Goal: Task Accomplishment & Management: Manage account settings

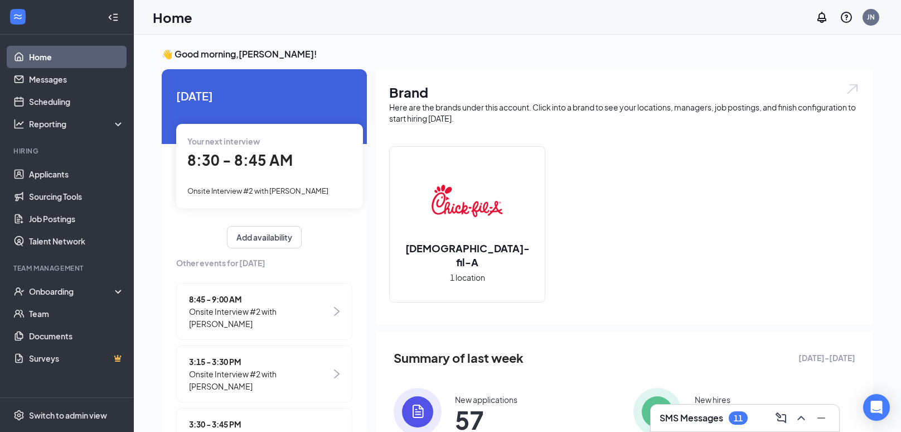
click at [275, 157] on span "8:30 - 8:45 AM" at bounding box center [239, 160] width 105 height 18
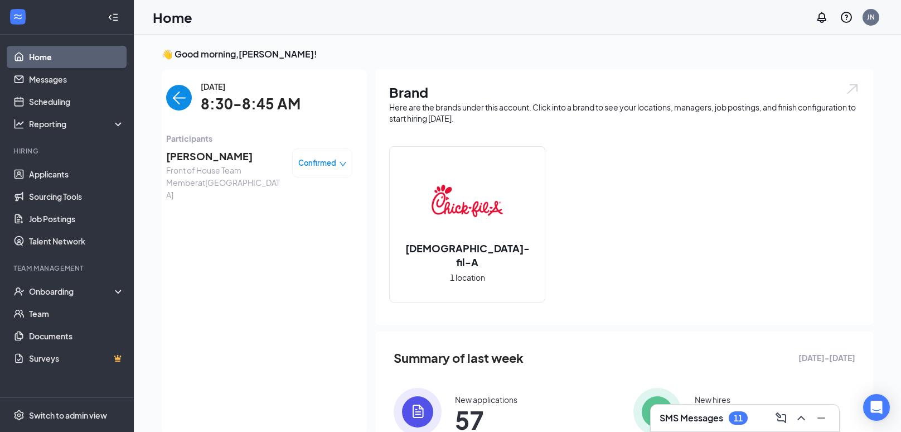
scroll to position [4, 0]
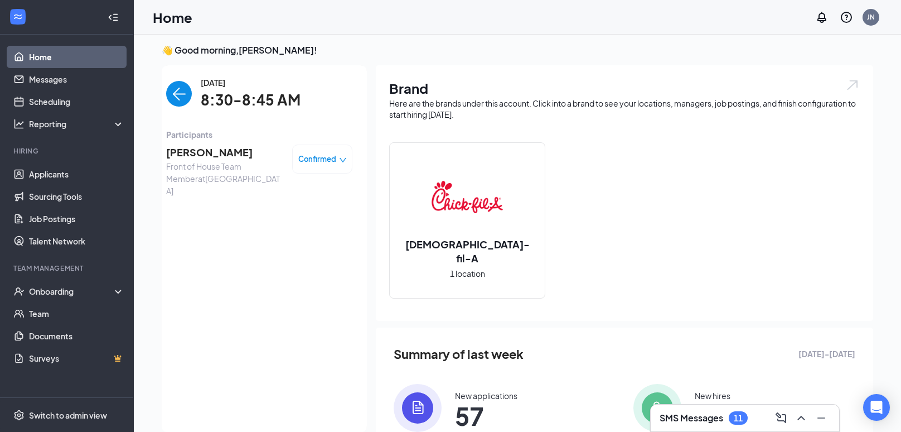
click at [218, 149] on span "[PERSON_NAME]" at bounding box center [224, 152] width 117 height 16
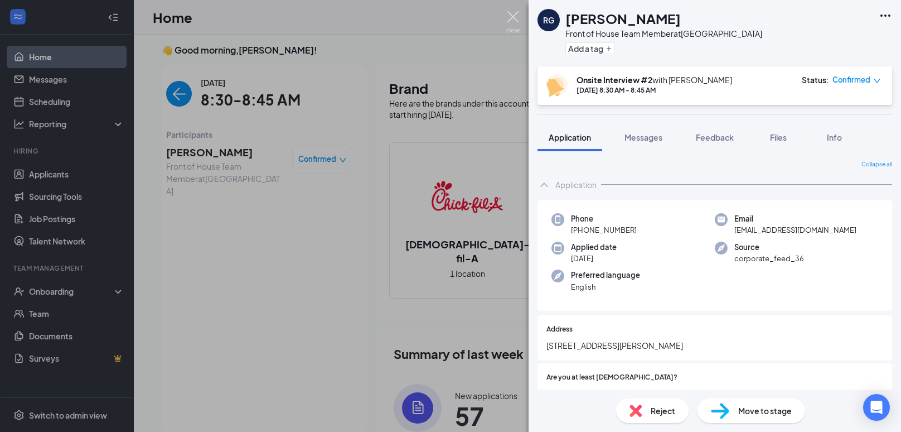
click at [519, 25] on img at bounding box center [513, 22] width 14 height 22
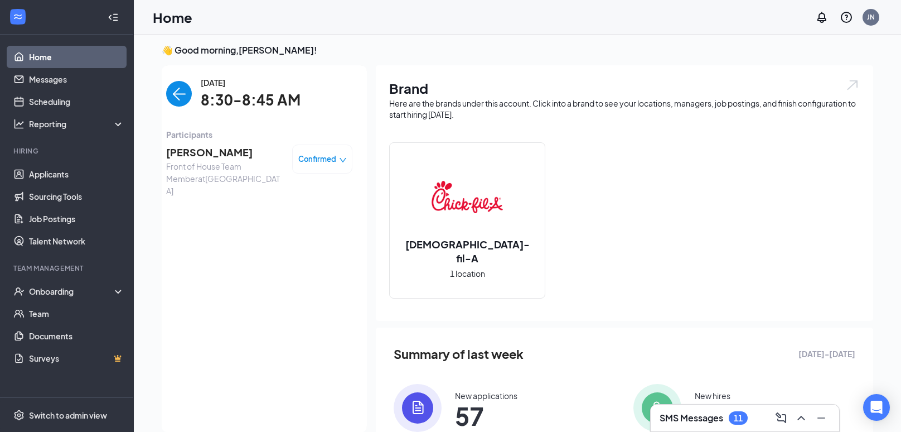
click at [184, 100] on img "back-button" at bounding box center [179, 94] width 26 height 26
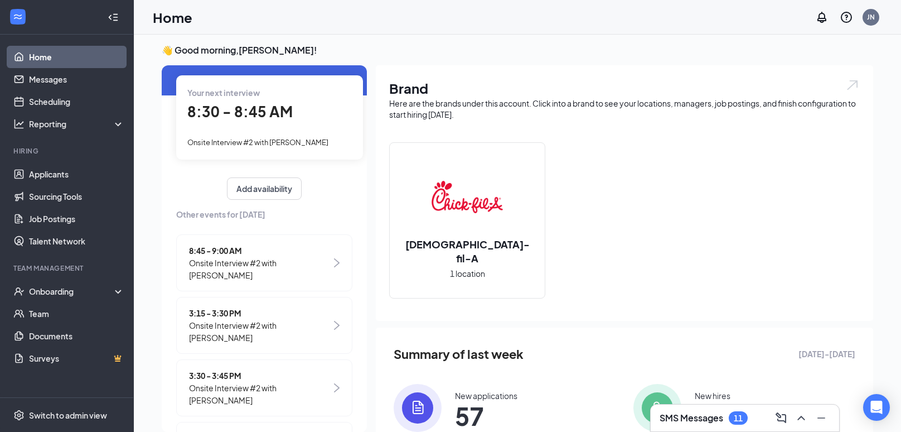
scroll to position [46, 0]
click at [219, 256] on span "Onsite Interview #2 with [PERSON_NAME]" at bounding box center [260, 267] width 142 height 25
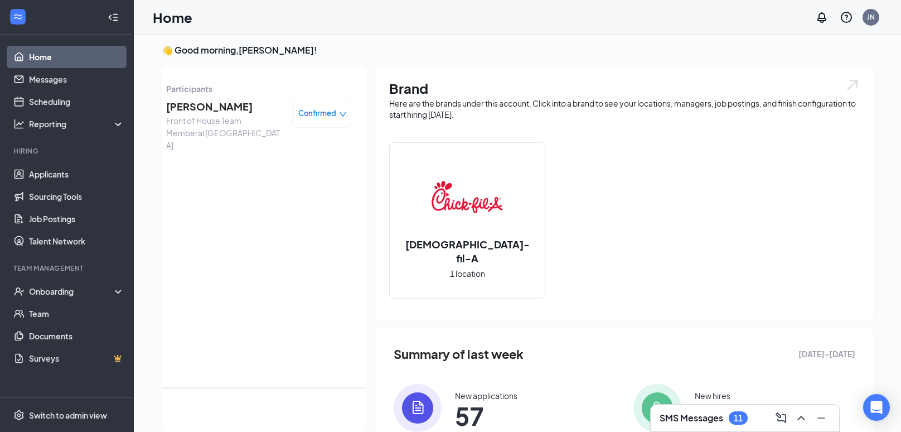
scroll to position [0, 0]
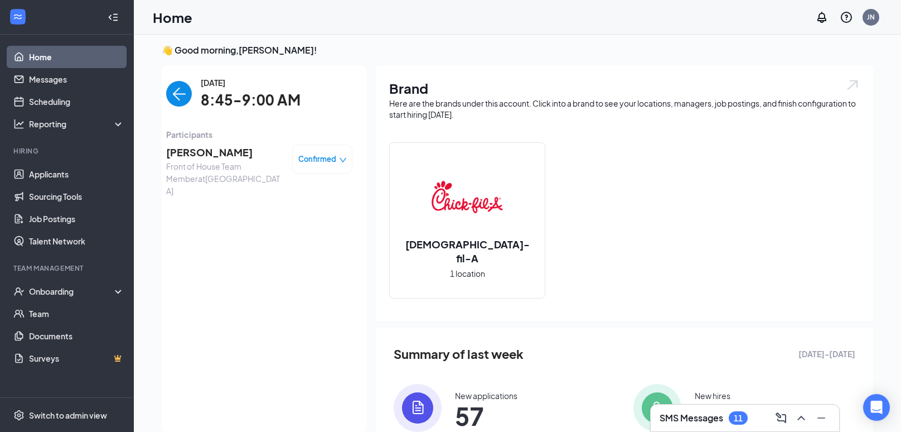
click at [220, 153] on span "[PERSON_NAME]" at bounding box center [224, 152] width 117 height 16
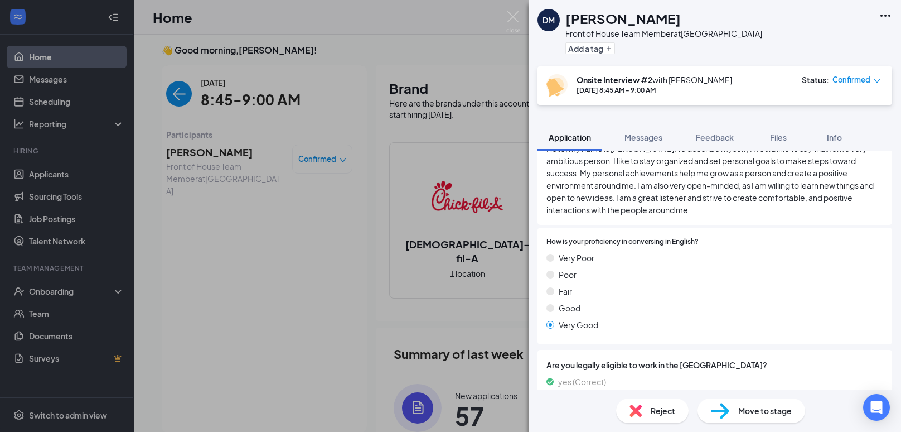
scroll to position [788, 0]
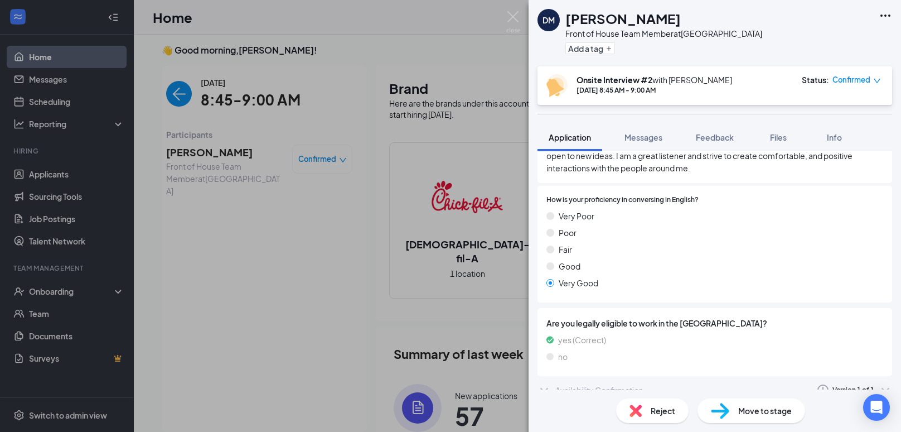
click at [579, 384] on div "Availability Confirmation" at bounding box center [599, 389] width 88 height 11
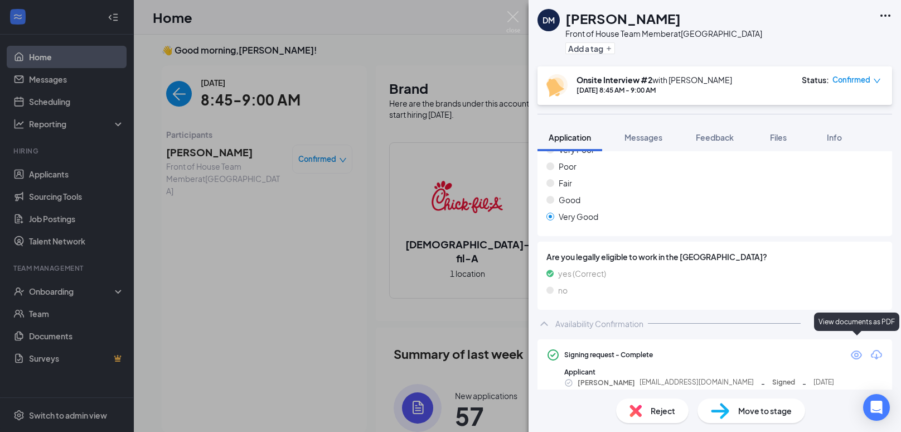
click at [857, 350] on icon "Eye" at bounding box center [856, 354] width 11 height 9
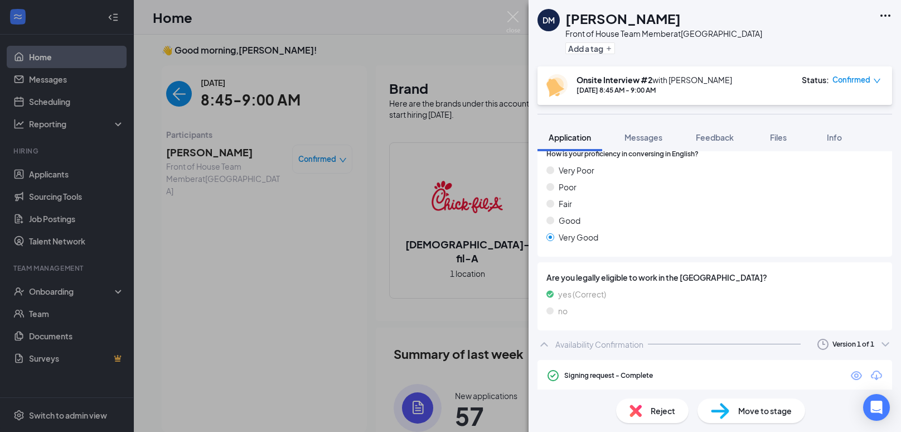
scroll to position [0, 0]
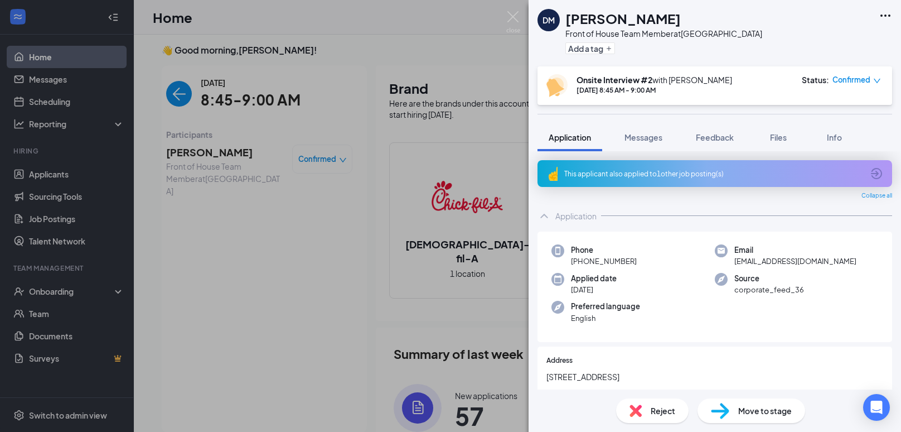
click at [195, 136] on div "[PERSON_NAME] Front of House Team Member at [GEOGRAPHIC_DATA] Add a tag Onsite …" at bounding box center [450, 216] width 901 height 432
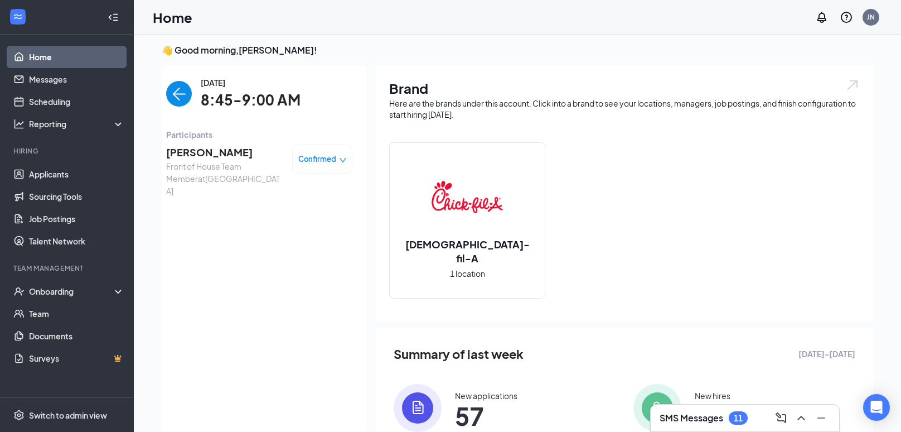
click at [177, 98] on img "back-button" at bounding box center [179, 94] width 26 height 26
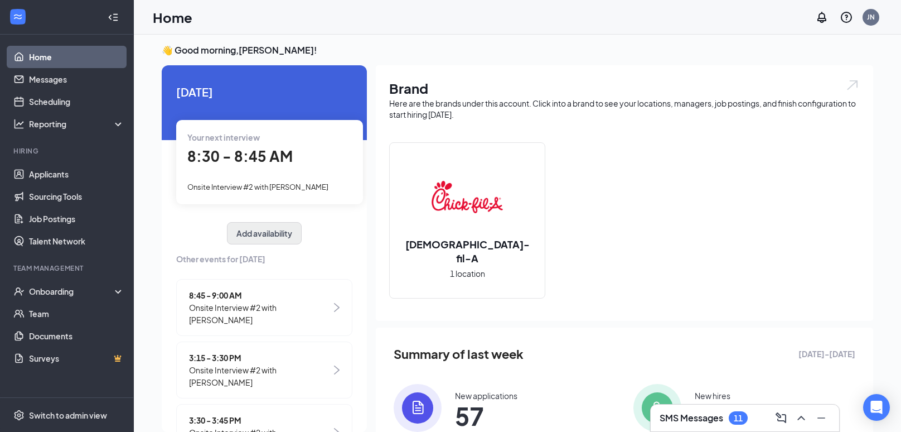
scroll to position [89, 0]
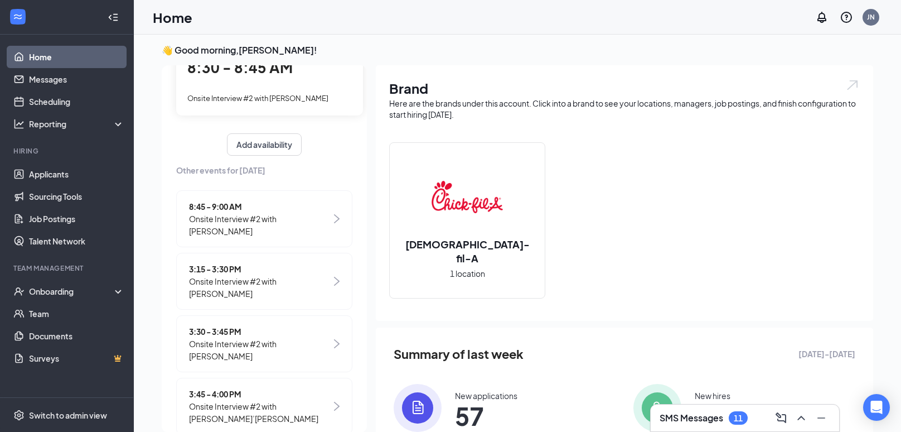
click at [271, 289] on div "3:15 - 3:30 PM Onsite Interview #2 with [PERSON_NAME]" at bounding box center [264, 281] width 176 height 57
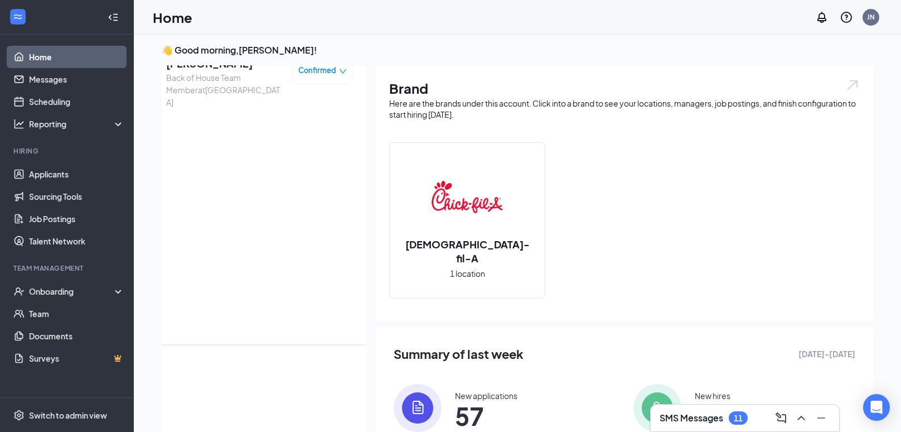
scroll to position [0, 0]
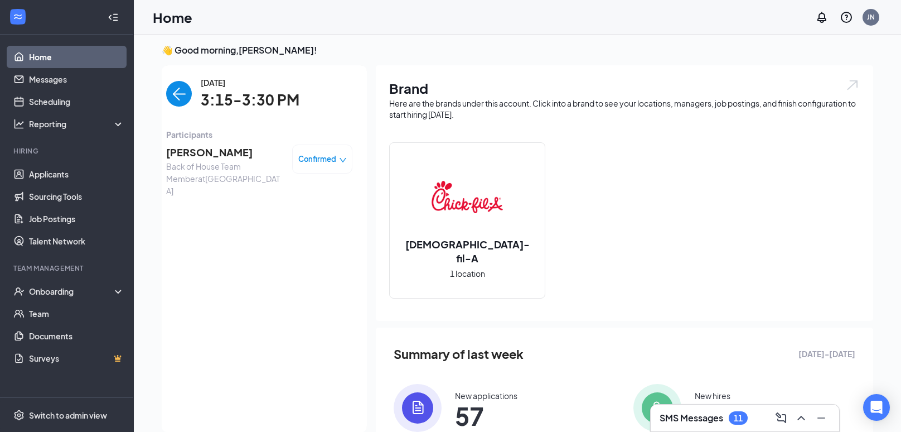
click at [204, 158] on span "[PERSON_NAME]" at bounding box center [224, 152] width 117 height 16
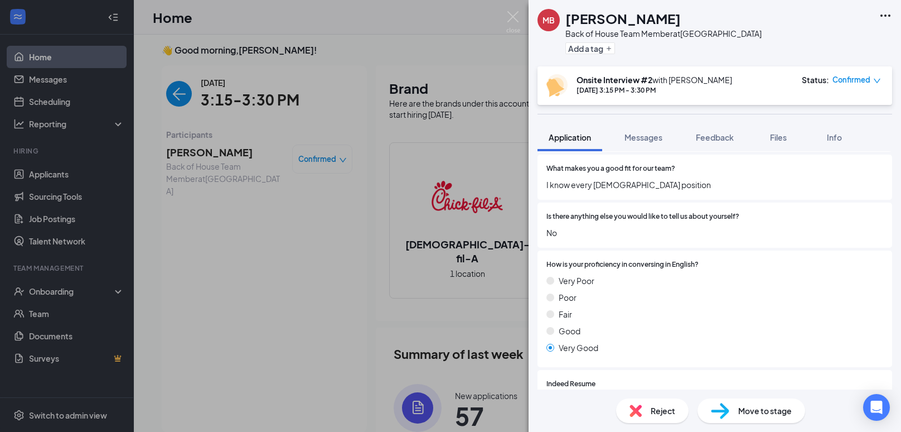
scroll to position [720, 0]
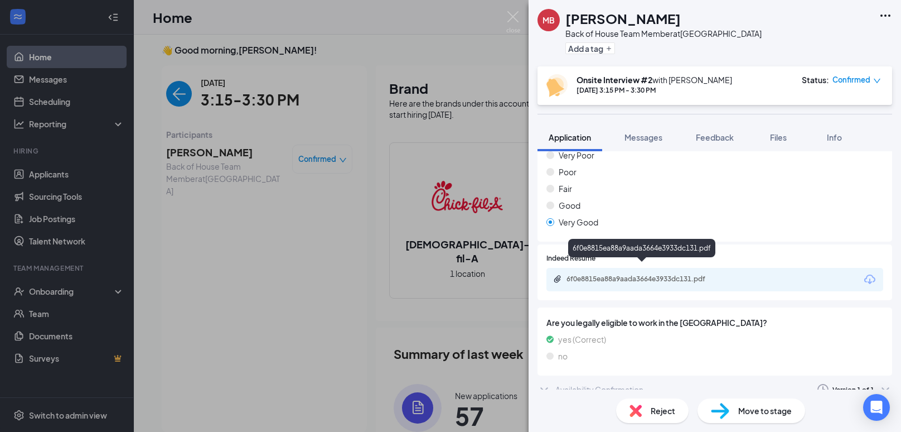
click at [633, 274] on div "6f0e8815ea88a9aada3664e3933dc131.pdf" at bounding box center [644, 278] width 156 height 9
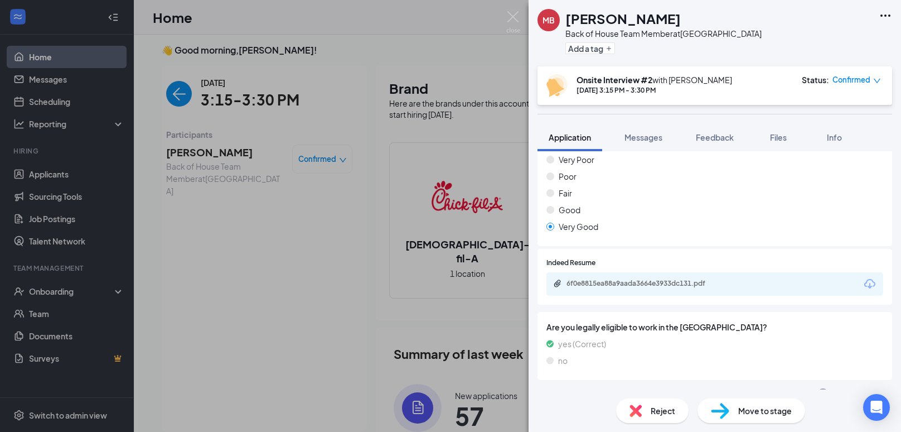
click at [314, 294] on div "MB [PERSON_NAME] Back of House Team Member at [GEOGRAPHIC_DATA] Add a tag Onsit…" at bounding box center [450, 216] width 901 height 432
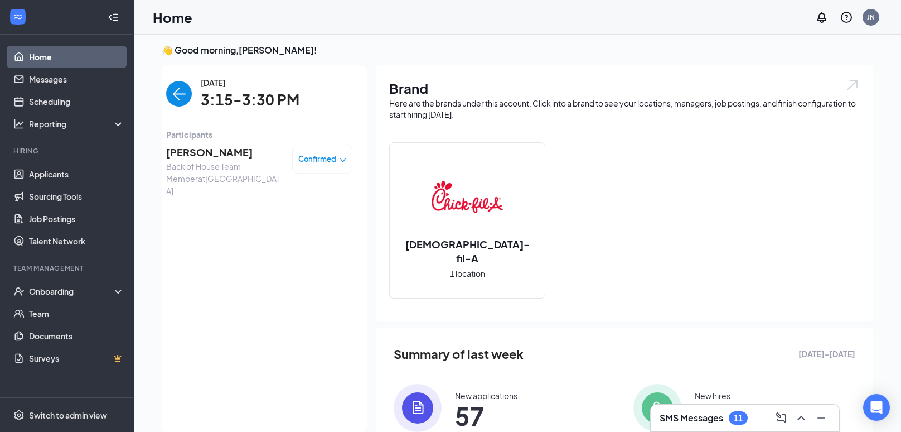
click at [172, 99] on img "back-button" at bounding box center [179, 94] width 26 height 26
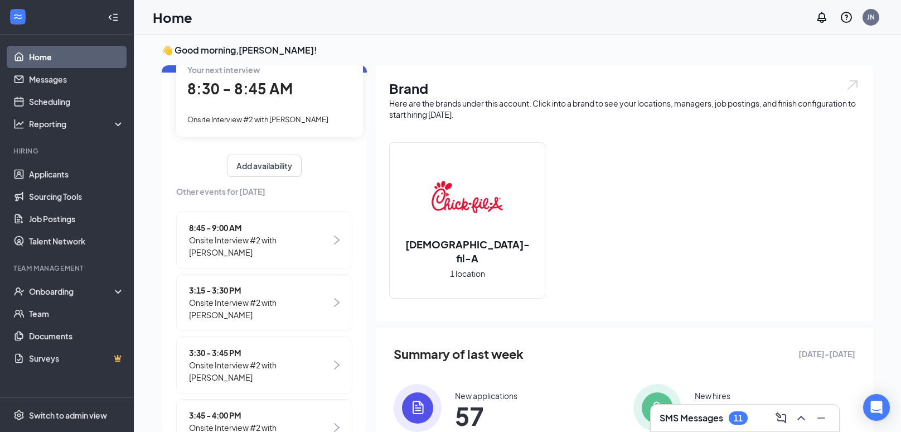
scroll to position [89, 0]
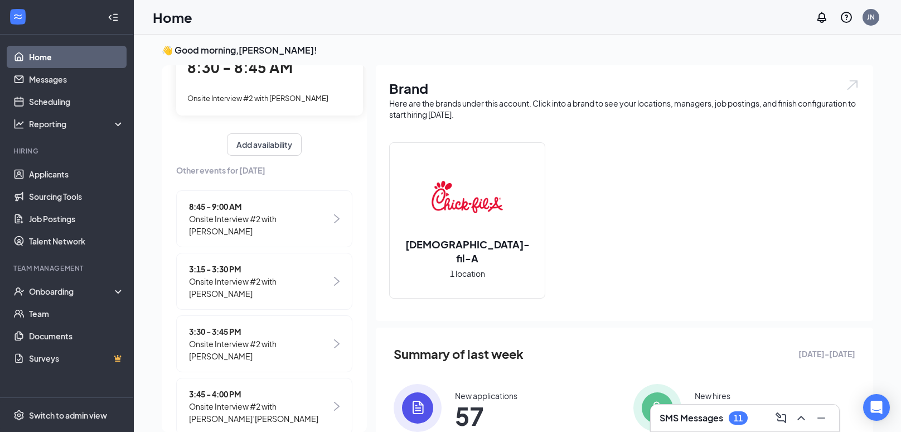
click at [237, 325] on span "3:30 - 3:45 PM" at bounding box center [260, 331] width 142 height 12
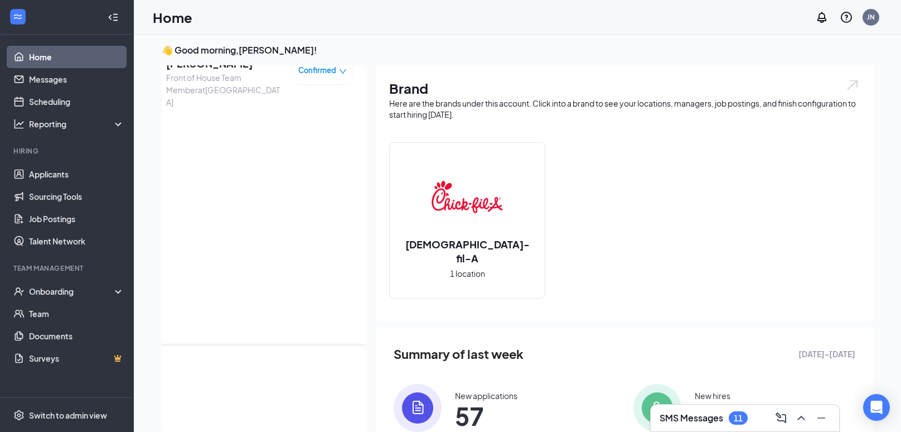
scroll to position [0, 0]
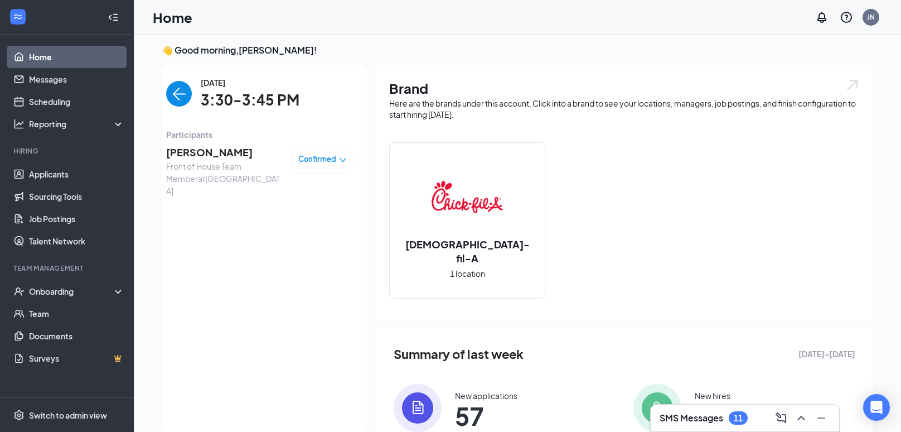
click at [216, 160] on span "Front of House Team Member at [GEOGRAPHIC_DATA]" at bounding box center [224, 178] width 117 height 37
click at [212, 154] on span "[PERSON_NAME]" at bounding box center [224, 152] width 117 height 16
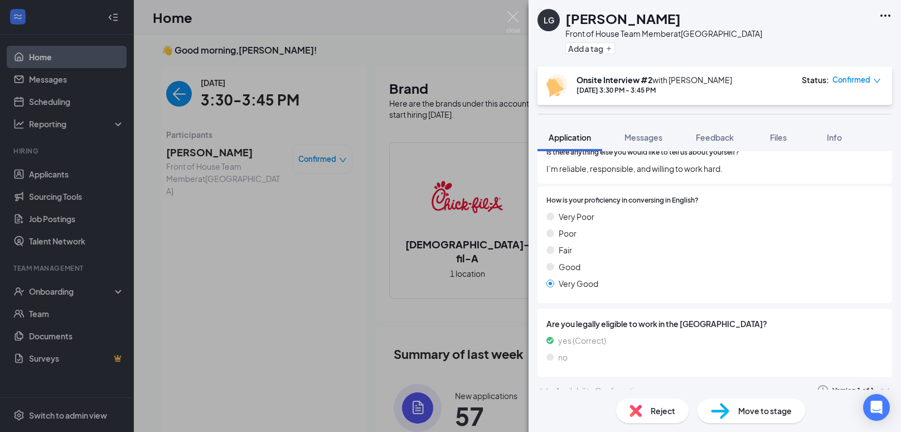
scroll to position [656, 0]
click at [596, 387] on div "Availability Confirmation" at bounding box center [599, 392] width 88 height 11
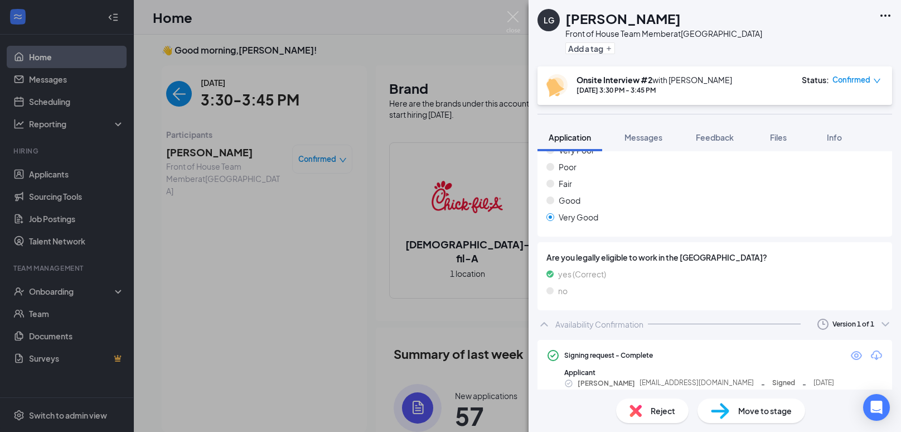
scroll to position [725, 0]
click at [853, 348] on icon "Eye" at bounding box center [856, 354] width 13 height 13
click at [454, 225] on div "LG [PERSON_NAME] Front of House Team Member at [GEOGRAPHIC_DATA] Add a tag Onsi…" at bounding box center [450, 216] width 901 height 432
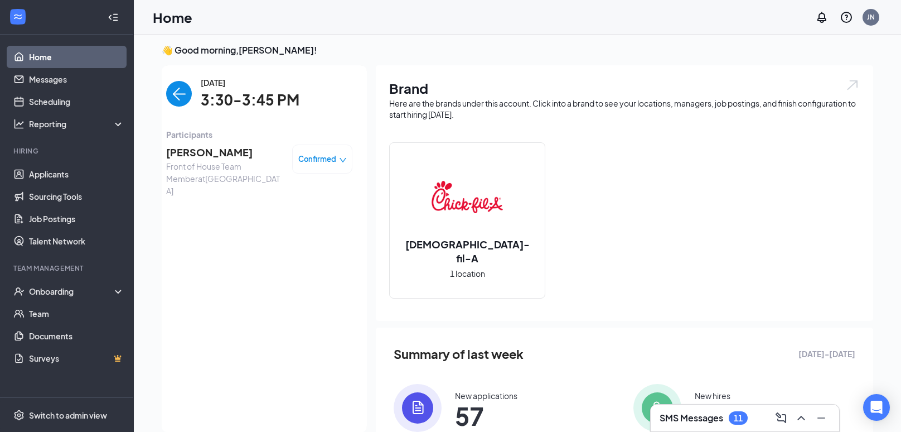
click at [173, 84] on img "back-button" at bounding box center [179, 94] width 26 height 26
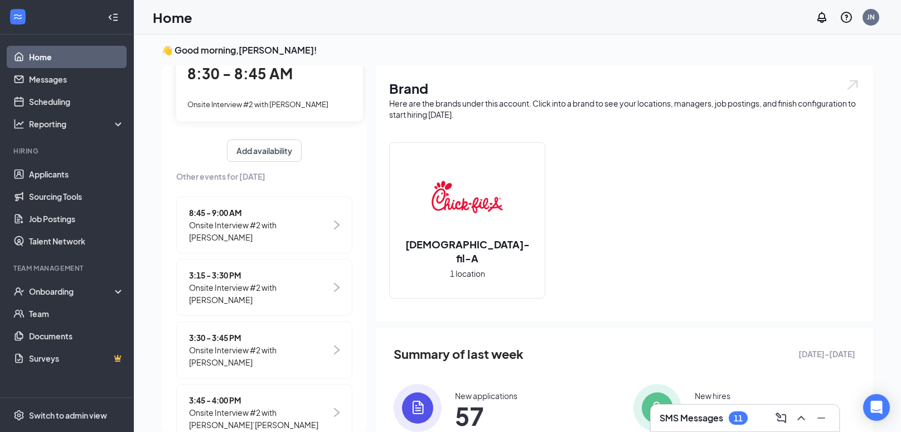
scroll to position [82, 0]
click at [265, 406] on span "Onsite Interview #2 with [PERSON_NAME]’[PERSON_NAME]" at bounding box center [260, 418] width 142 height 25
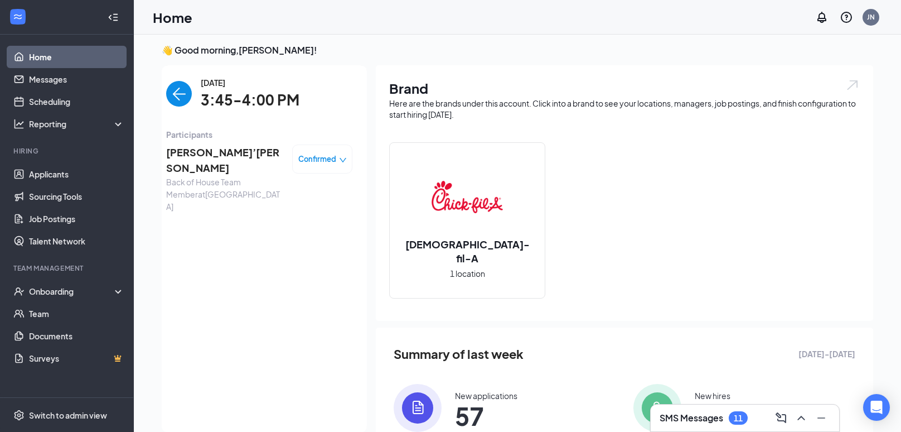
click at [218, 148] on span "[PERSON_NAME]’[PERSON_NAME]" at bounding box center [224, 160] width 117 height 32
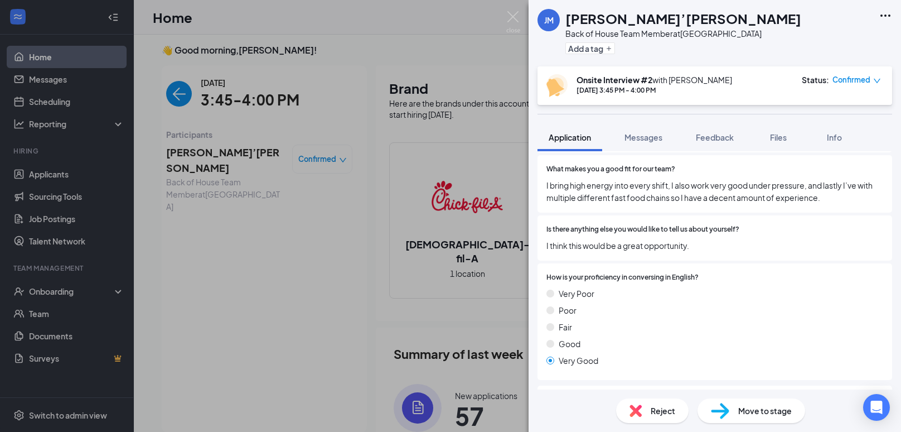
scroll to position [671, 0]
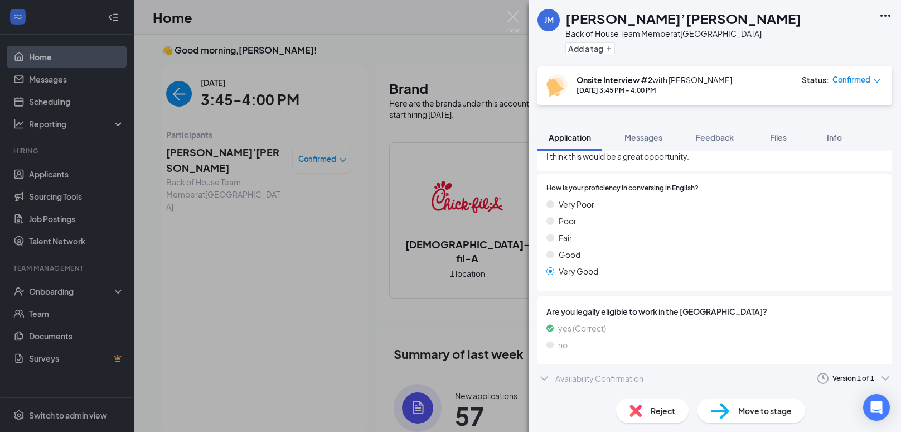
click at [572, 376] on div "Availability Confirmation" at bounding box center [599, 377] width 88 height 11
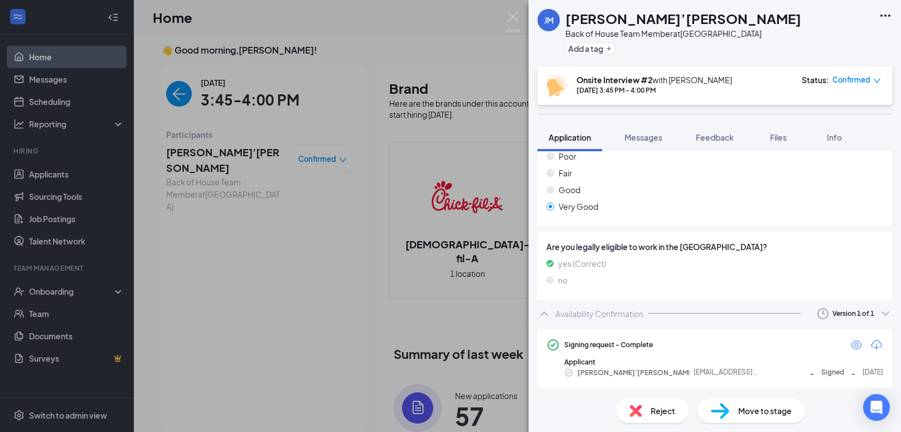
scroll to position [737, 0]
click at [851, 341] on icon "Eye" at bounding box center [856, 342] width 13 height 13
click at [317, 219] on div "[PERSON_NAME] [PERSON_NAME]’[PERSON_NAME] Back of House Team Member at [GEOGRAP…" at bounding box center [450, 216] width 901 height 432
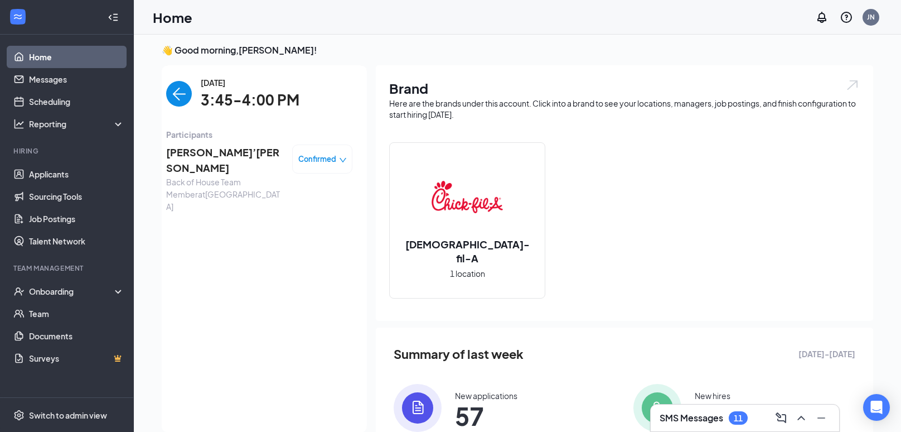
click at [171, 94] on img "back-button" at bounding box center [179, 94] width 26 height 26
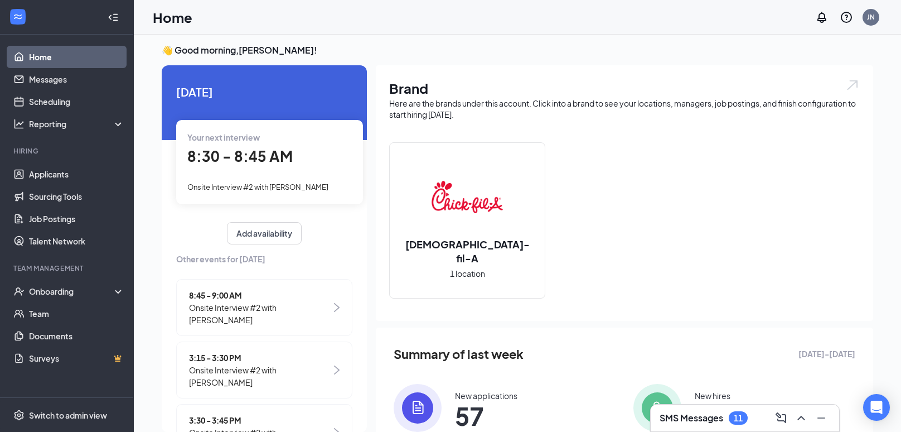
click at [268, 193] on div "Your next interview 8:30 - 8:45 AM Onsite Interview #2 with [PERSON_NAME]" at bounding box center [269, 162] width 187 height 84
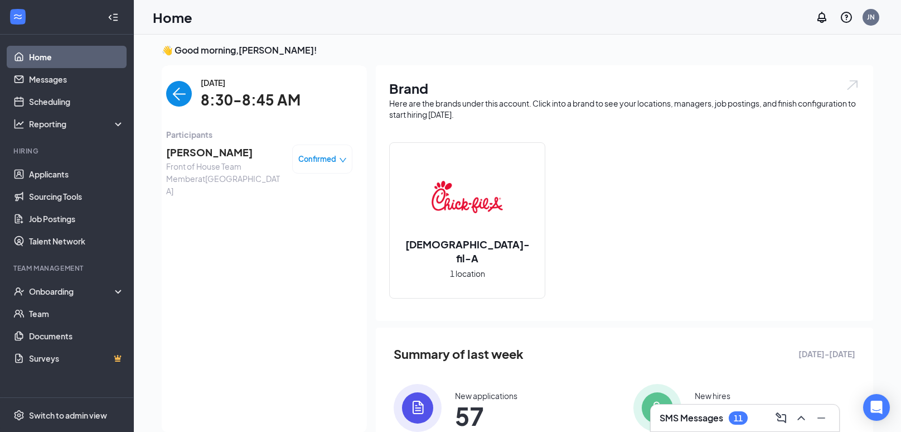
click at [215, 151] on span "[PERSON_NAME]" at bounding box center [224, 152] width 117 height 16
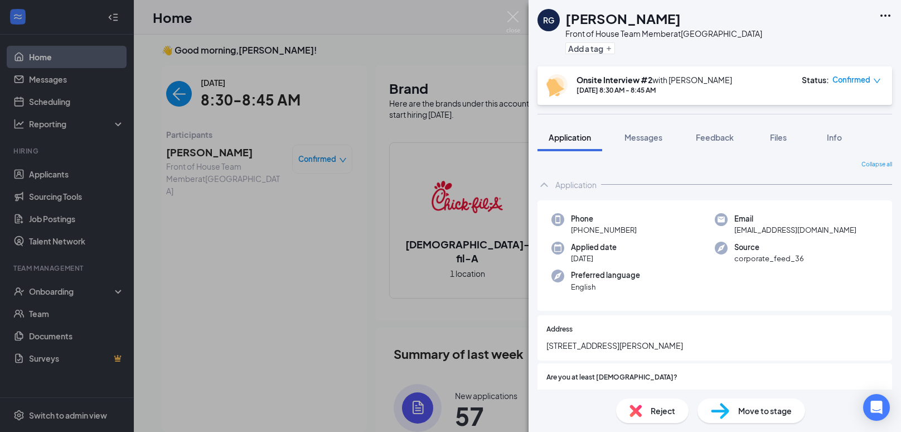
click at [224, 177] on div "[PERSON_NAME] Front of House Team Member at [GEOGRAPHIC_DATA] Add a tag Onsite …" at bounding box center [450, 216] width 901 height 432
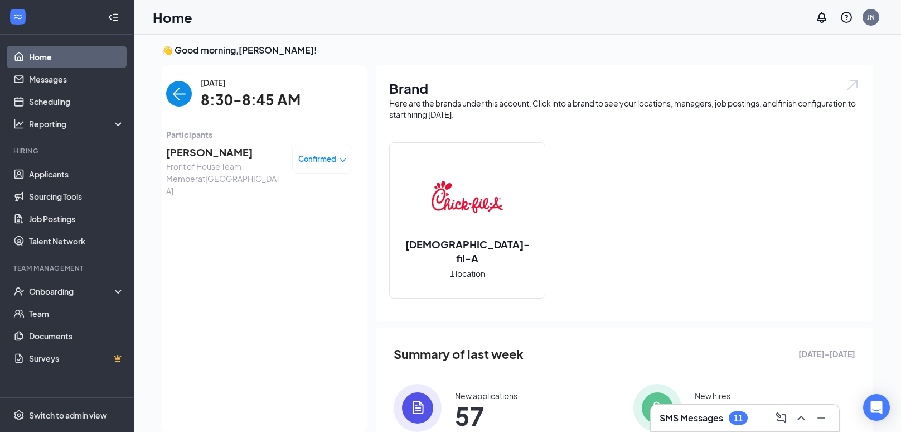
click at [219, 152] on span "[PERSON_NAME]" at bounding box center [224, 152] width 117 height 16
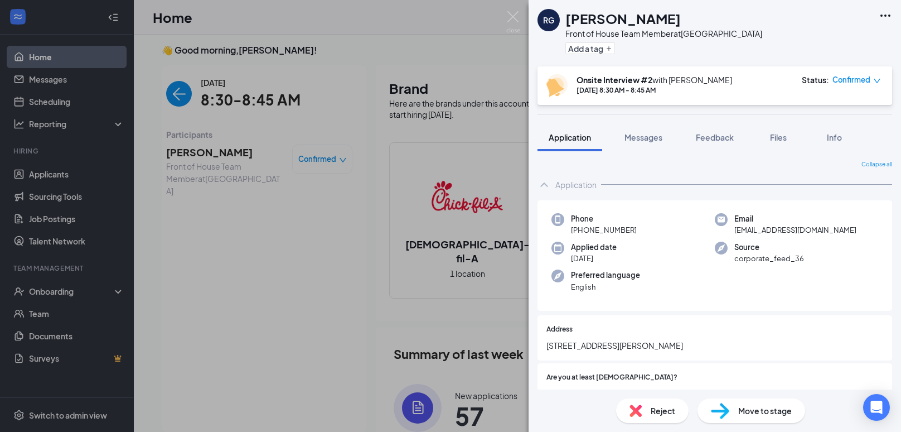
click at [261, 292] on div "[PERSON_NAME] Front of House Team Member at [GEOGRAPHIC_DATA] Add a tag Onsite …" at bounding box center [450, 216] width 901 height 432
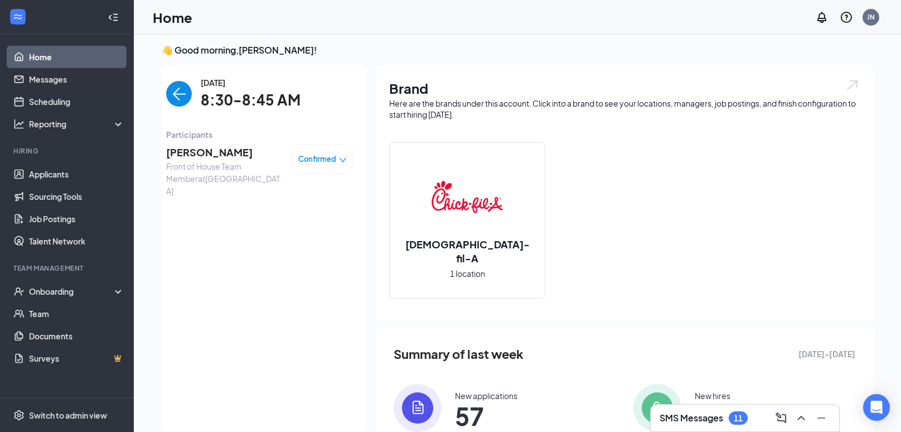
click at [169, 103] on img "back-button" at bounding box center [179, 94] width 26 height 26
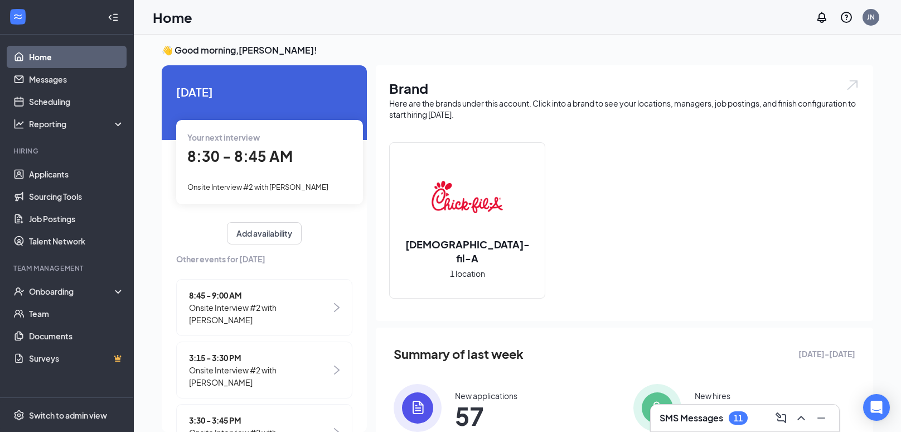
click at [245, 150] on span "8:30 - 8:45 AM" at bounding box center [239, 156] width 105 height 18
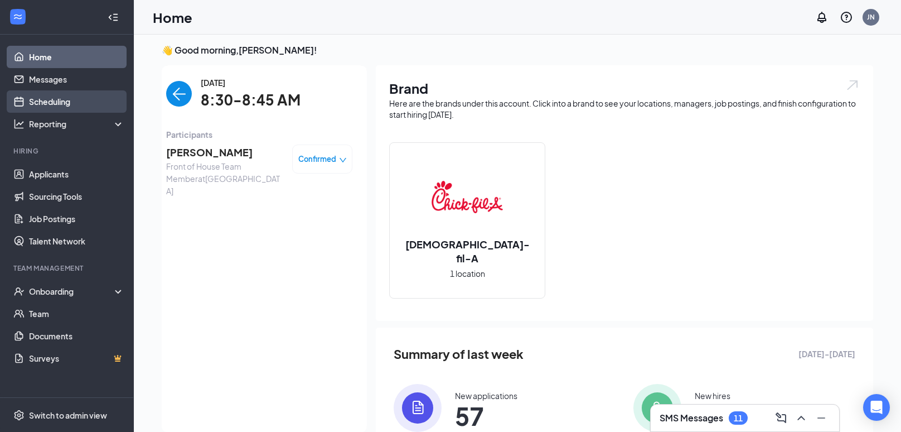
click at [64, 106] on link "Scheduling" at bounding box center [76, 101] width 95 height 22
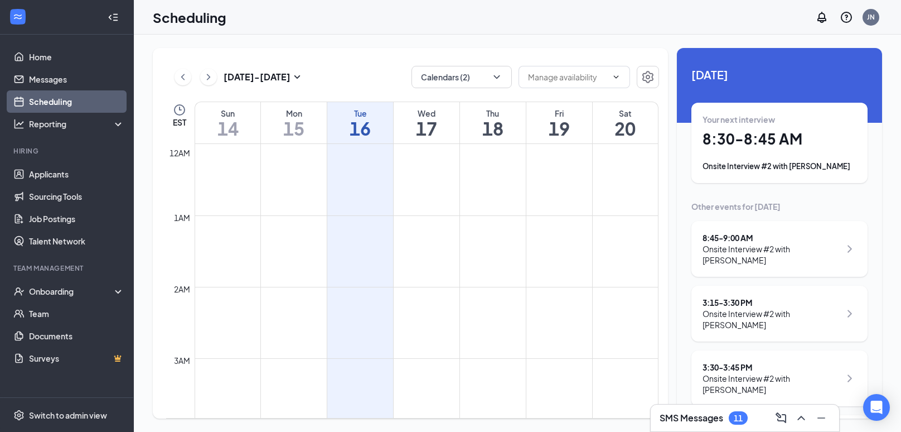
scroll to position [548, 0]
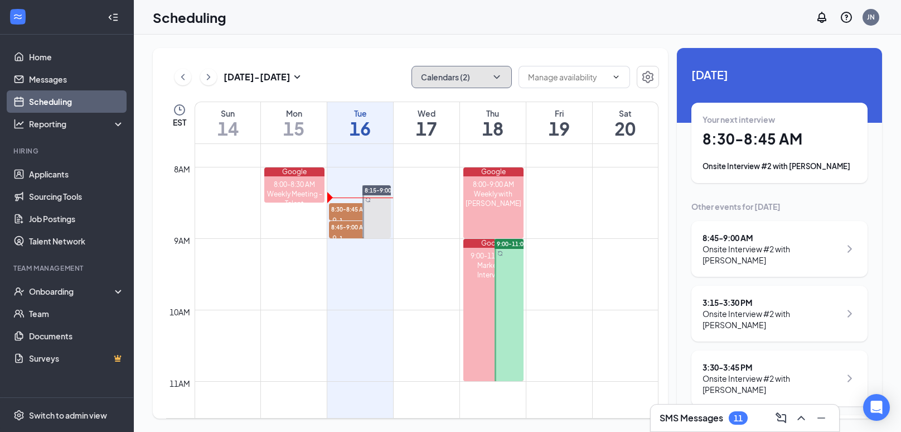
click at [487, 74] on button "Calendars (2)" at bounding box center [461, 77] width 100 height 22
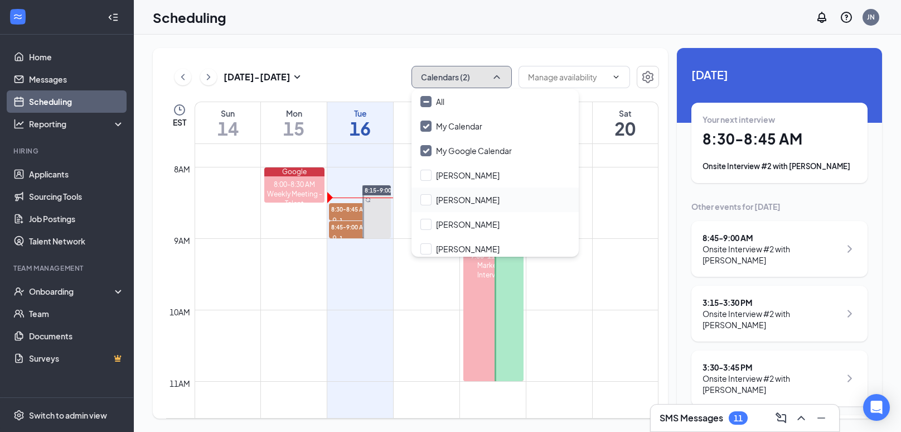
scroll to position [78, 0]
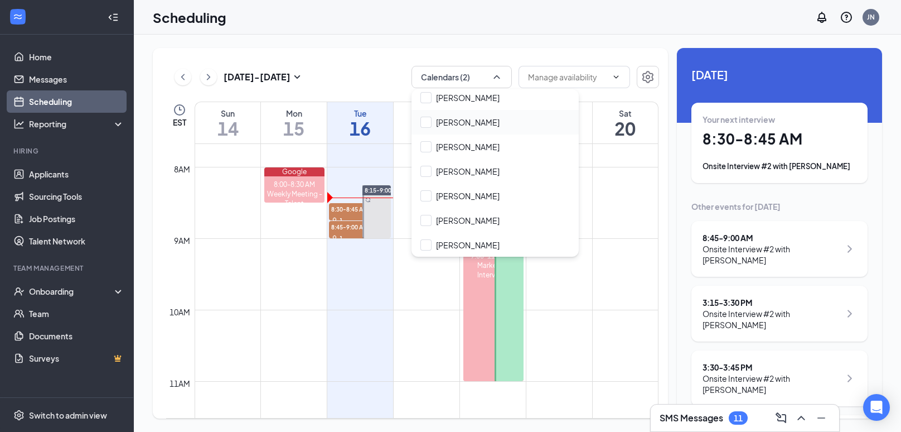
click at [427, 191] on input "[PERSON_NAME]" at bounding box center [459, 195] width 79 height 11
checkbox input "true"
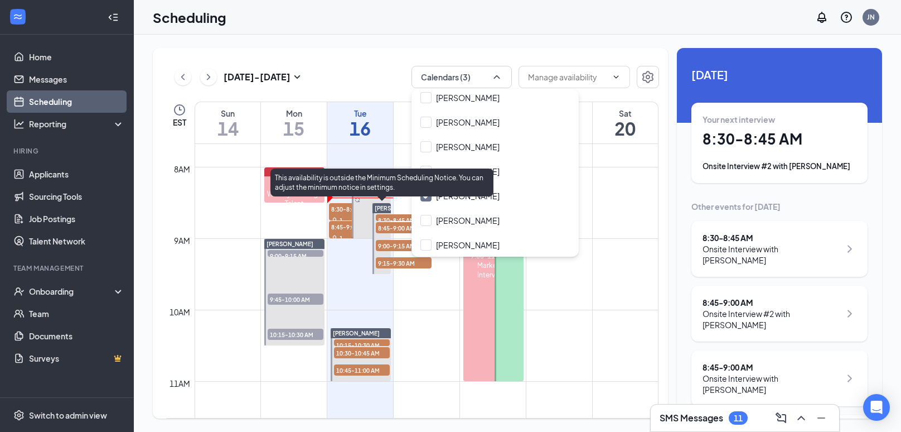
click at [393, 215] on span "8:30-8:45 AM" at bounding box center [404, 219] width 56 height 11
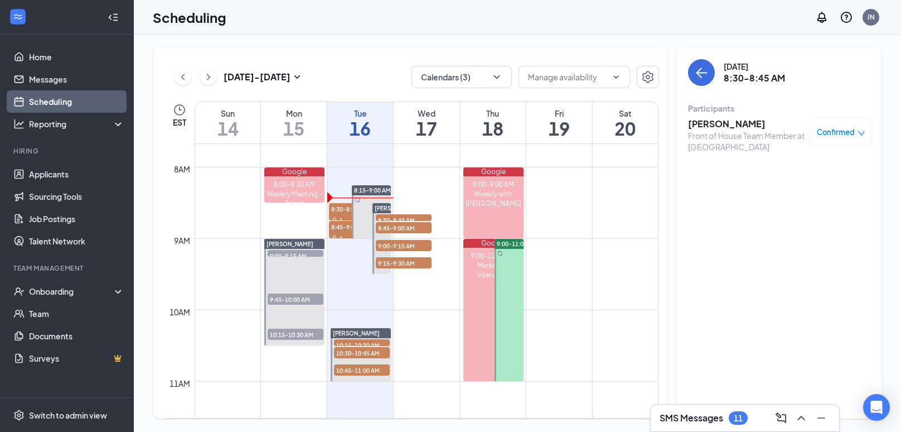
click at [729, 88] on div "[DATE] 8:30-8:45 AM Participants [PERSON_NAME] Front of House Team Member at [G…" at bounding box center [779, 109] width 183 height 100
click at [704, 79] on icon "ArrowLeft" at bounding box center [701, 72] width 13 height 13
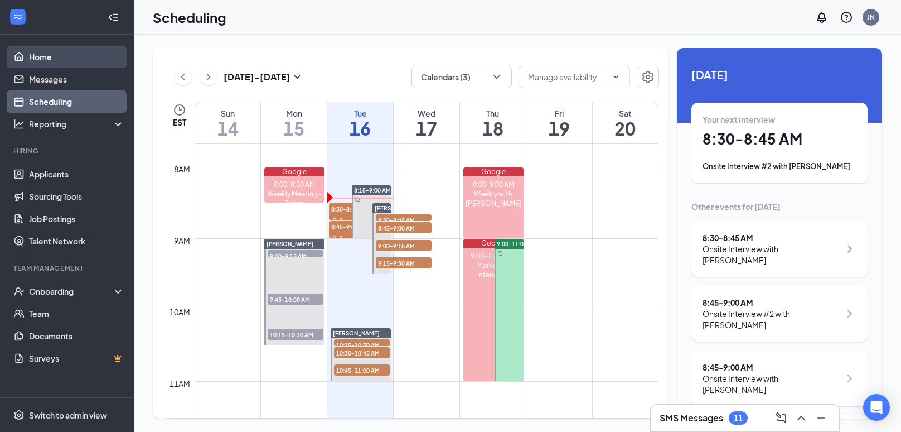
click at [63, 57] on link "Home" at bounding box center [76, 57] width 95 height 22
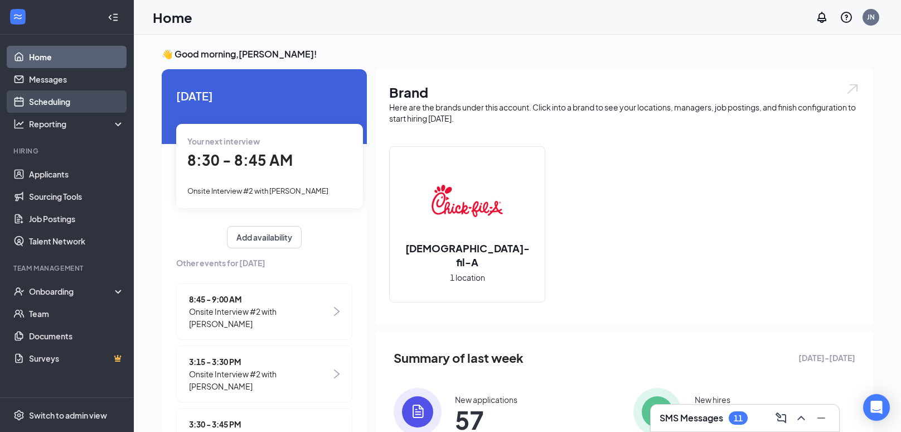
click at [58, 112] on link "Scheduling" at bounding box center [76, 101] width 95 height 22
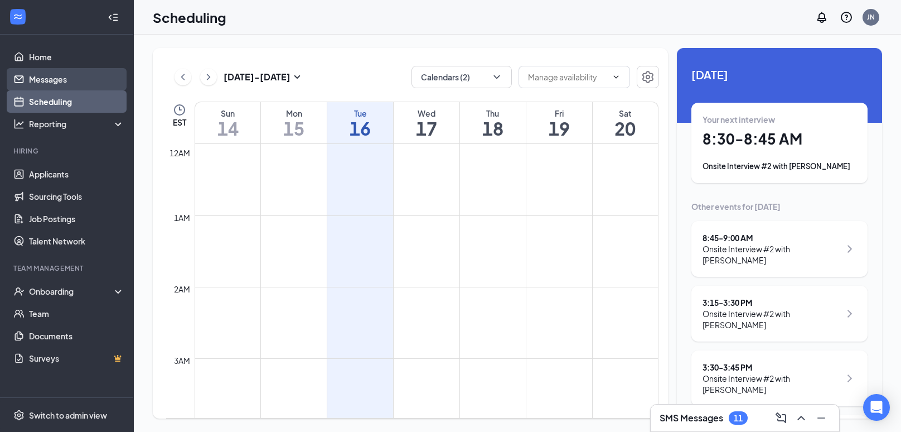
scroll to position [548, 0]
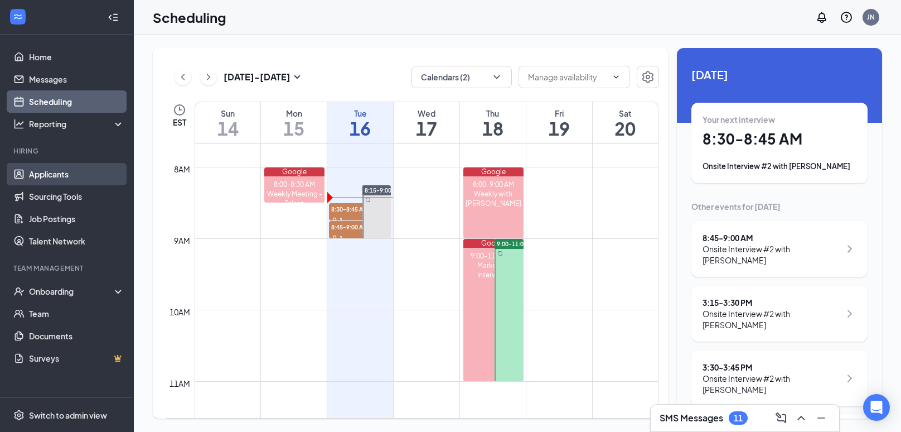
click at [65, 168] on link "Applicants" at bounding box center [76, 174] width 95 height 22
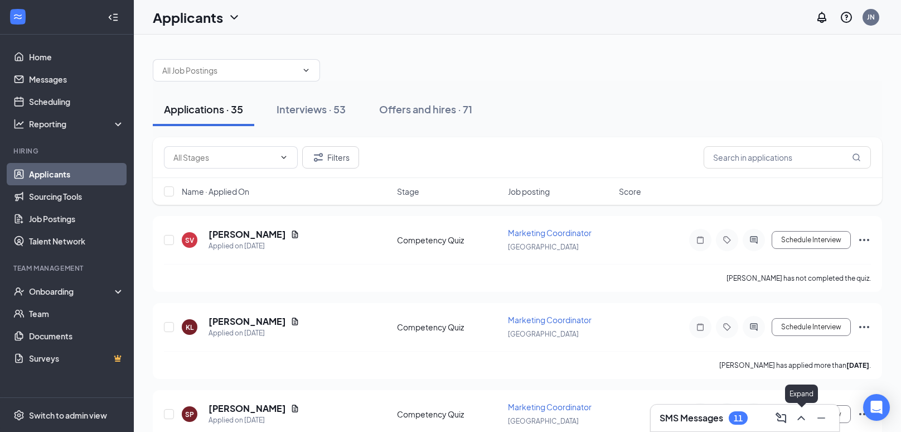
click at [797, 413] on icon "ChevronUp" at bounding box center [801, 417] width 13 height 13
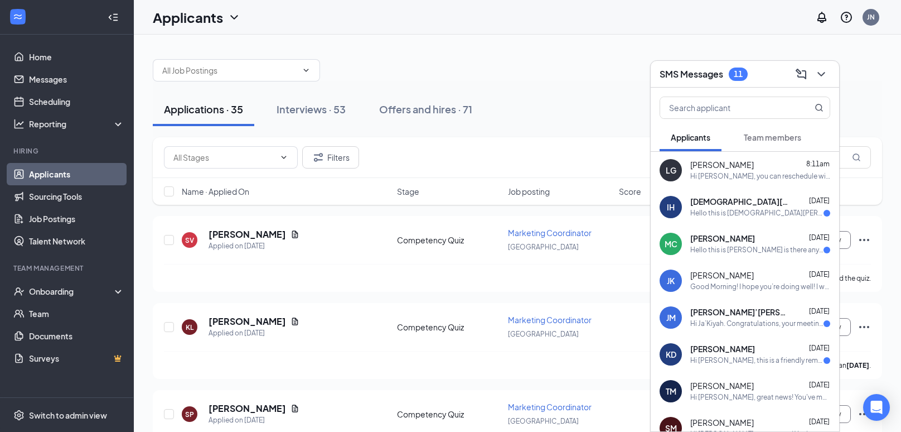
click at [773, 198] on div "[DEMOGRAPHIC_DATA][PERSON_NAME] [DATE]" at bounding box center [760, 201] width 140 height 11
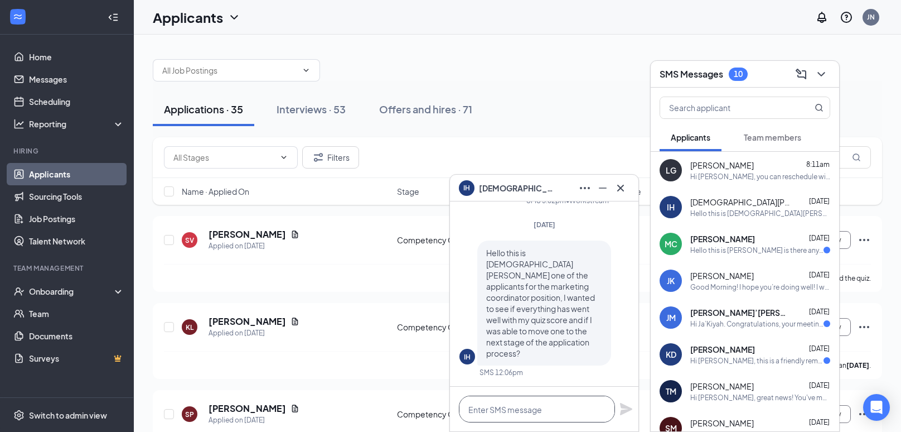
click at [525, 418] on textarea at bounding box center [537, 408] width 156 height 27
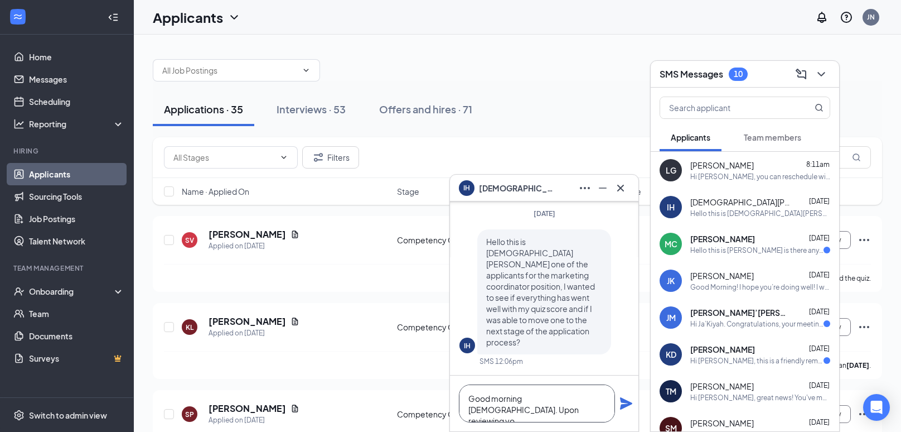
type textarea "Good morning [DEMOGRAPHIC_DATA]. Upon reviewing y"
click at [622, 188] on icon "Cross" at bounding box center [620, 187] width 13 height 13
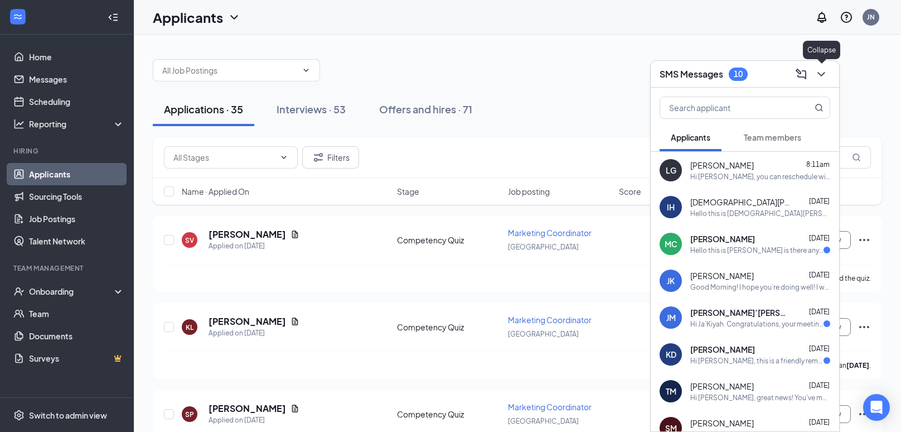
click at [827, 69] on icon "ChevronDown" at bounding box center [821, 73] width 13 height 13
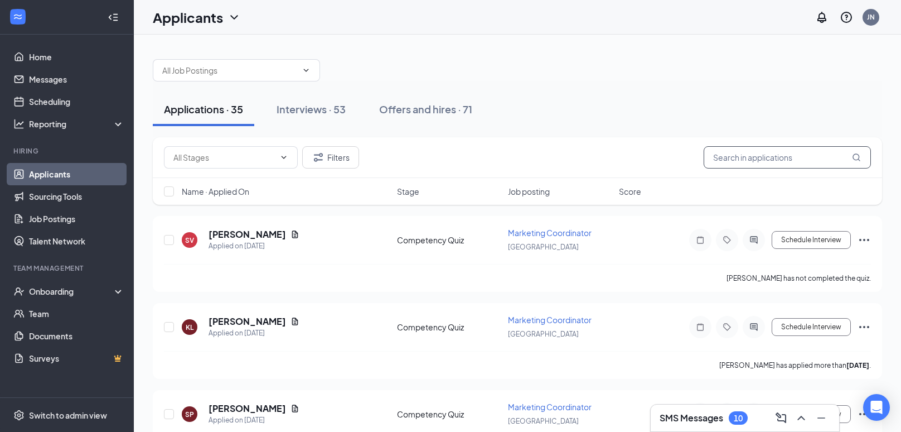
click at [761, 167] on input "text" at bounding box center [787, 157] width 167 height 22
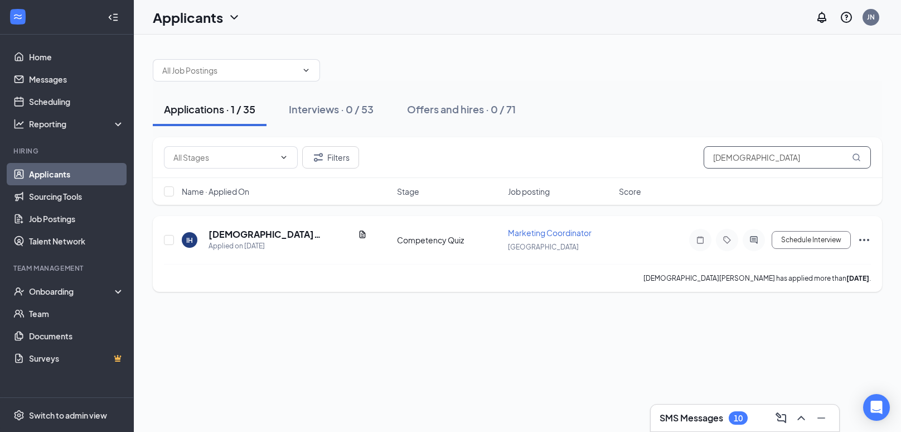
type input "[DEMOGRAPHIC_DATA]"
click at [865, 240] on icon "Ellipses" at bounding box center [864, 239] width 13 height 13
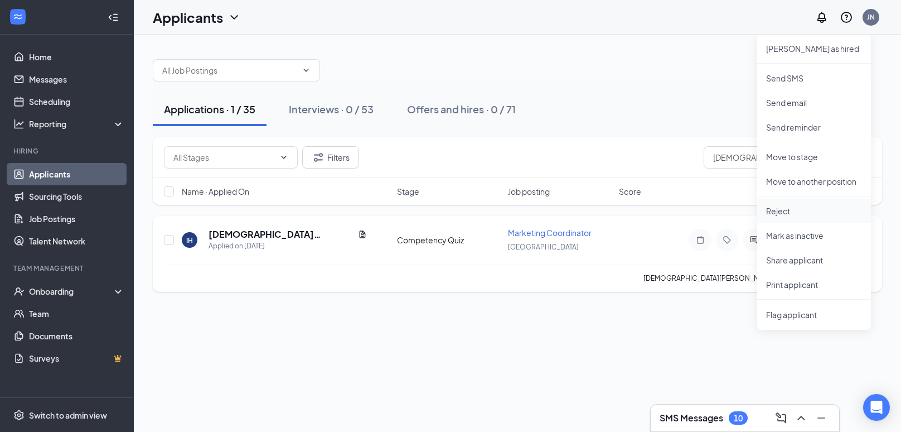
click at [793, 210] on p "Reject" at bounding box center [814, 210] width 96 height 11
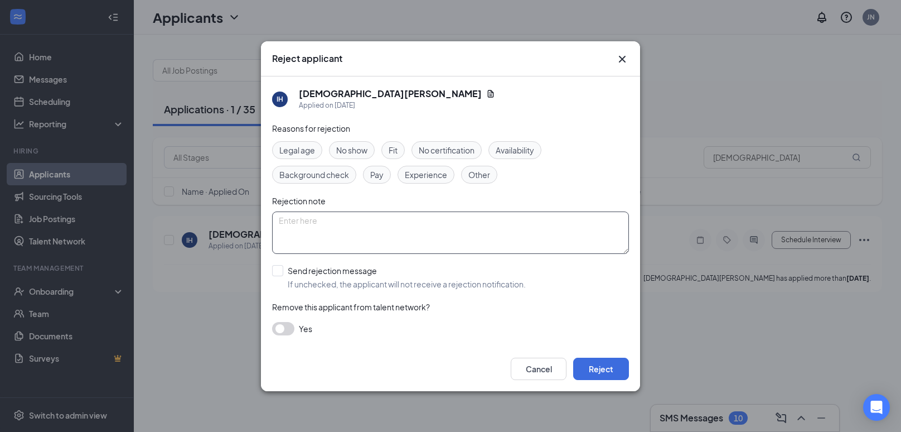
click at [405, 227] on textarea at bounding box center [450, 232] width 357 height 42
click at [279, 265] on input "Send rejection message If unchecked, the applicant will not receive a rejection…" at bounding box center [399, 277] width 254 height 25
checkbox input "true"
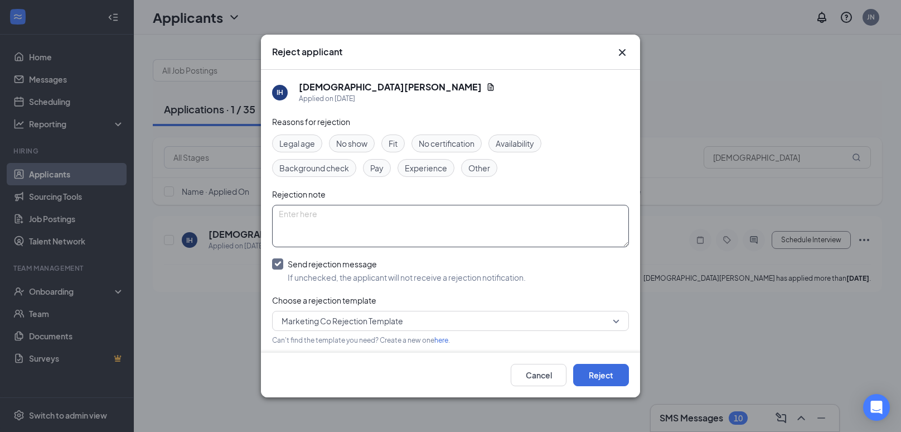
click at [364, 226] on textarea at bounding box center [450, 226] width 357 height 42
type textarea "Did not place high enough on the Competency Quiz"
click at [669, 254] on div "Reject applicant IH [DEMOGRAPHIC_DATA][PERSON_NAME] Applied on [DATE] Reasons f…" at bounding box center [450, 216] width 901 height 432
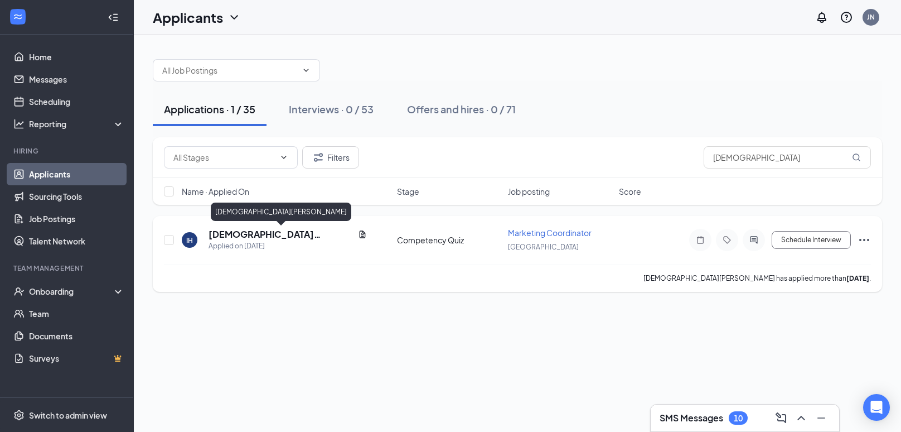
click at [249, 234] on h5 "[DEMOGRAPHIC_DATA][PERSON_NAME]" at bounding box center [281, 234] width 145 height 12
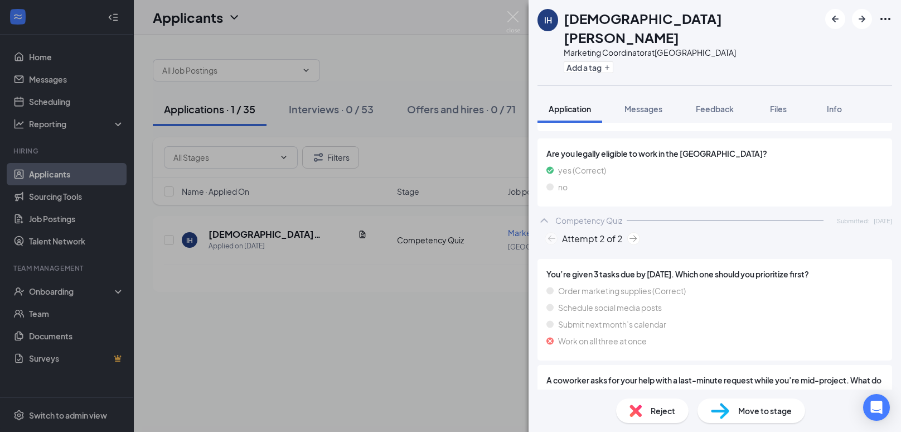
scroll to position [555, 0]
click at [226, 321] on div "IH [DEMOGRAPHIC_DATA][PERSON_NAME] Marketing Coordinator at [GEOGRAPHIC_DATA] A…" at bounding box center [450, 216] width 901 height 432
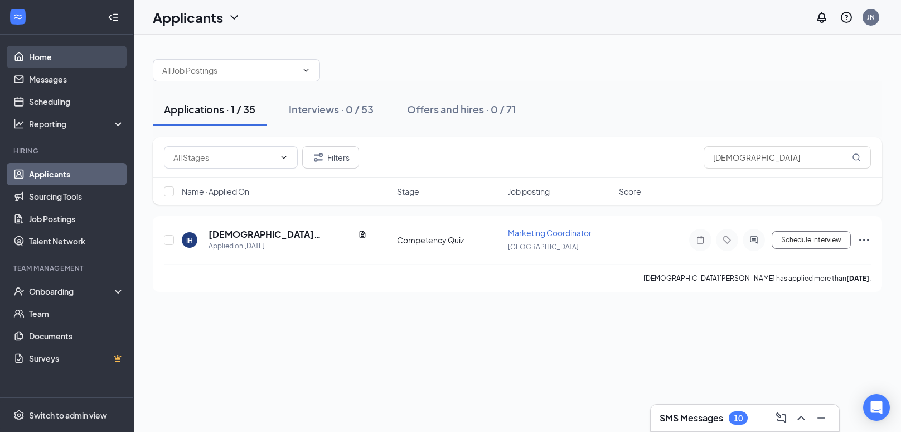
click at [51, 58] on link "Home" at bounding box center [76, 57] width 95 height 22
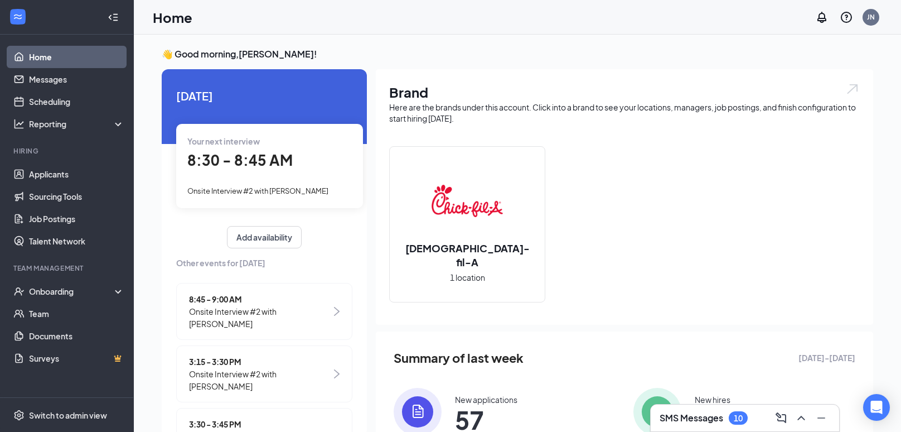
click at [267, 133] on div "Your next interview 8:30 - 8:45 AM Onsite Interview #2 with [PERSON_NAME]" at bounding box center [269, 166] width 187 height 84
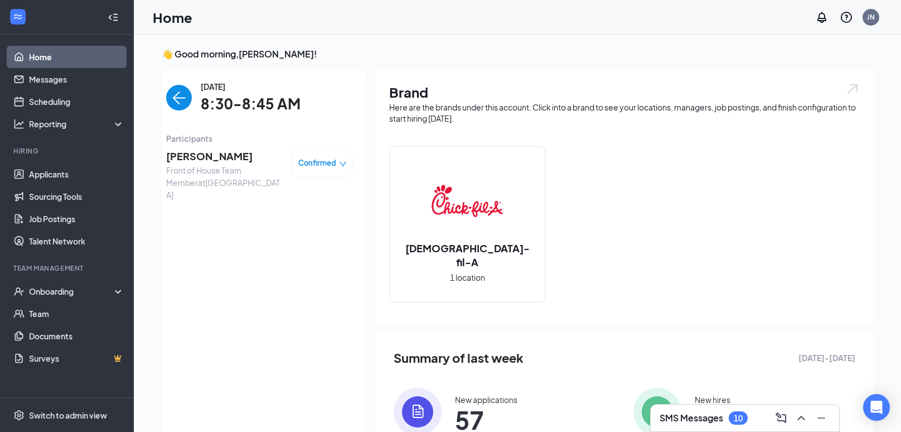
scroll to position [4, 0]
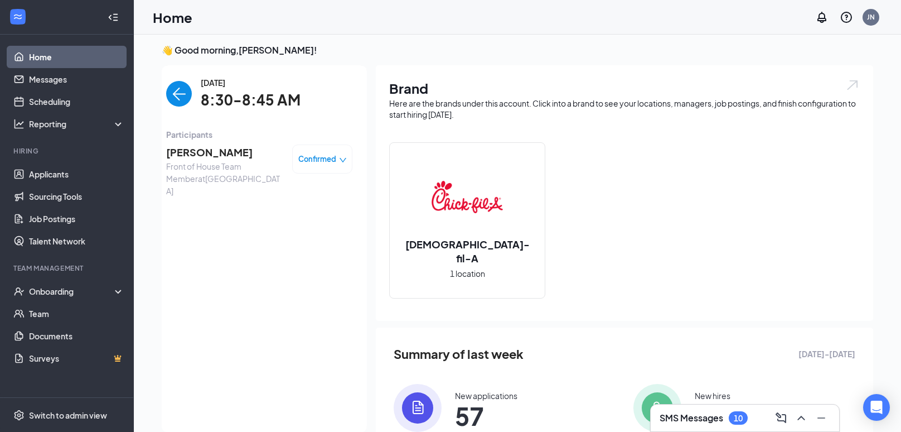
click at [205, 156] on span "[PERSON_NAME]" at bounding box center [224, 152] width 117 height 16
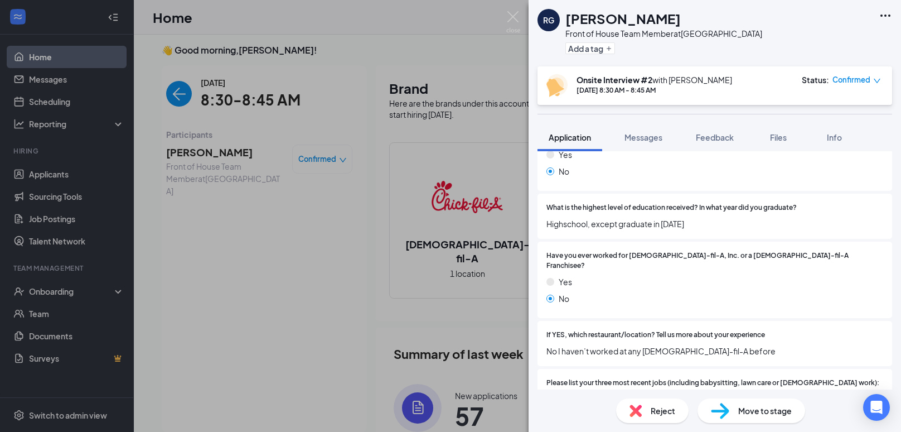
scroll to position [308, 0]
click at [729, 130] on button "Feedback" at bounding box center [715, 137] width 60 height 28
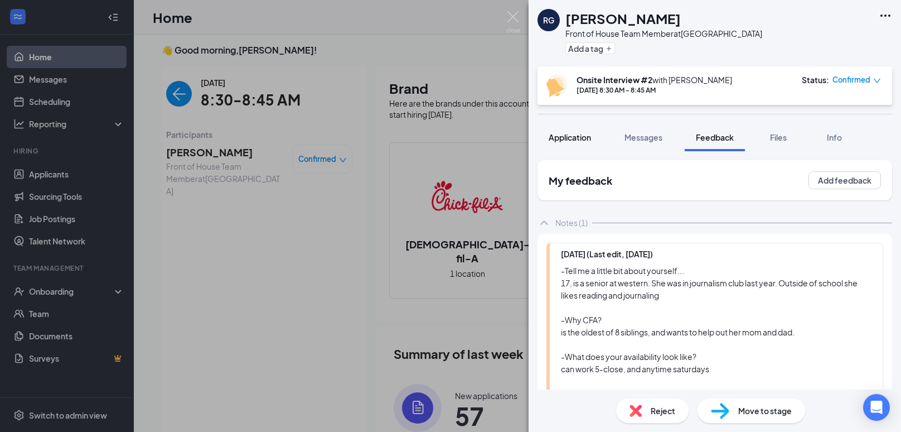
click at [584, 130] on button "Application" at bounding box center [569, 137] width 65 height 28
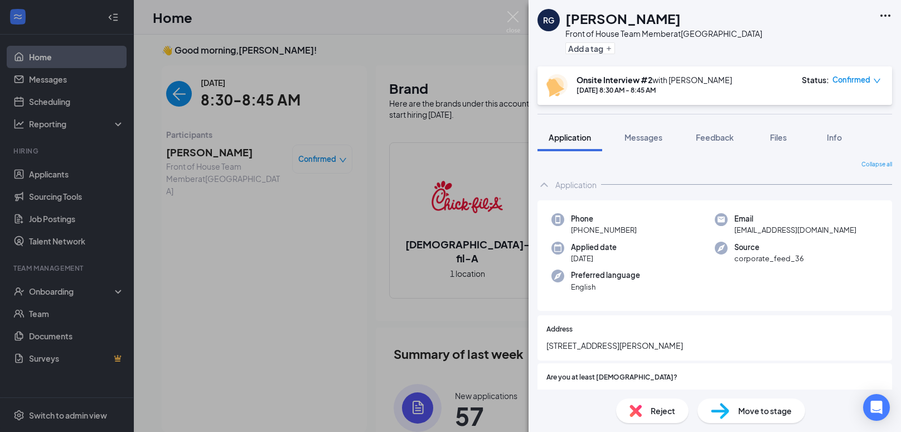
scroll to position [627, 0]
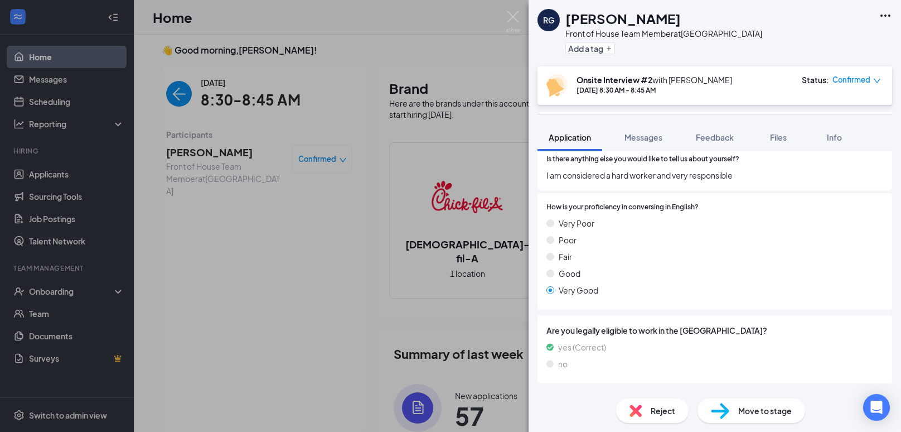
click at [623, 386] on div "Availability Confirmation Version 1 of 1" at bounding box center [714, 397] width 355 height 22
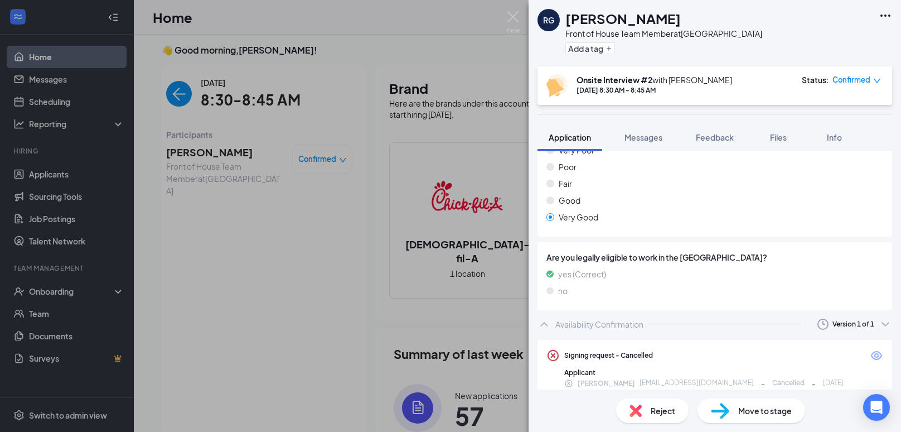
scroll to position [701, 0]
click at [884, 317] on icon "ChevronDown" at bounding box center [885, 323] width 13 height 13
click at [696, 135] on span "Feedback" at bounding box center [715, 137] width 38 height 10
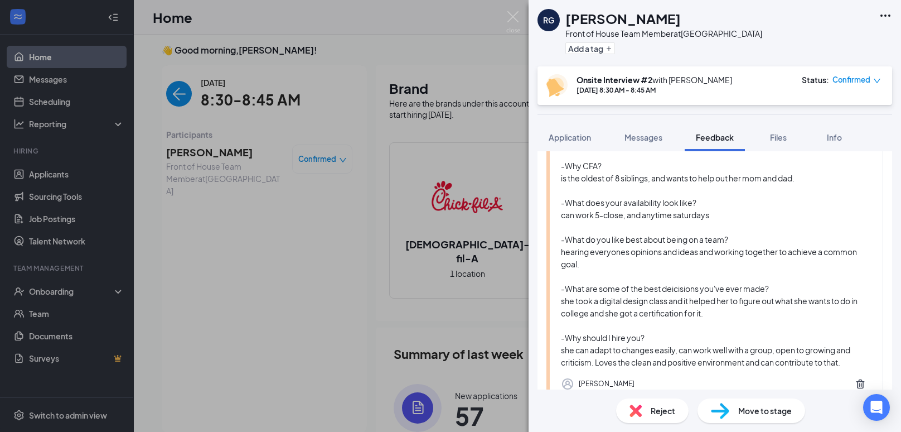
scroll to position [155, 0]
click at [505, 13] on div "RG Ryanna Gama Front of House Team Member at Guilford College Add a tag Onsite …" at bounding box center [450, 216] width 901 height 432
click at [509, 18] on img at bounding box center [513, 22] width 14 height 22
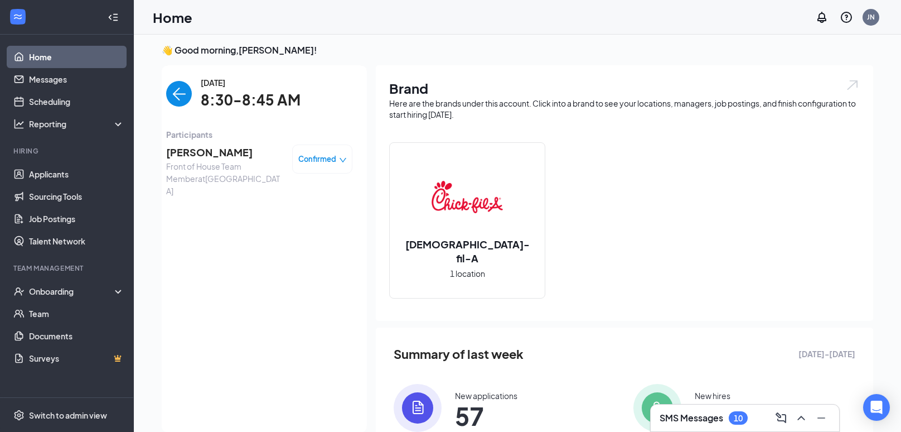
click at [185, 86] on img "back-button" at bounding box center [179, 94] width 26 height 26
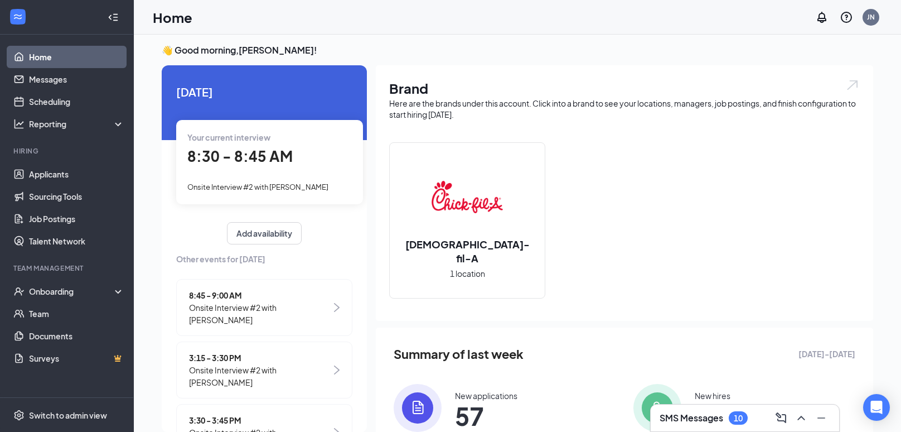
click at [233, 301] on span "Onsite Interview #2 with [PERSON_NAME]" at bounding box center [260, 313] width 142 height 25
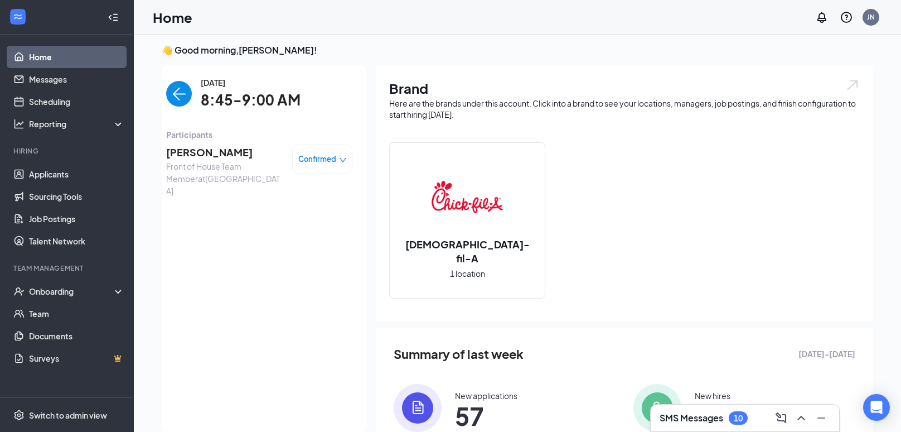
click at [177, 156] on span "[PERSON_NAME]" at bounding box center [224, 152] width 117 height 16
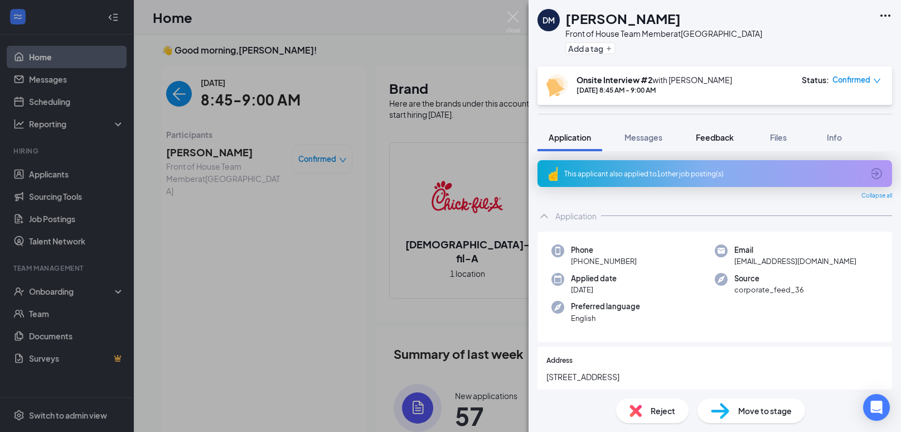
click at [734, 138] on span "Feedback" at bounding box center [715, 137] width 38 height 10
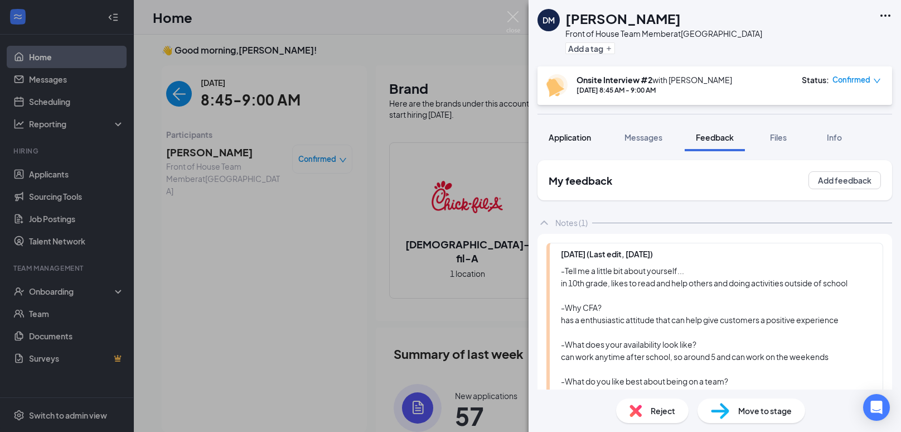
click at [581, 139] on span "Application" at bounding box center [570, 137] width 42 height 10
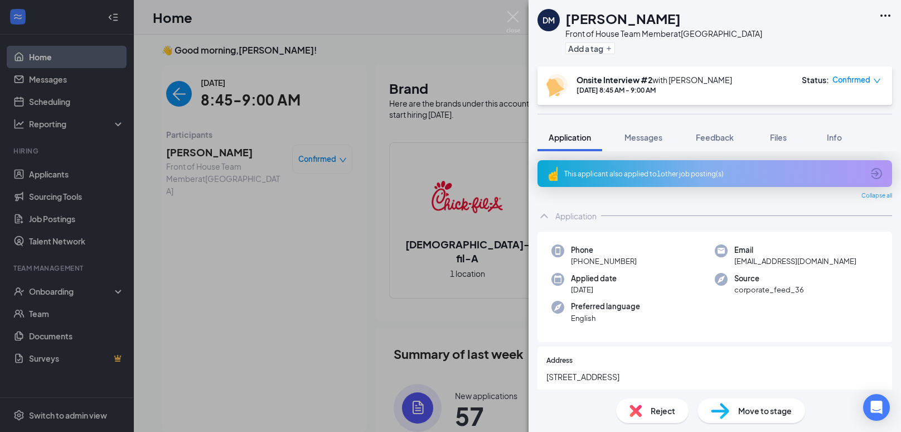
scroll to position [782, 0]
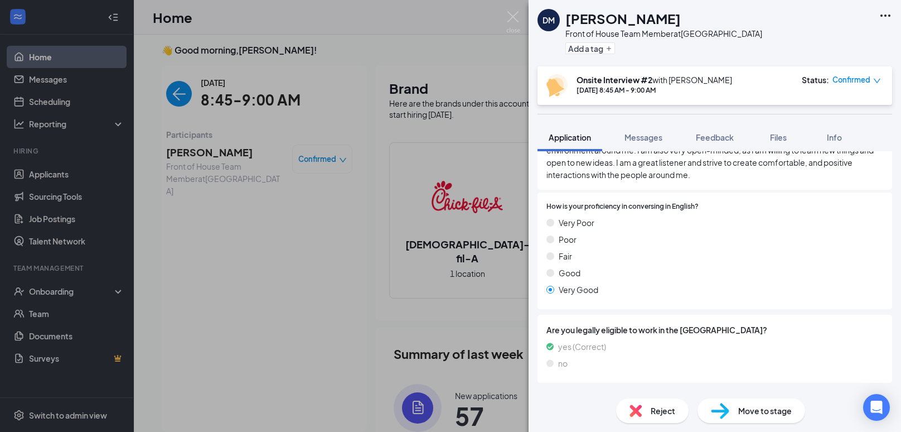
click at [835, 391] on div "Version 1 of 1" at bounding box center [853, 395] width 42 height 9
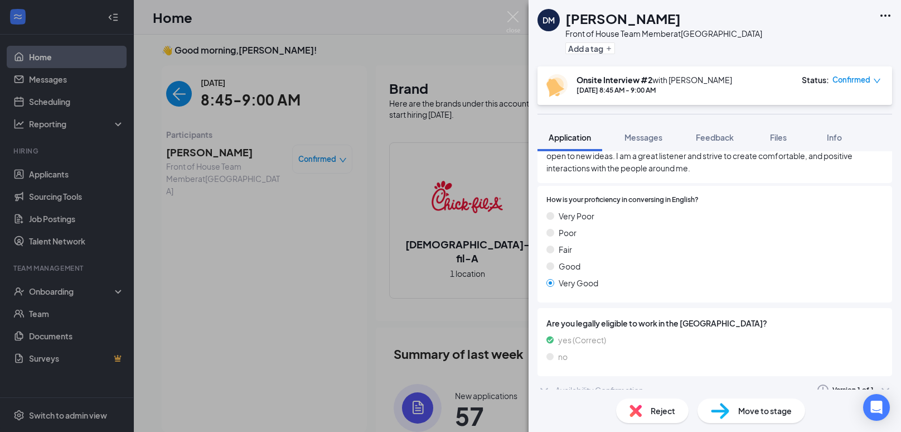
click at [638, 384] on div "Availability Confirmation" at bounding box center [599, 389] width 88 height 11
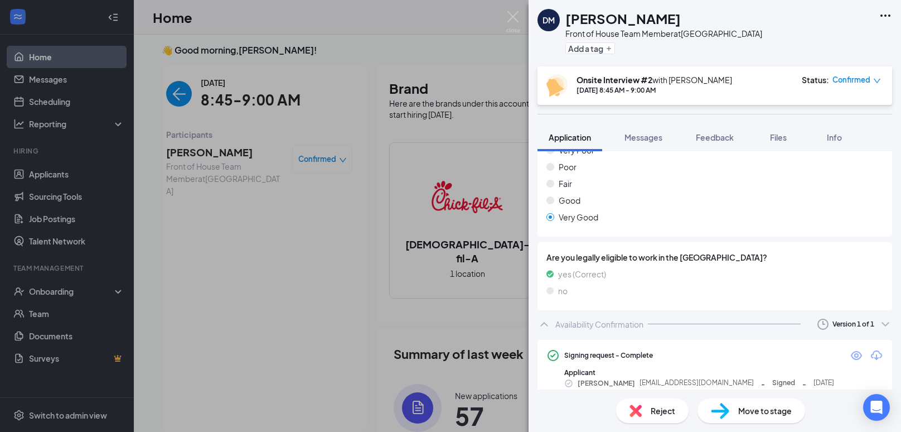
scroll to position [855, 0]
click at [855, 350] on icon "Eye" at bounding box center [856, 354] width 11 height 9
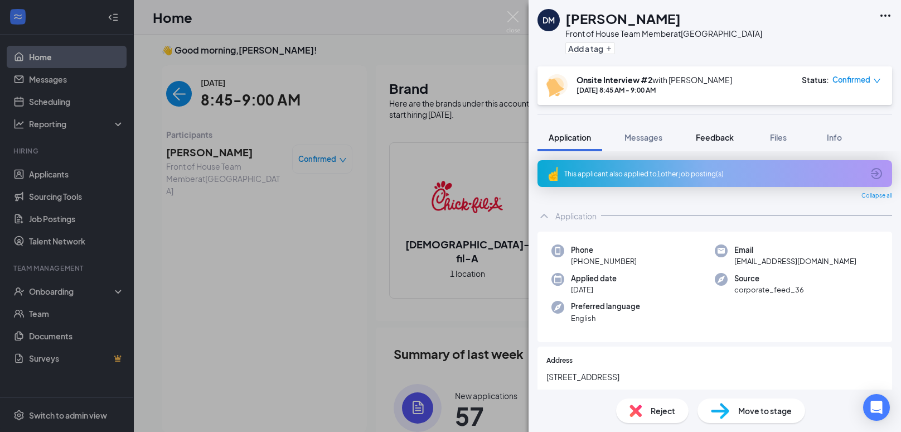
click at [698, 140] on span "Feedback" at bounding box center [715, 137] width 38 height 10
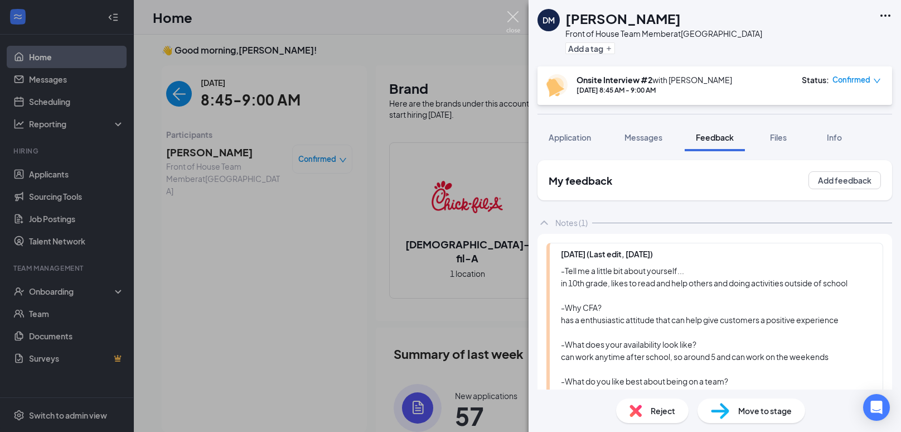
click at [518, 11] on img at bounding box center [513, 22] width 14 height 22
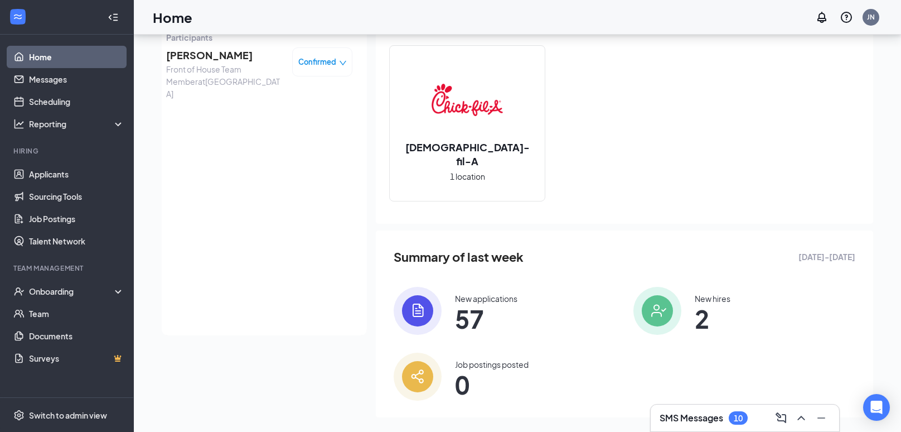
scroll to position [113, 0]
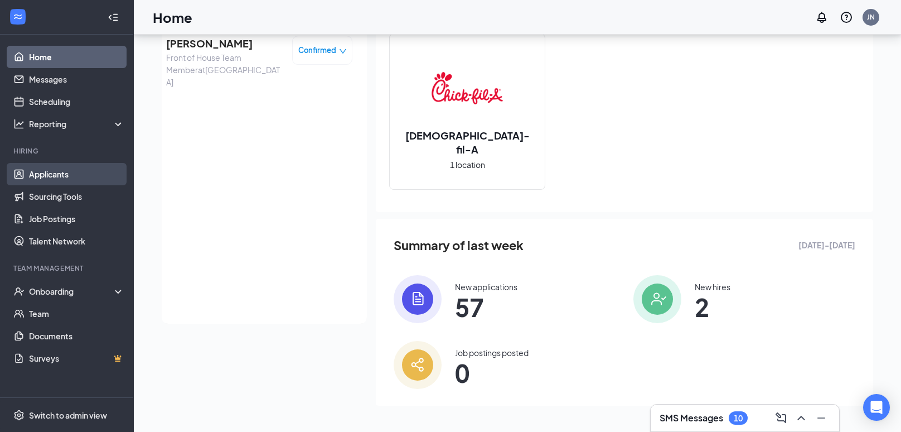
click at [69, 166] on link "Applicants" at bounding box center [76, 174] width 95 height 22
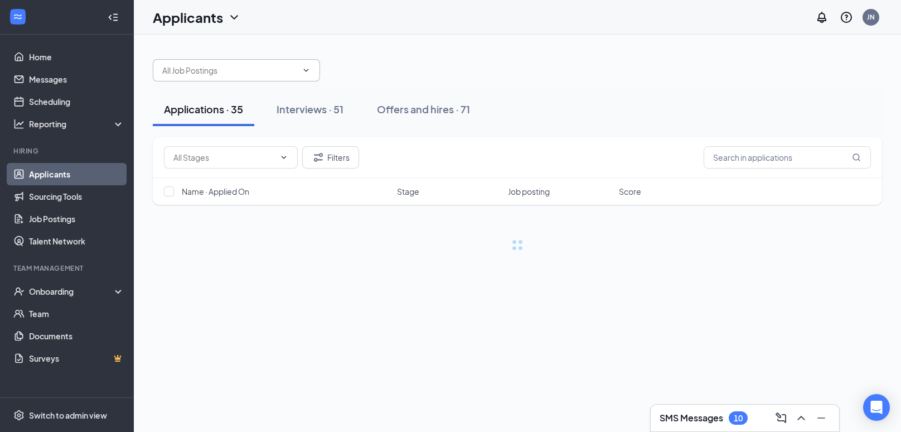
click at [197, 64] on input "text" at bounding box center [229, 70] width 135 height 12
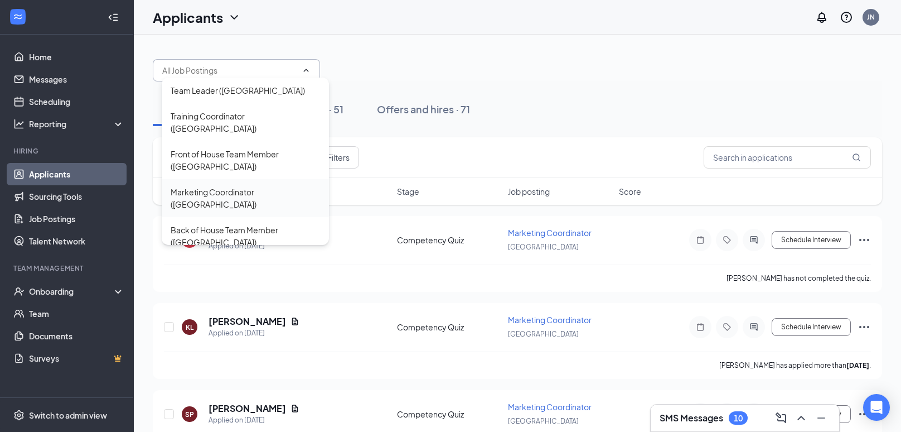
click at [266, 197] on div "Marketing Coordinator (Guilford College)" at bounding box center [245, 198] width 149 height 25
type input "Marketing Coordinator (Guilford College)"
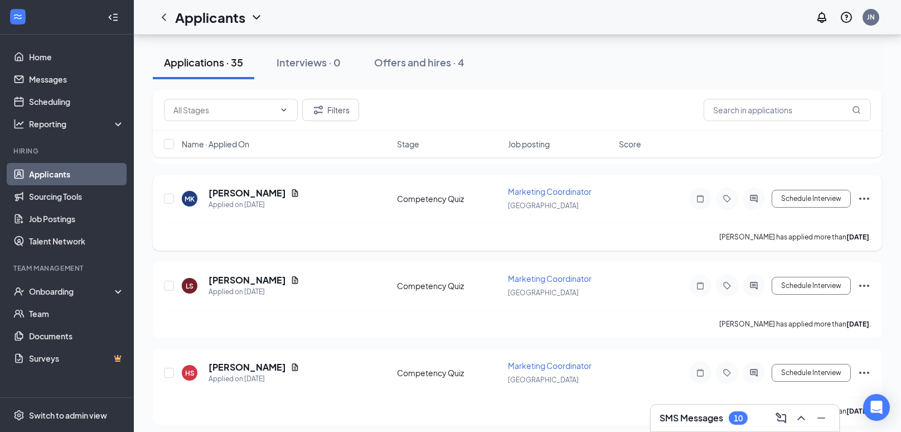
scroll to position [2410, 0]
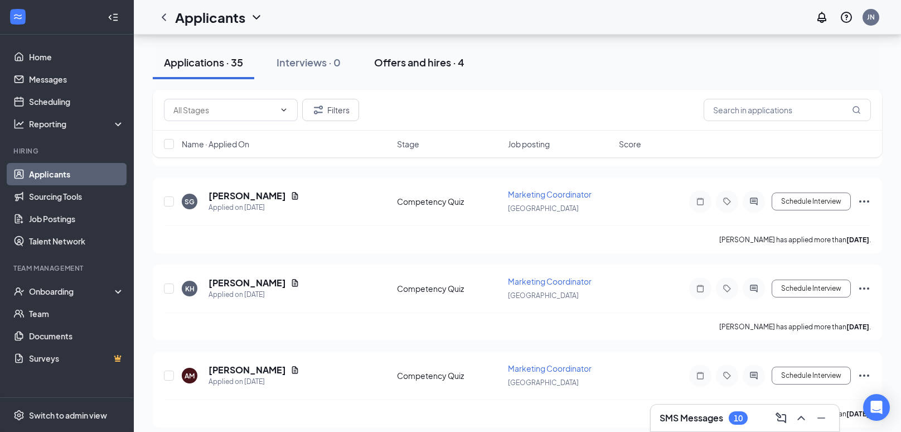
click at [413, 65] on div "Offers and hires · 4" at bounding box center [419, 62] width 90 height 14
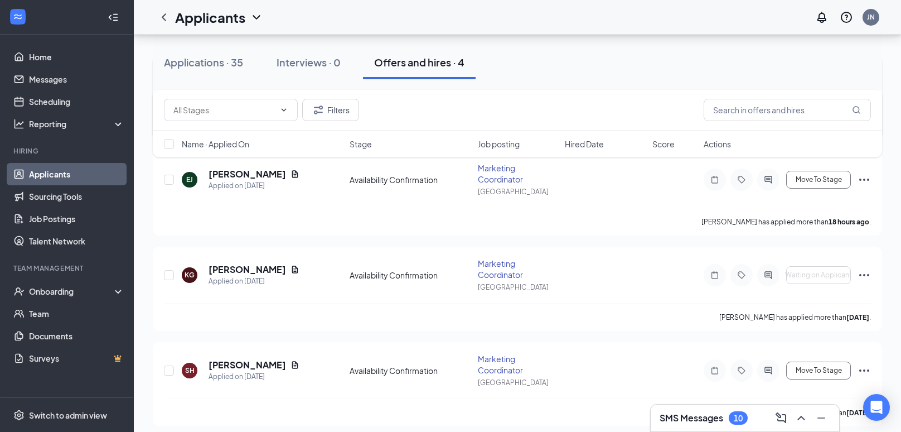
scroll to position [181, 0]
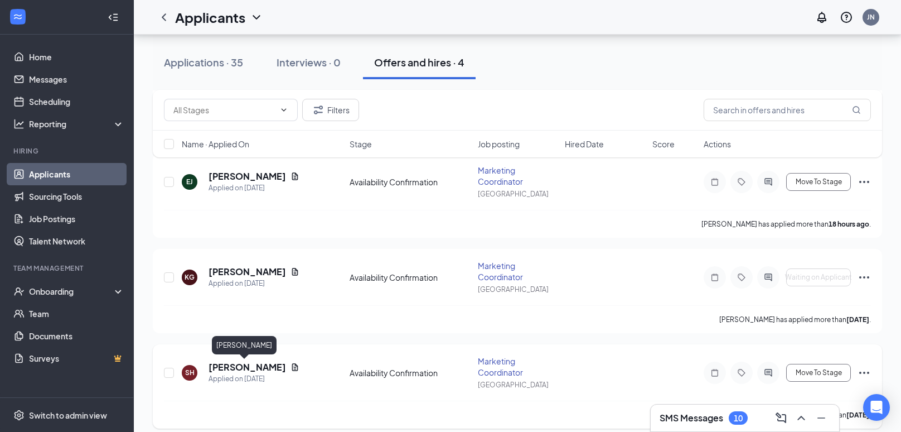
click at [235, 370] on h5 "Sarah Harvey" at bounding box center [248, 367] width 78 height 12
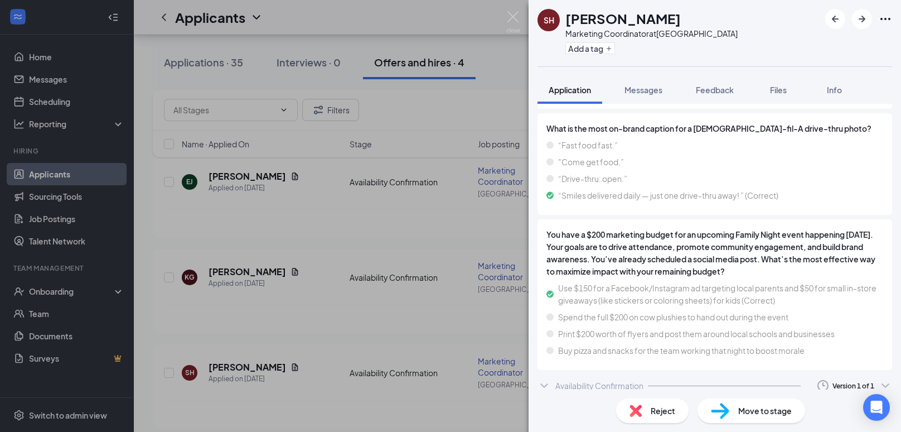
scroll to position [1399, 0]
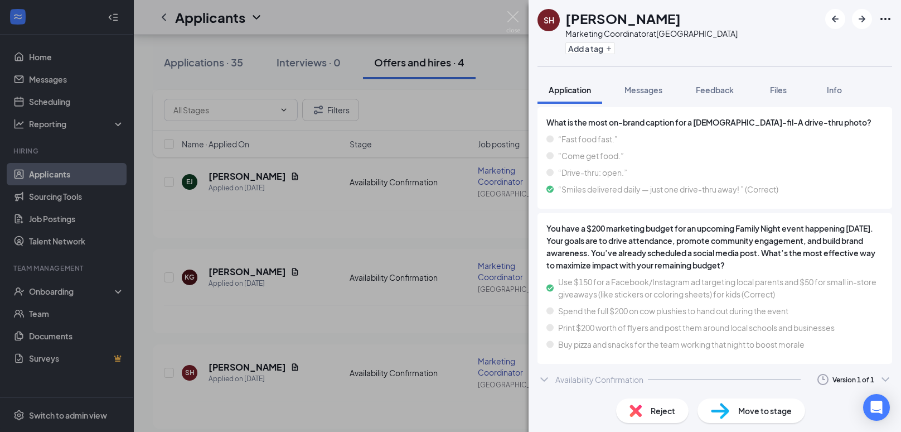
click at [829, 374] on div "Version 1 of 1" at bounding box center [853, 378] width 78 height 13
click at [875, 375] on div "Version 1 of 1" at bounding box center [853, 378] width 78 height 13
click at [884, 375] on icon "ChevronDown" at bounding box center [885, 378] width 13 height 13
click at [638, 378] on div "Availability Confirmation" at bounding box center [599, 379] width 88 height 11
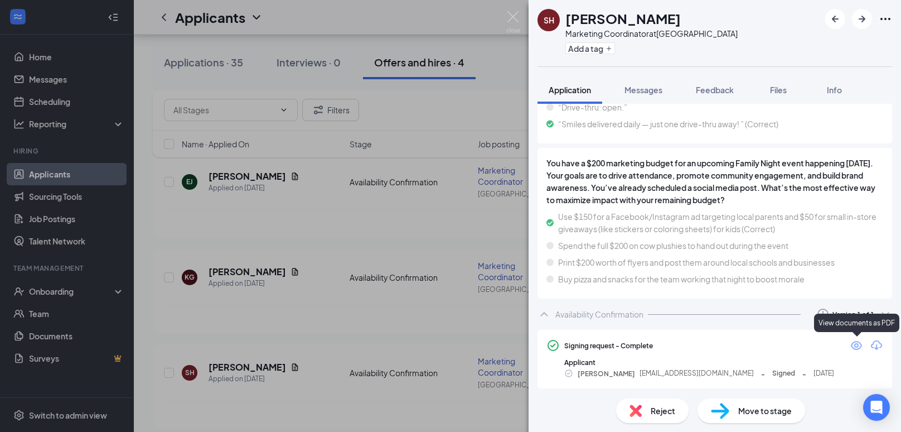
click at [858, 346] on icon "Eye" at bounding box center [856, 344] width 13 height 13
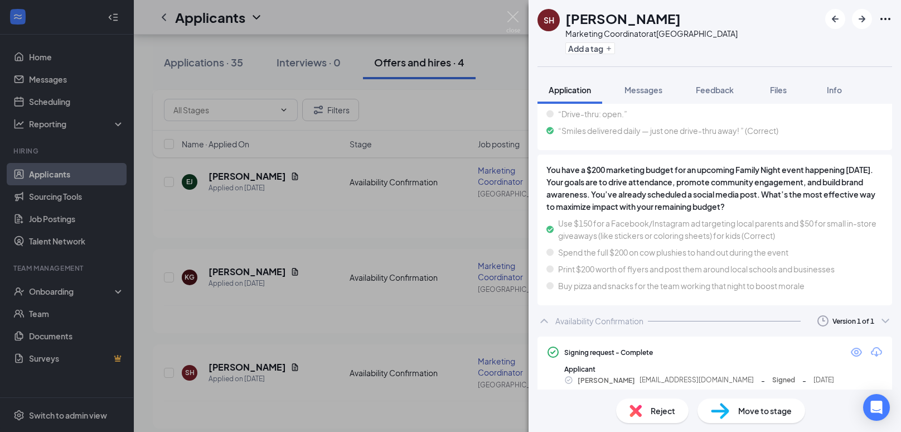
click at [732, 409] on div "Move to stage" at bounding box center [752, 410] width 108 height 25
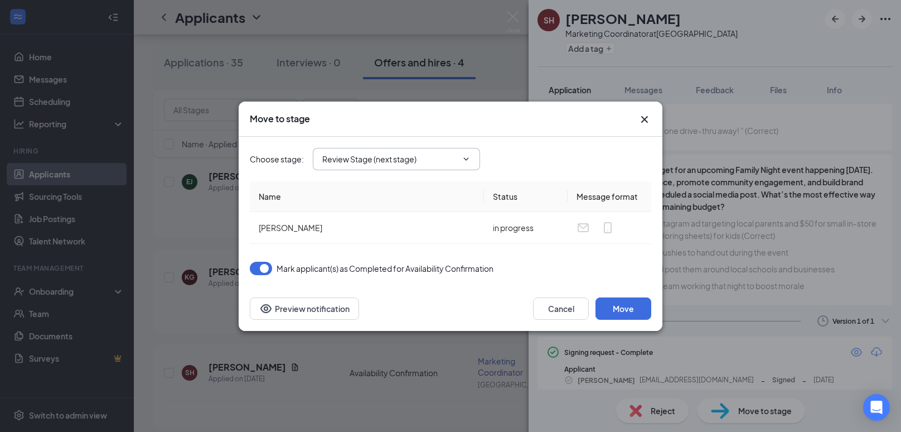
click at [406, 164] on input "Review Stage (next stage)" at bounding box center [389, 159] width 135 height 12
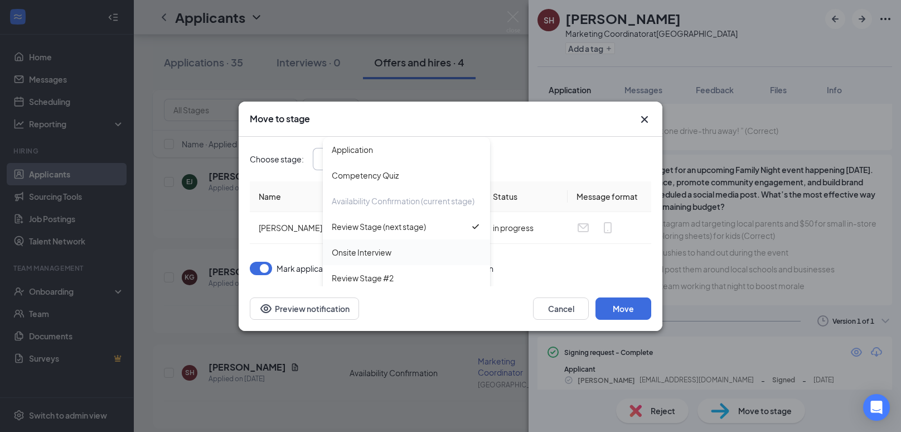
scroll to position [64, 0]
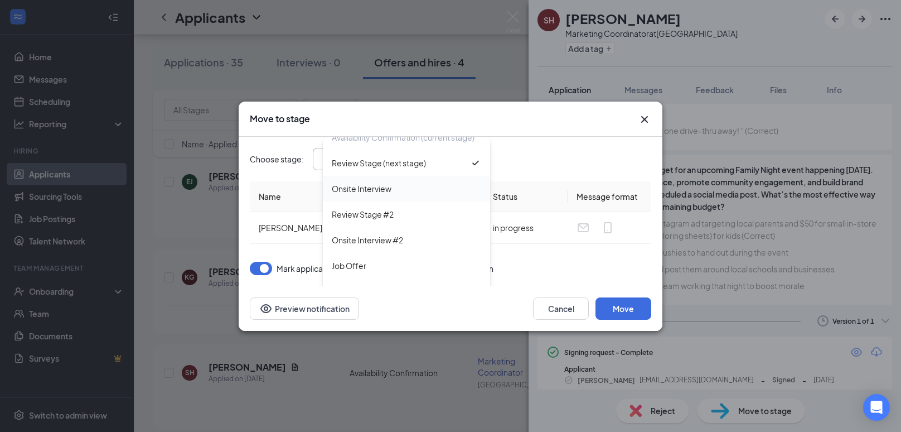
click at [397, 181] on div "Onsite Interview" at bounding box center [406, 189] width 167 height 26
type input "Onsite Interview"
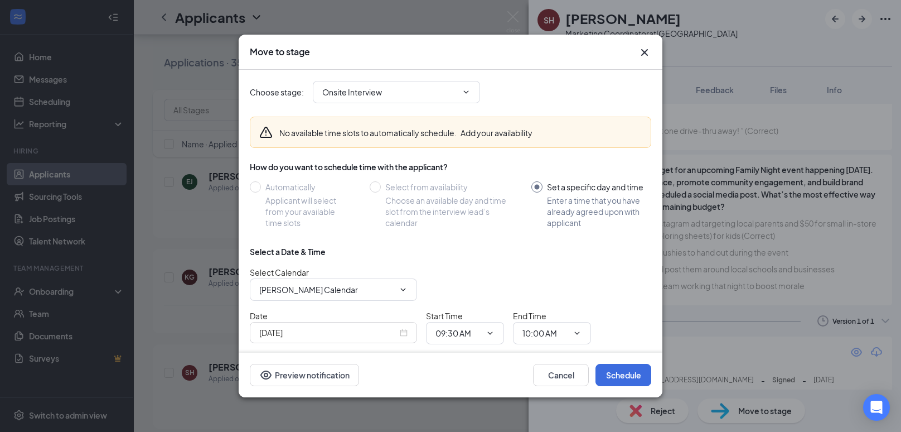
click at [406, 331] on div "Sep 16, 2025" at bounding box center [333, 332] width 148 height 12
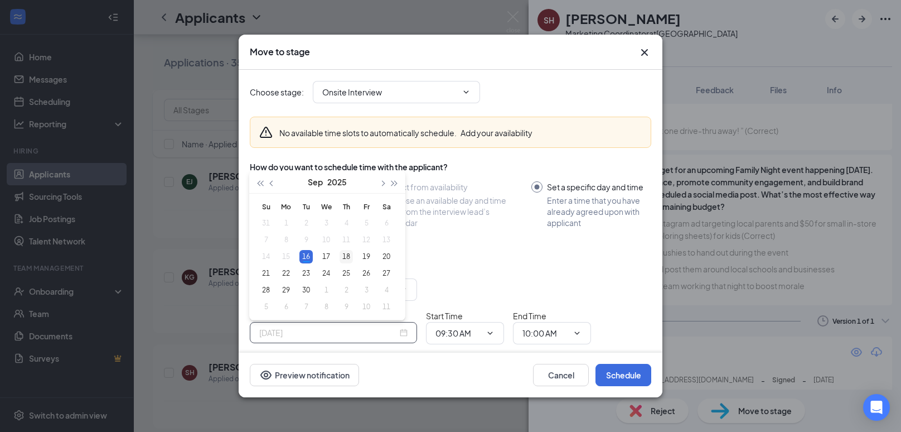
type input "Sep 18, 2025"
click at [351, 263] on td "18" at bounding box center [346, 256] width 20 height 17
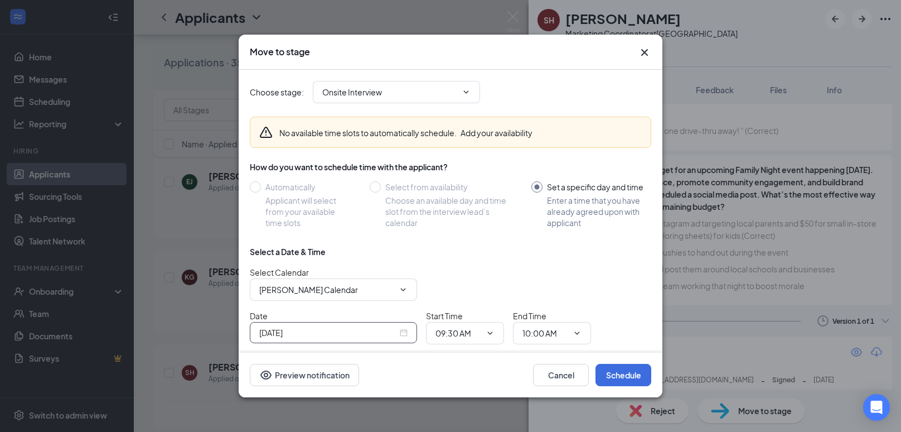
click at [641, 52] on icon "Cross" at bounding box center [644, 52] width 13 height 13
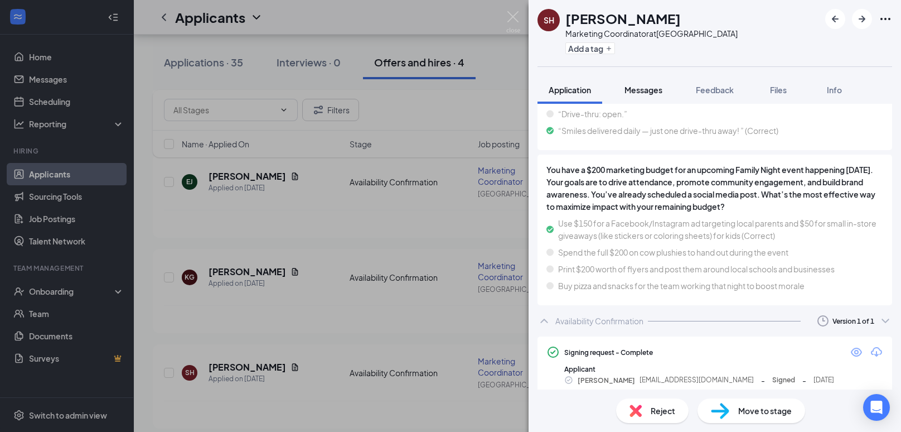
click at [657, 91] on span "Messages" at bounding box center [643, 90] width 38 height 10
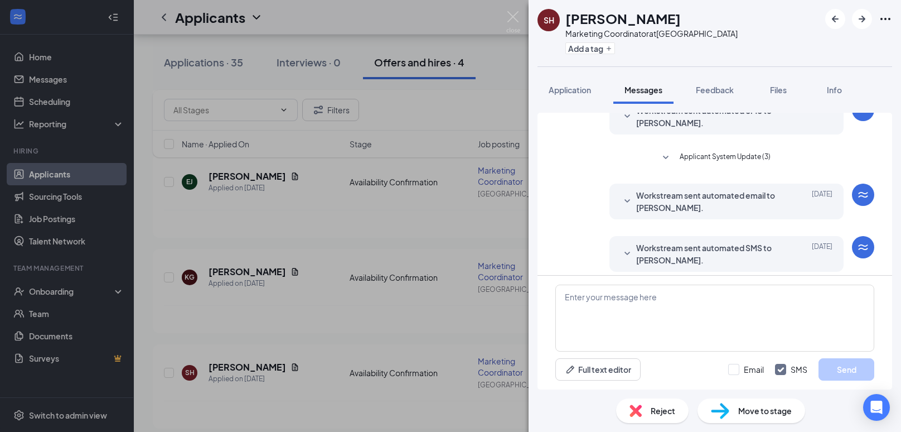
scroll to position [147, 0]
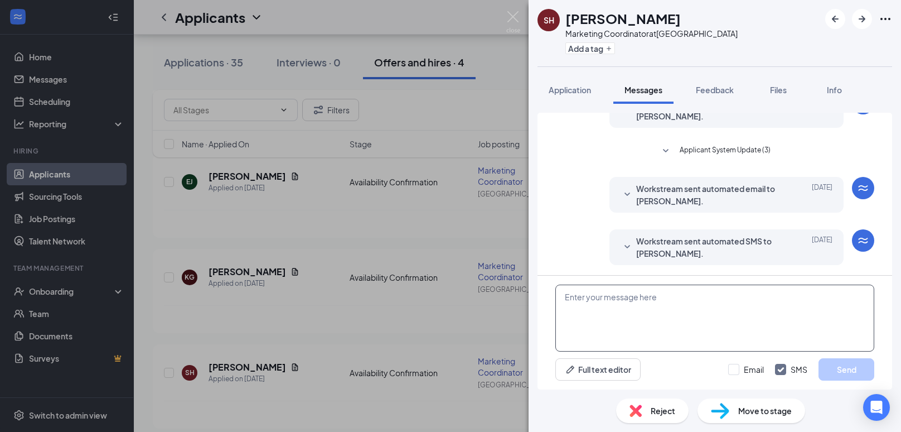
click at [648, 286] on textarea at bounding box center [714, 317] width 319 height 67
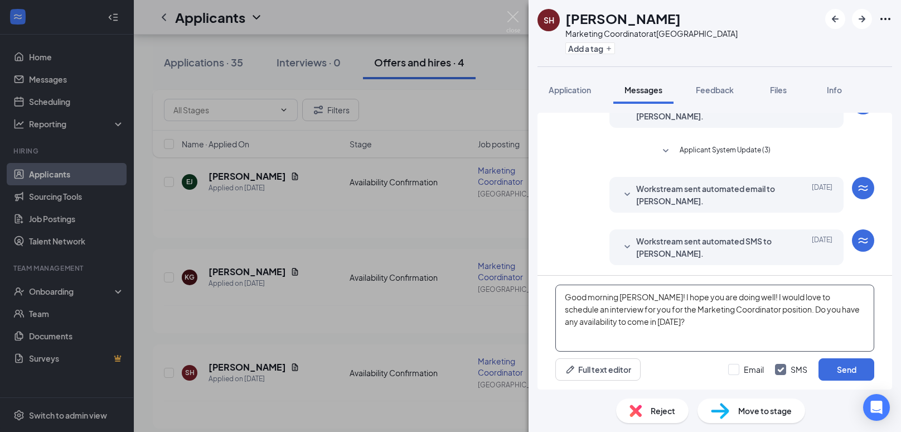
click at [643, 326] on textarea "Good morning Sarah! I hope you are doing well! I would love to schedule an inte…" at bounding box center [714, 317] width 319 height 67
type textarea "Good morning Sarah! I hope you are doing well! I would love to schedule an inte…"
click at [840, 359] on button "Send" at bounding box center [847, 369] width 56 height 22
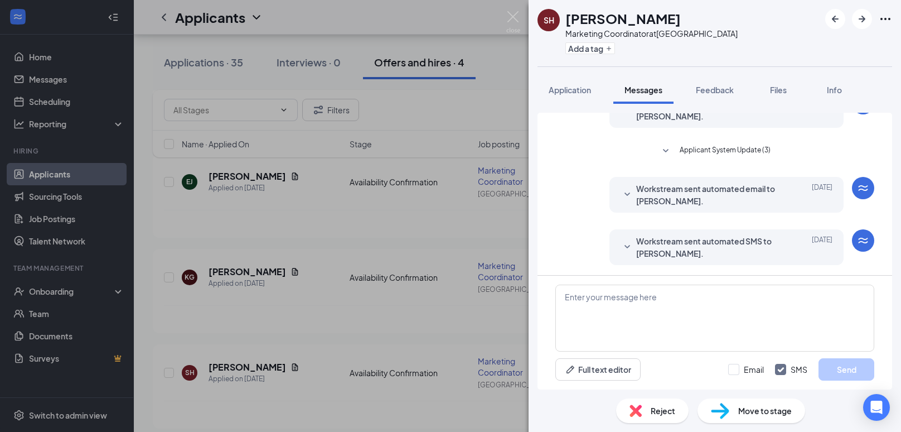
scroll to position [244, 0]
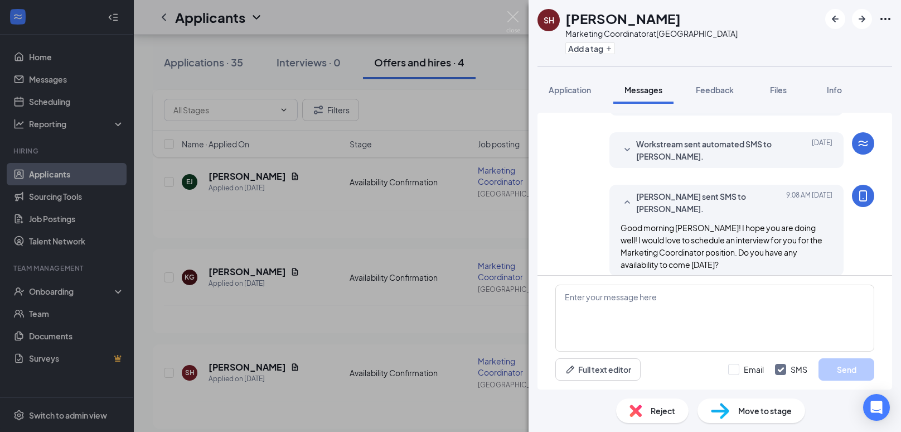
click at [423, 235] on div "SH Sarah Harvey Marketing Coordinator at Guilford College Add a tag Application…" at bounding box center [450, 216] width 901 height 432
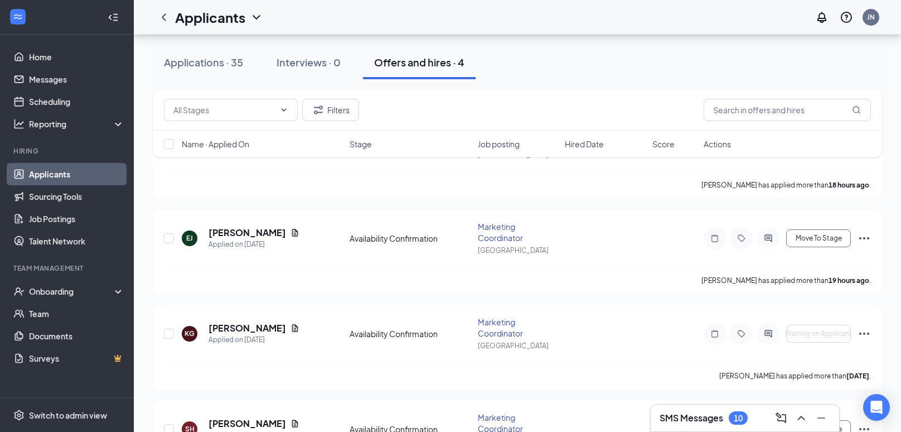
scroll to position [121, 0]
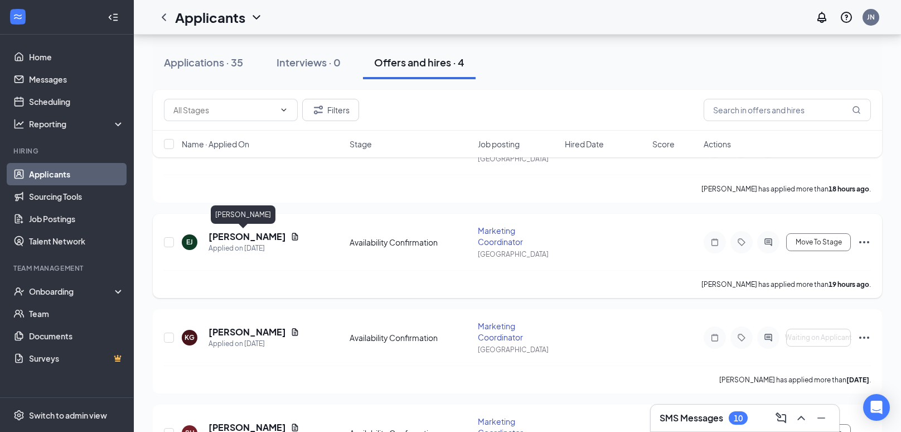
click at [253, 235] on h5 "Eric Jackson" at bounding box center [248, 236] width 78 height 12
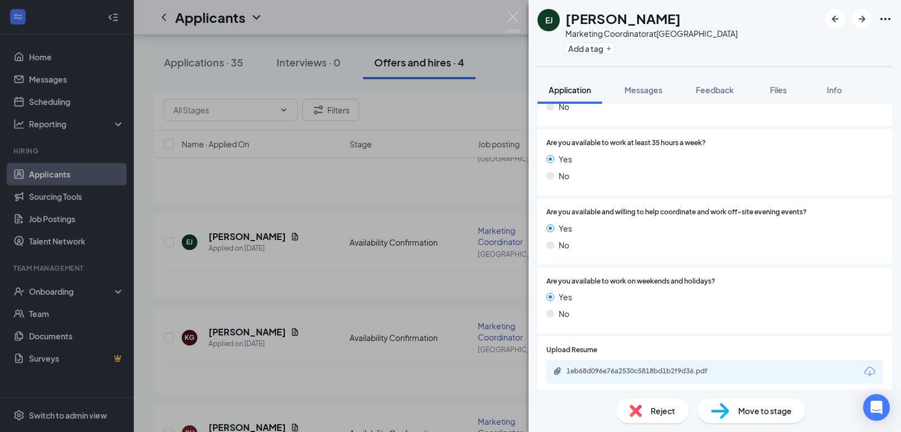
scroll to position [1388, 0]
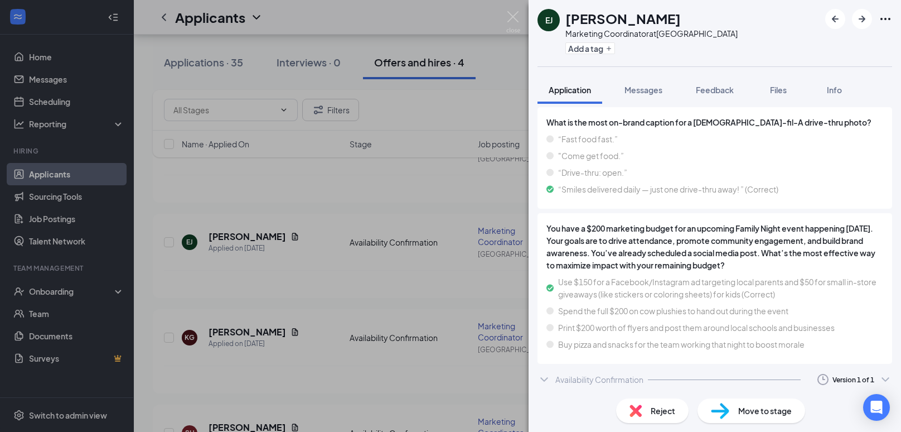
click at [613, 378] on div "Availability Confirmation" at bounding box center [599, 379] width 88 height 11
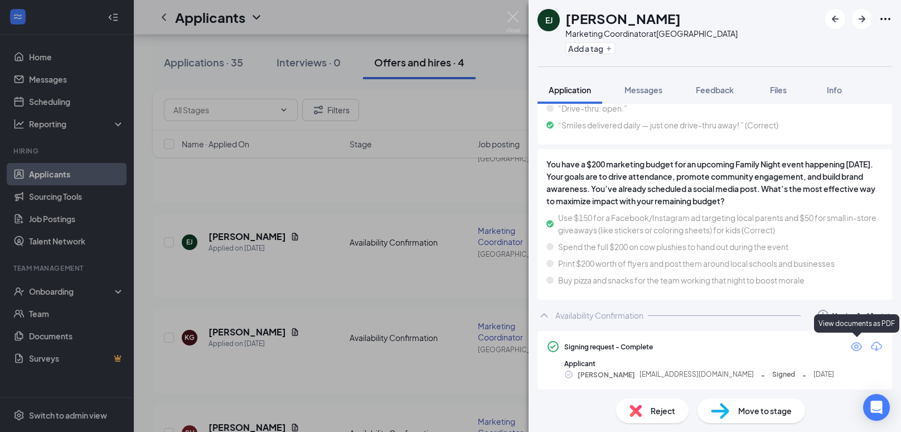
click at [853, 345] on icon "Eye" at bounding box center [856, 346] width 13 height 13
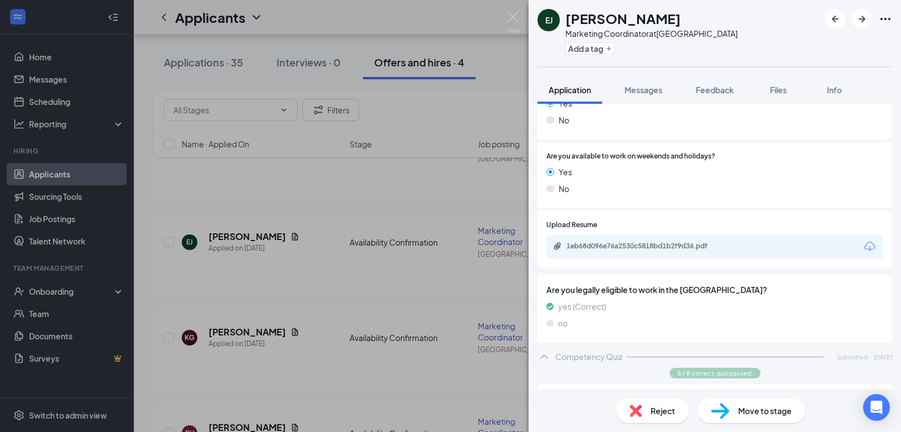
scroll to position [443, 0]
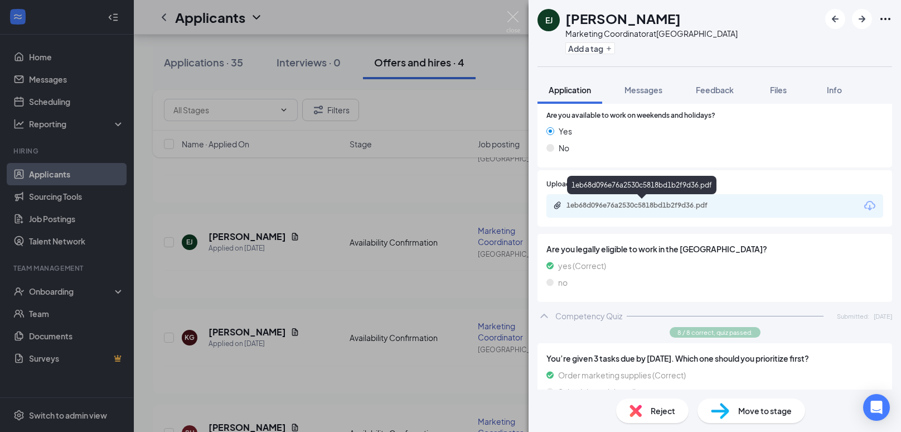
click at [648, 209] on div "1eb68d096e76a2530c5818bd1b2f9d36.pdf" at bounding box center [643, 206] width 181 height 11
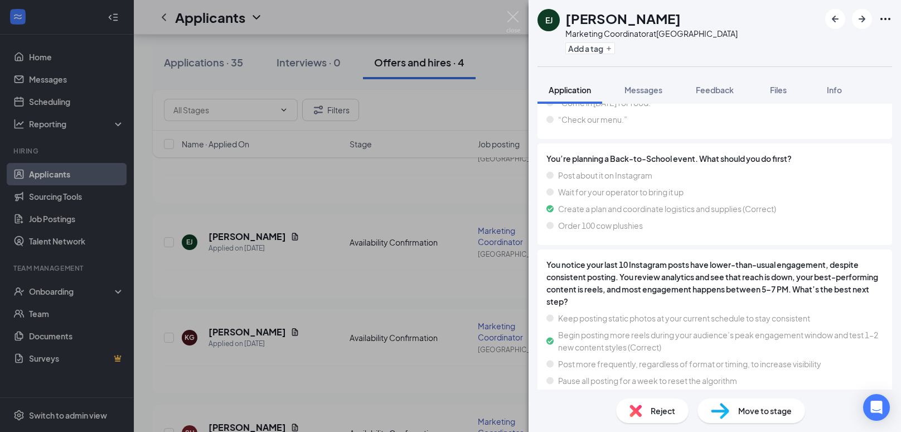
scroll to position [1455, 0]
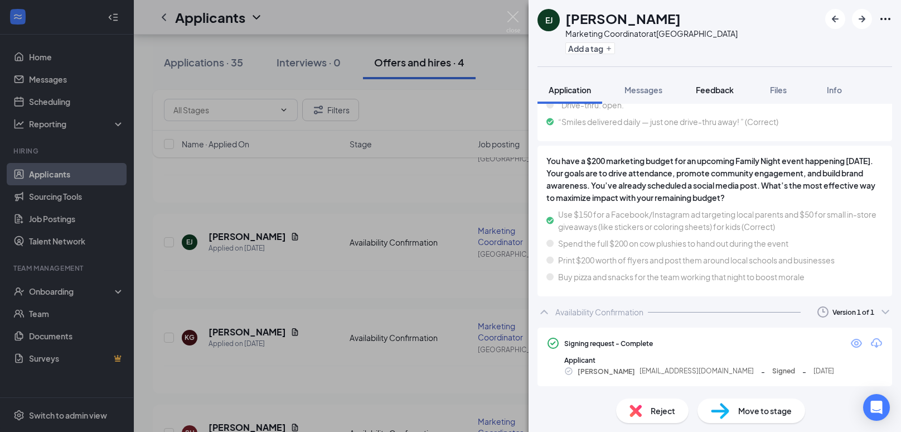
click at [695, 84] on button "Feedback" at bounding box center [715, 90] width 60 height 28
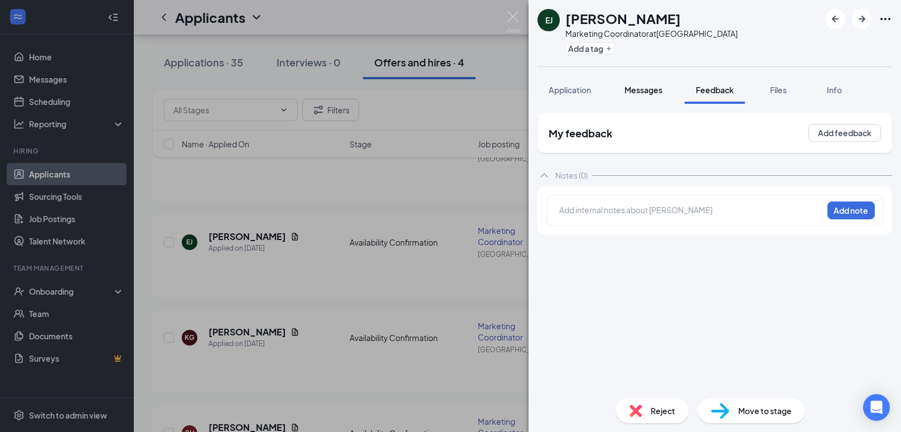
click at [656, 91] on span "Messages" at bounding box center [643, 90] width 38 height 10
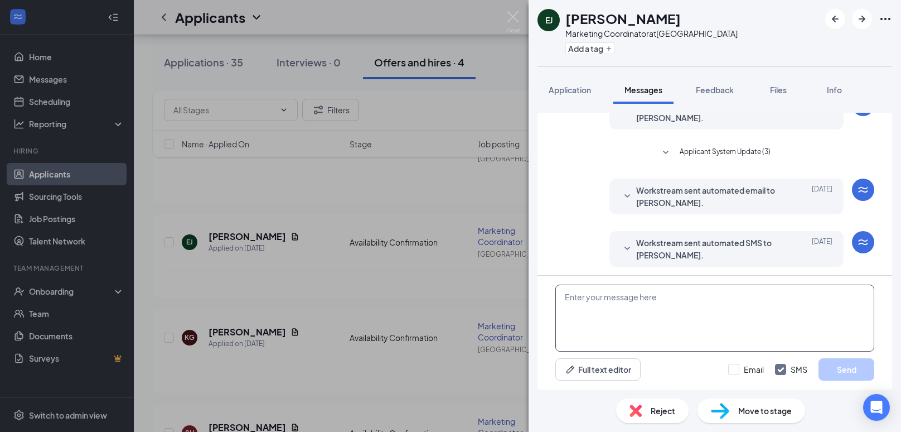
scroll to position [147, 0]
click at [686, 316] on textarea at bounding box center [714, 317] width 319 height 67
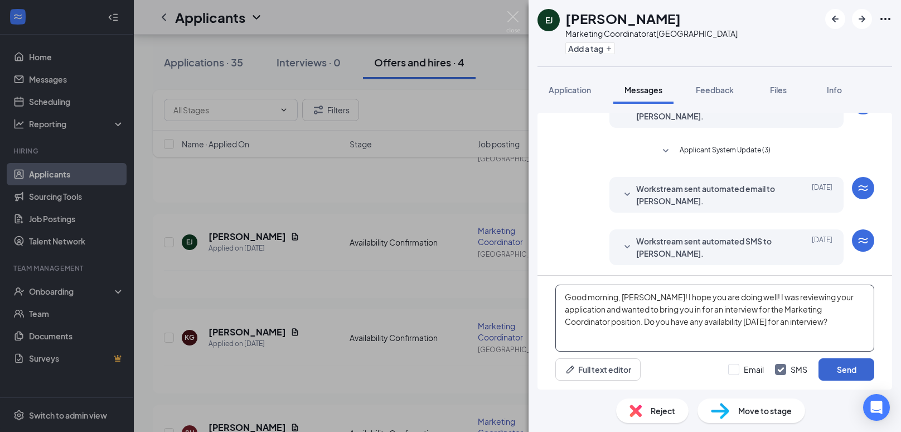
type textarea "Good morning, Eric! I hope you are doing well! I was reviewing your application…"
click at [839, 366] on button "Send" at bounding box center [847, 369] width 56 height 22
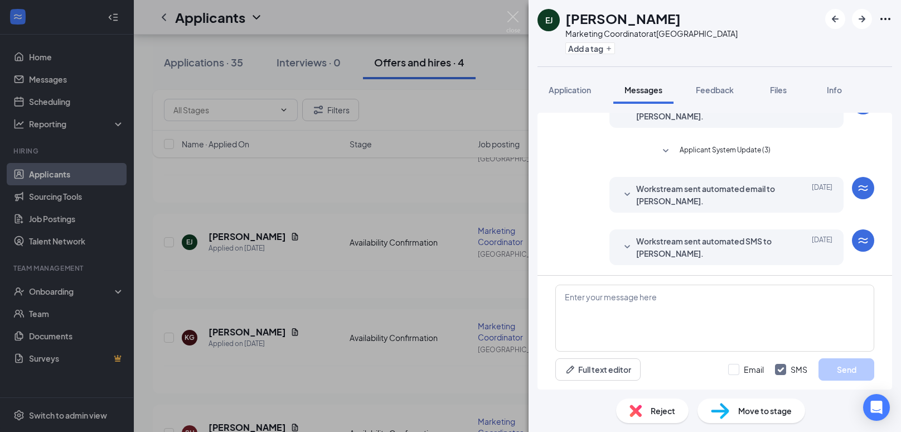
scroll to position [244, 0]
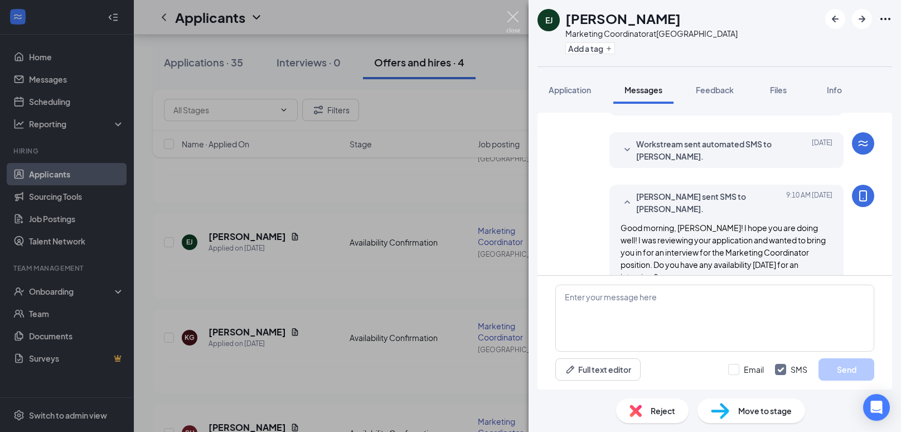
click at [516, 27] on img at bounding box center [513, 22] width 14 height 22
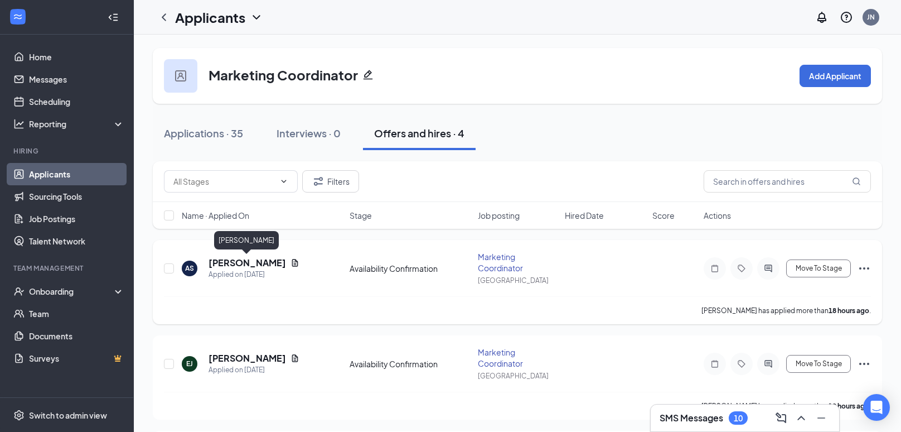
click at [259, 263] on h5 "Arianna Schotker" at bounding box center [248, 262] width 78 height 12
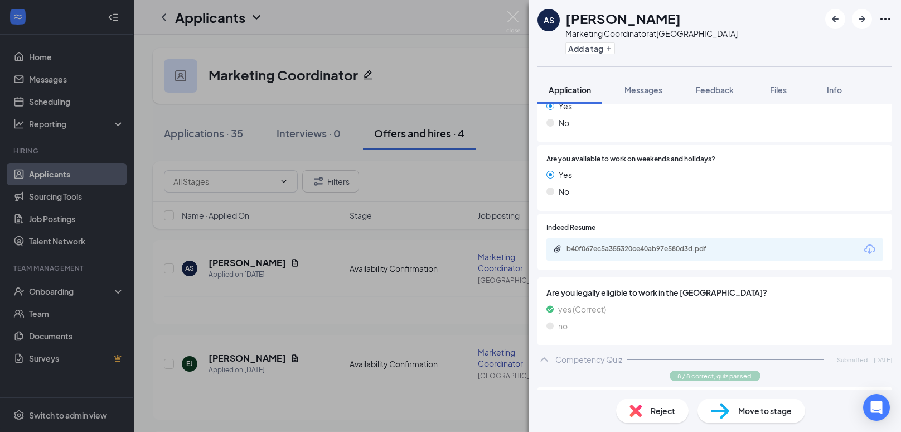
scroll to position [399, 0]
click at [646, 94] on span "Messages" at bounding box center [643, 90] width 38 height 10
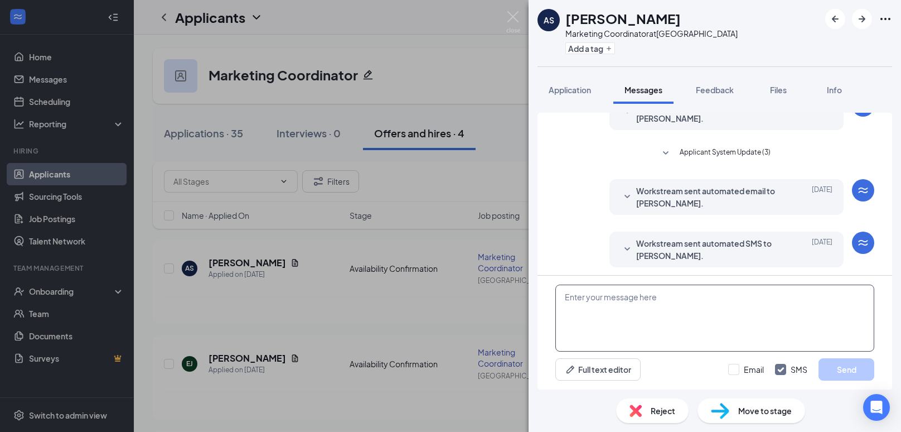
scroll to position [147, 0]
click at [774, 349] on textarea at bounding box center [714, 317] width 319 height 67
click at [611, 312] on textarea at bounding box center [714, 317] width 319 height 67
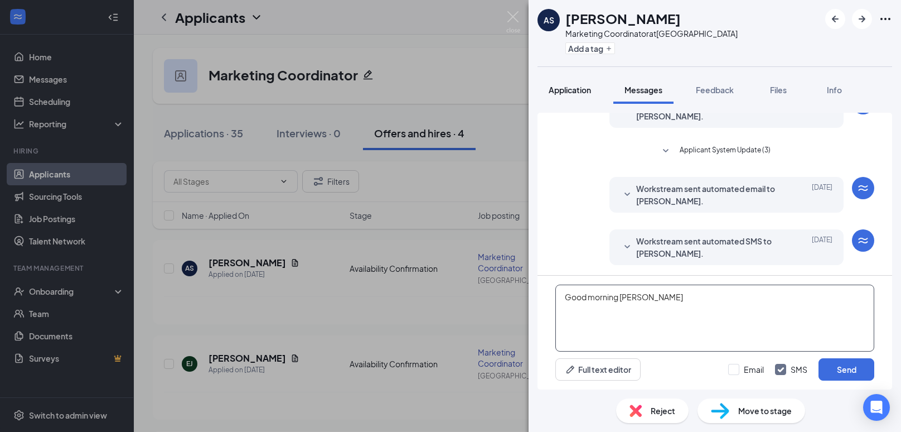
type textarea "Good morning Arianna"
click at [575, 91] on span "Application" at bounding box center [570, 90] width 42 height 10
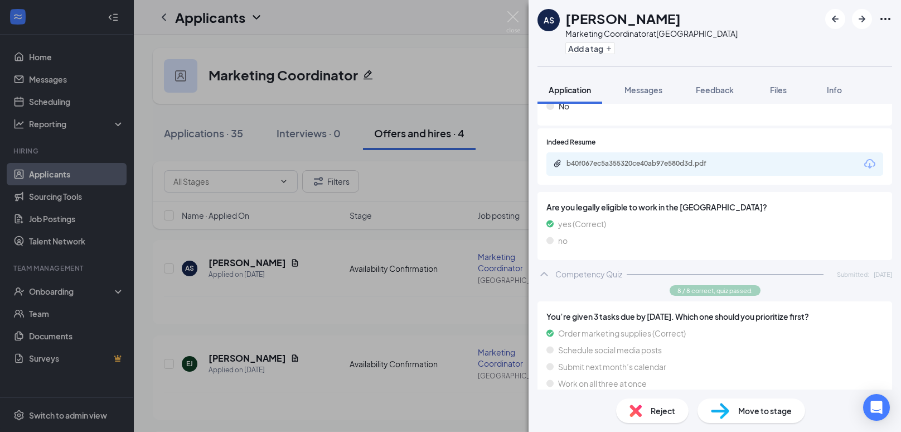
scroll to position [495, 0]
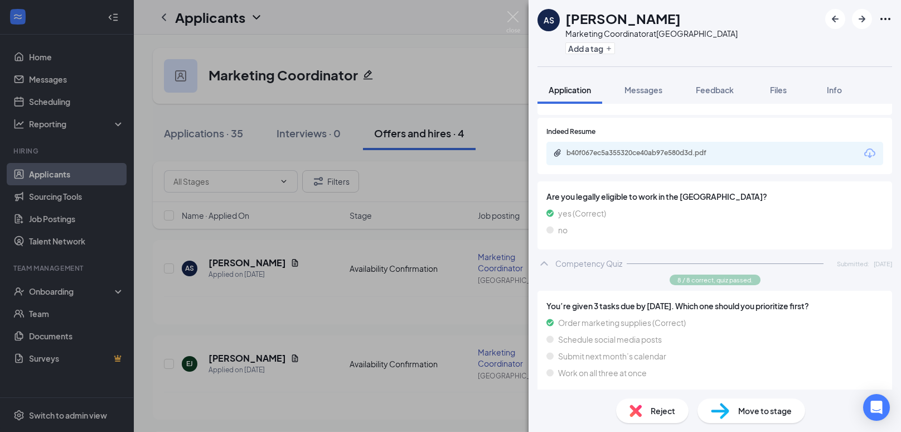
click at [735, 162] on div "b40f067ec5a355320ce40ab97e580d3d.pdf" at bounding box center [714, 153] width 337 height 23
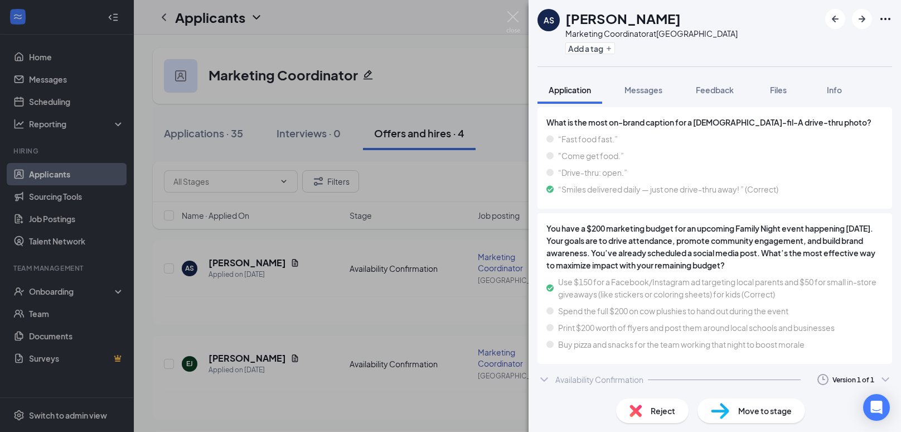
click at [583, 374] on div "Availability Confirmation" at bounding box center [599, 379] width 88 height 11
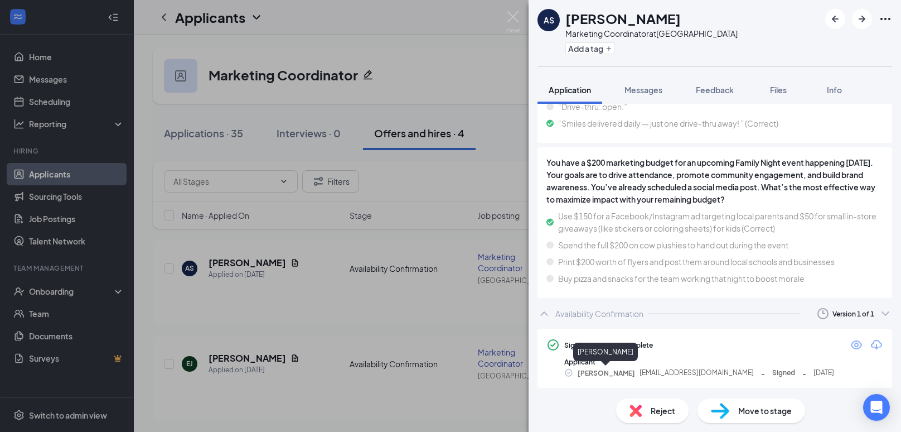
scroll to position [1452, 0]
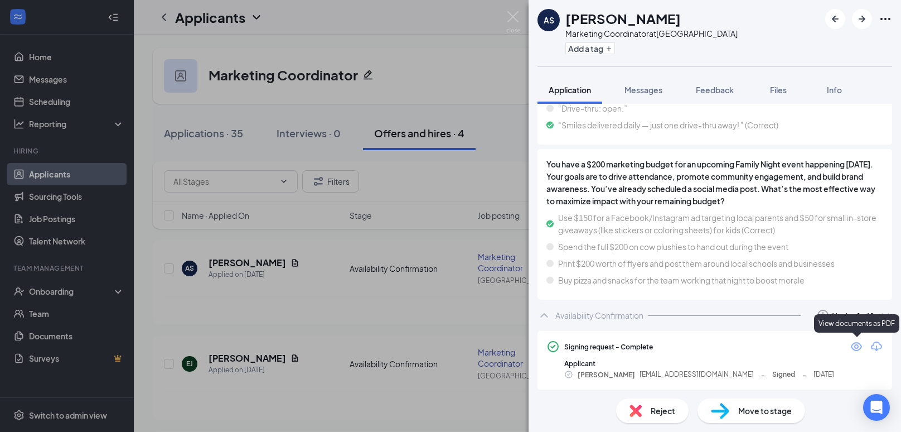
click at [855, 352] on icon "Eye" at bounding box center [856, 346] width 13 height 13
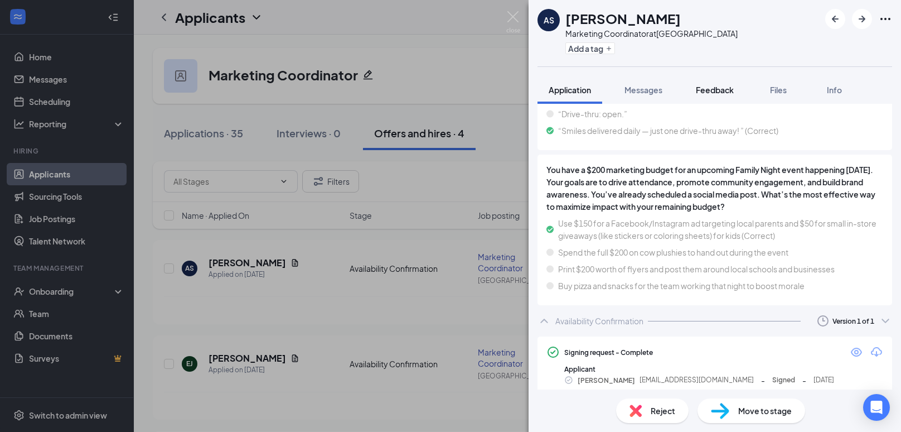
click at [728, 100] on button "Feedback" at bounding box center [715, 90] width 60 height 28
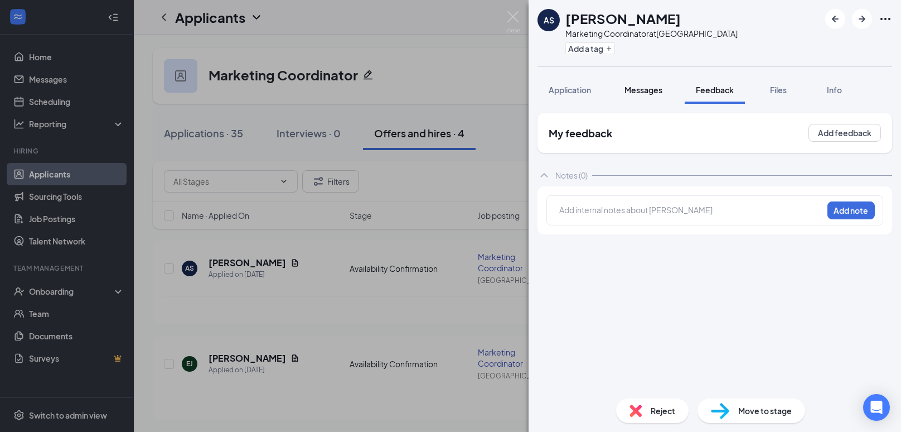
click at [659, 98] on button "Messages" at bounding box center [643, 90] width 60 height 28
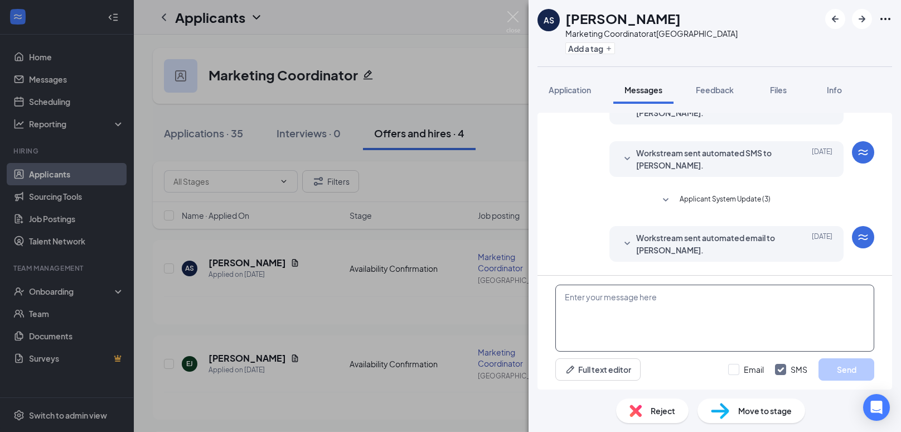
scroll to position [147, 0]
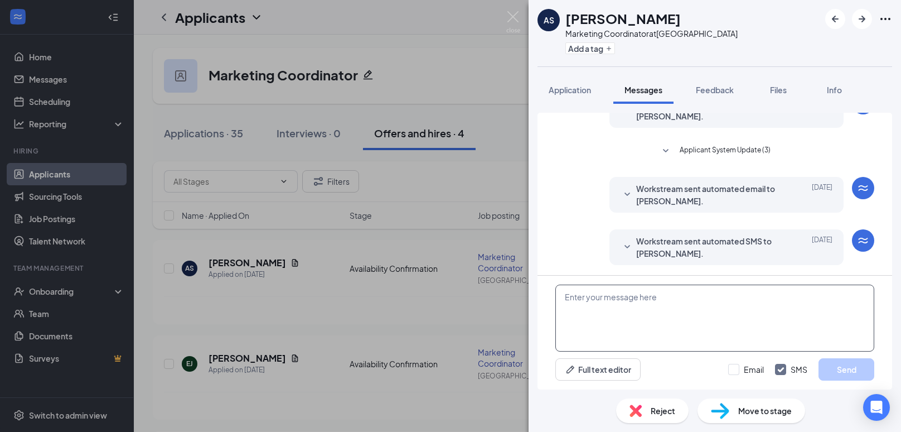
click at [625, 317] on textarea at bounding box center [714, 317] width 319 height 67
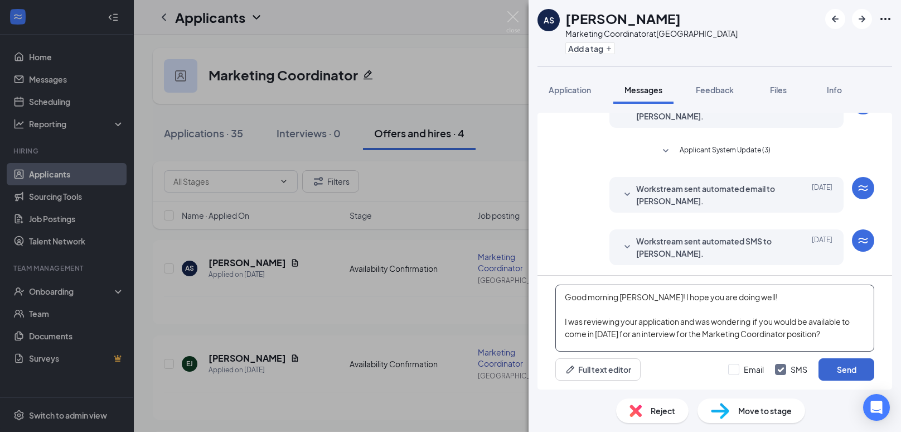
type textarea "Good morning Arianna! I hope you are doing well! I was reviewing your applicati…"
click at [859, 375] on button "Send" at bounding box center [847, 369] width 56 height 22
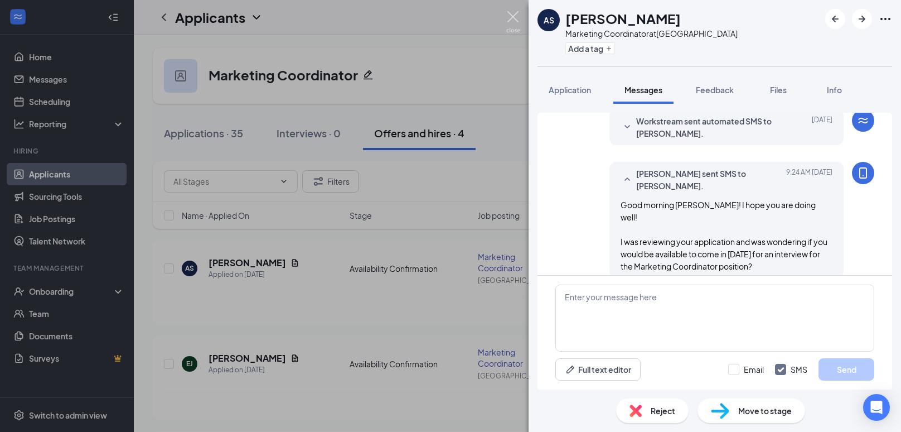
scroll to position [267, 0]
click at [512, 22] on img at bounding box center [513, 22] width 14 height 22
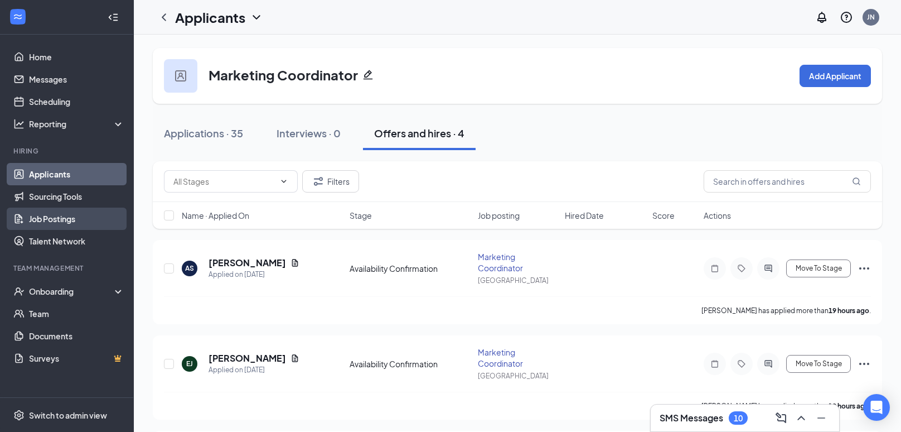
click at [46, 212] on link "Job Postings" at bounding box center [76, 218] width 95 height 22
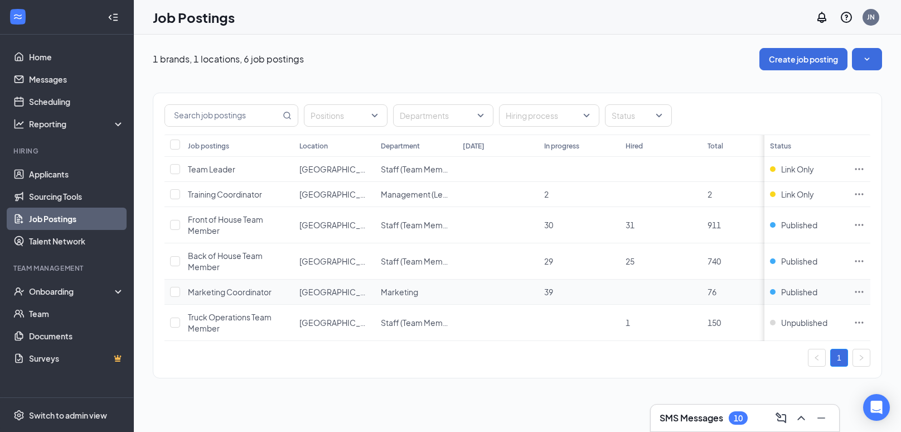
click at [858, 293] on icon "Ellipses" at bounding box center [859, 291] width 11 height 11
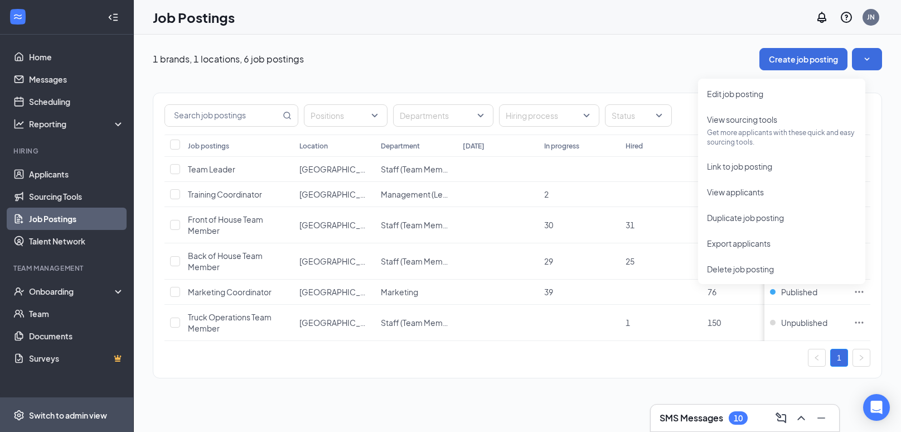
click at [78, 399] on span "Switch to admin view" at bounding box center [76, 415] width 95 height 34
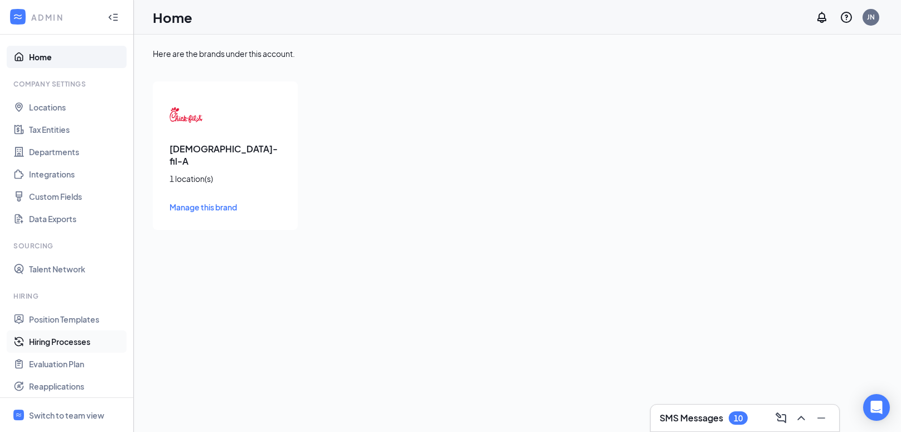
click at [51, 347] on link "Hiring Processes" at bounding box center [76, 341] width 95 height 22
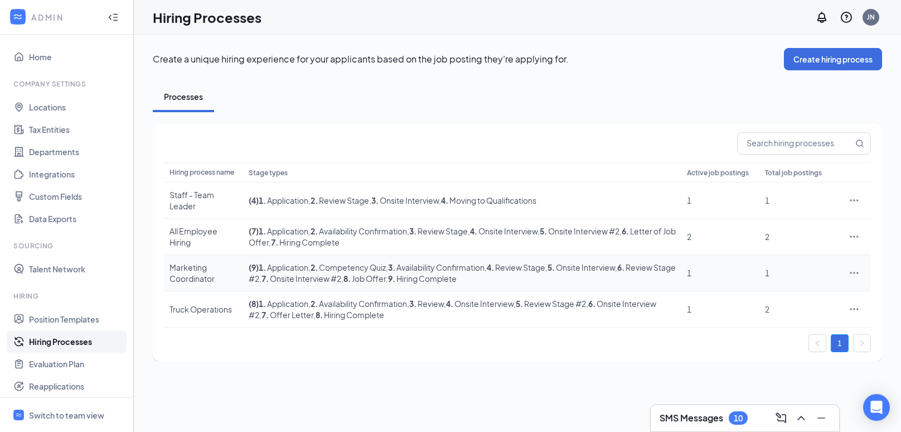
click at [851, 267] on icon "Ellipses" at bounding box center [854, 272] width 11 height 11
click at [829, 282] on li "Edit" at bounding box center [803, 294] width 114 height 26
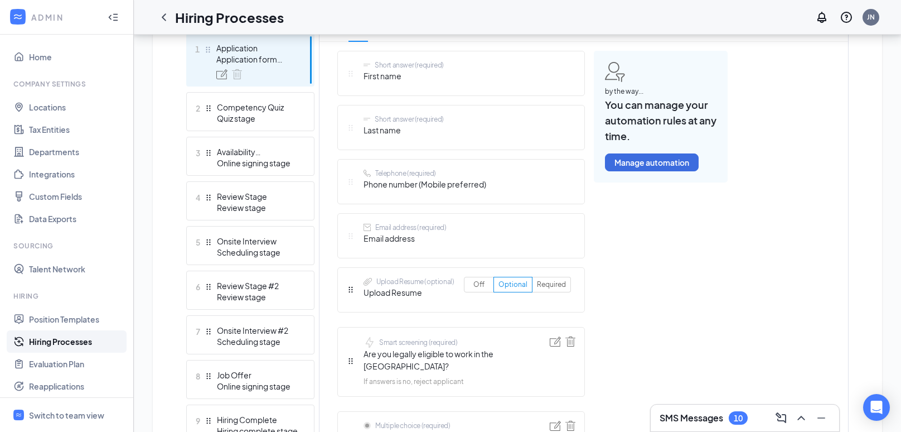
scroll to position [320, 0]
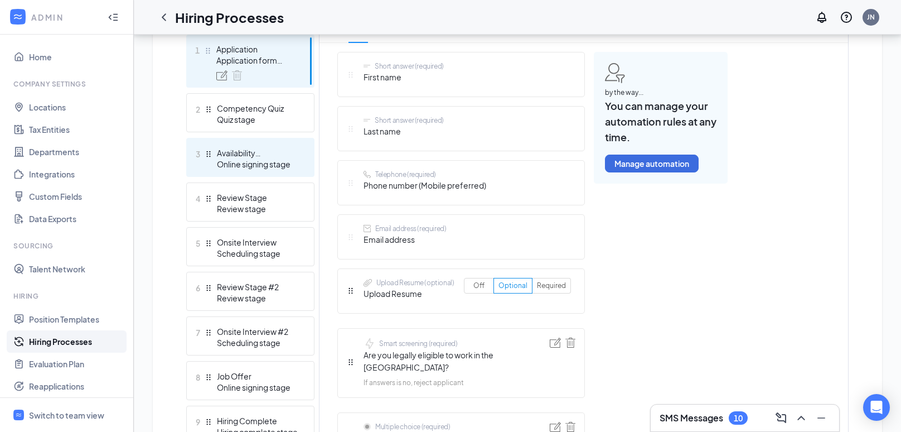
click at [272, 151] on div "Availability Confirmation" at bounding box center [257, 152] width 81 height 11
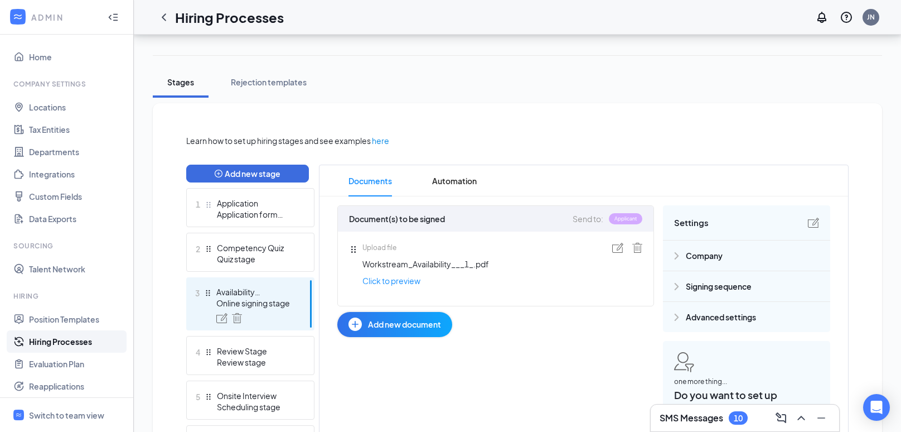
scroll to position [161, 0]
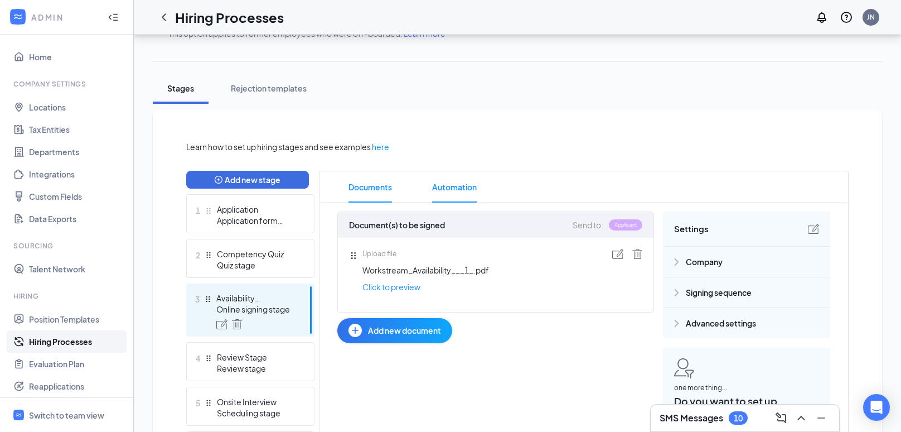
click at [469, 174] on span "Automation" at bounding box center [454, 186] width 45 height 31
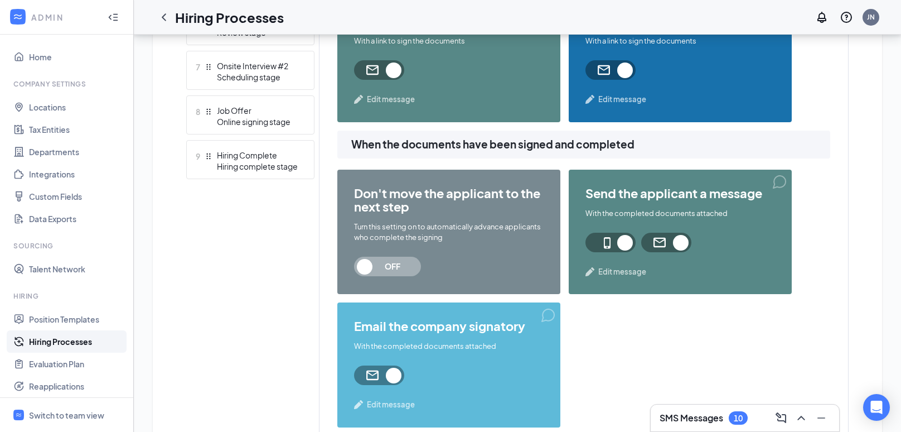
scroll to position [586, 0]
click at [384, 268] on span "OFF" at bounding box center [392, 266] width 49 height 20
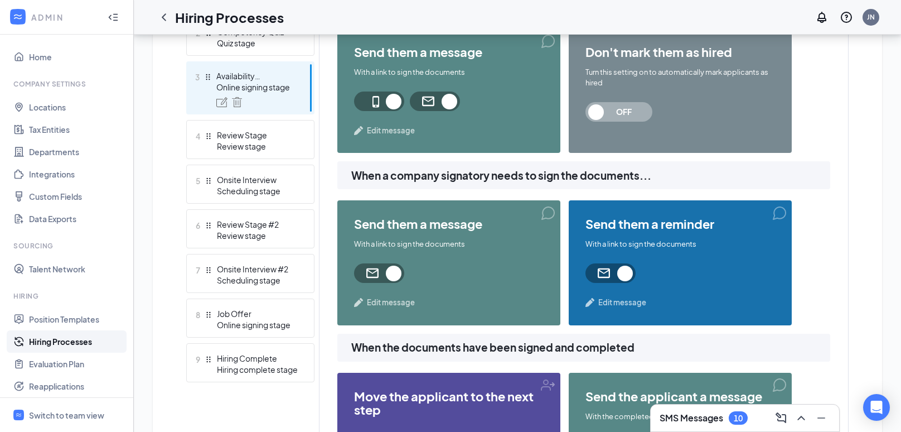
scroll to position [380, 0]
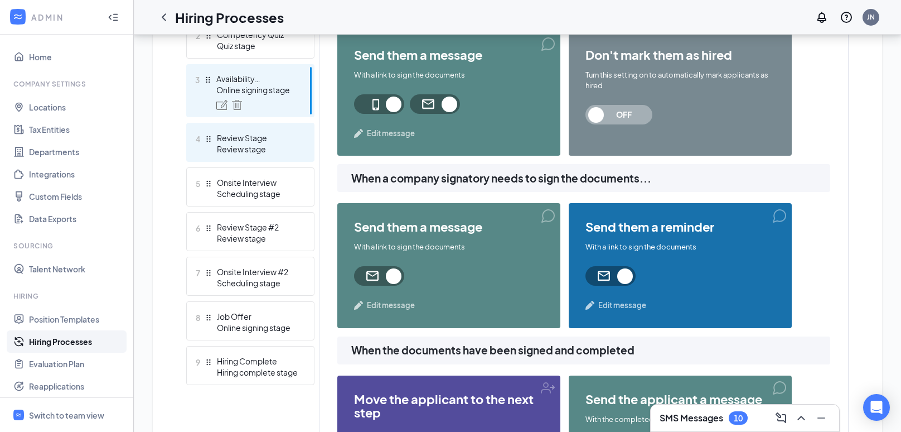
click at [290, 129] on div "4 Review Stage Review stage" at bounding box center [250, 142] width 128 height 39
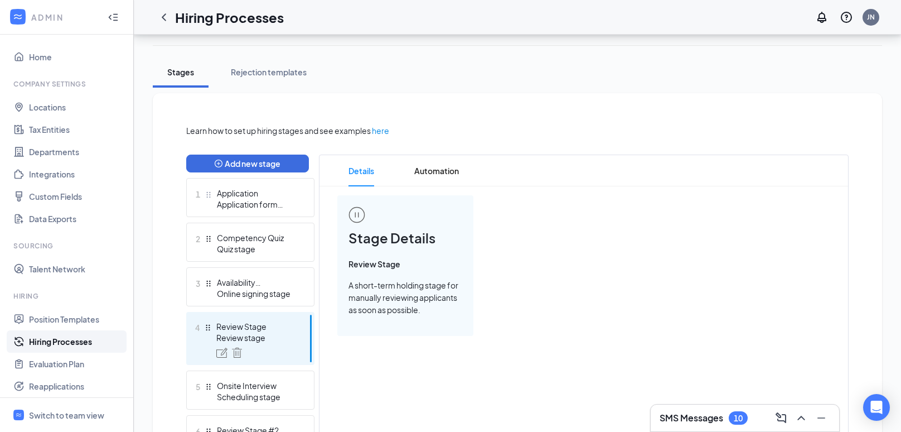
scroll to position [176, 0]
click at [415, 173] on span "Automation" at bounding box center [436, 171] width 45 height 31
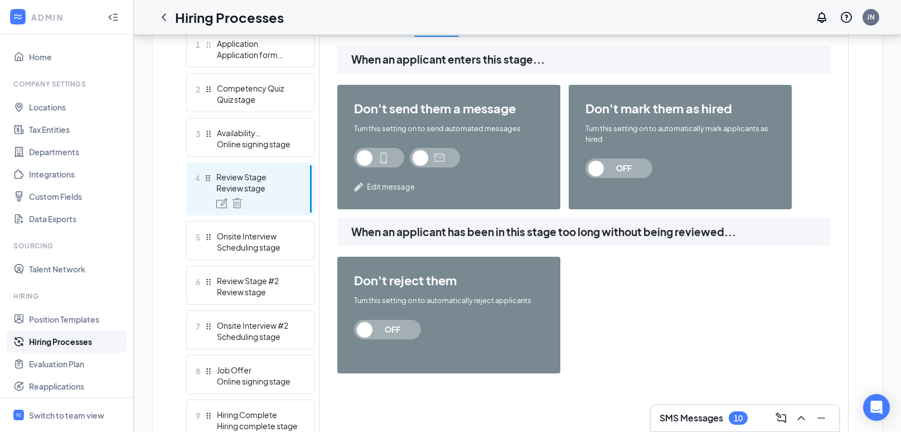
scroll to position [329, 0]
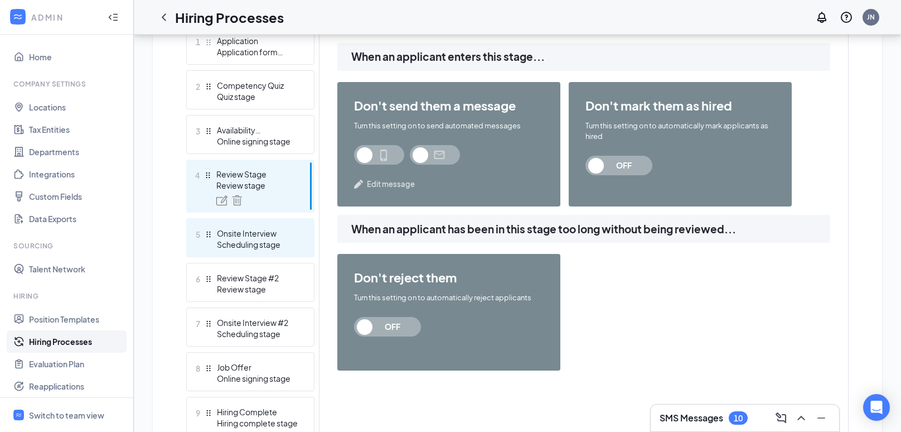
click at [277, 251] on div "5 Onsite Interview Scheduling stage" at bounding box center [250, 237] width 128 height 39
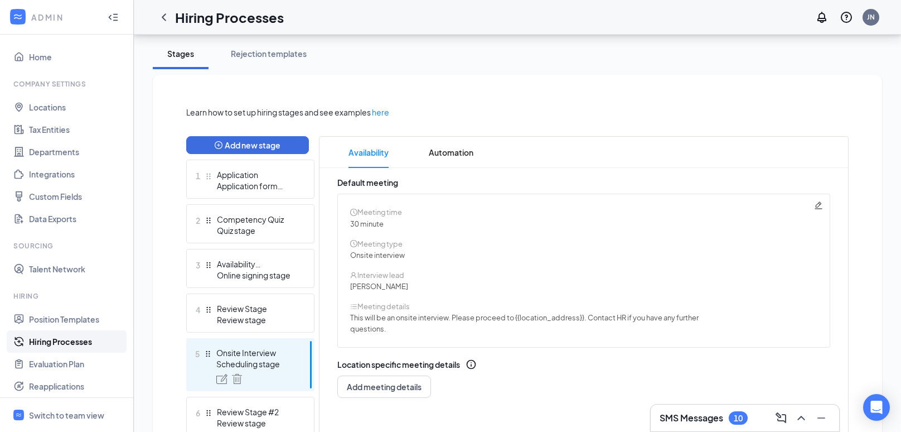
scroll to position [195, 0]
click at [432, 146] on span "Automation" at bounding box center [451, 152] width 45 height 31
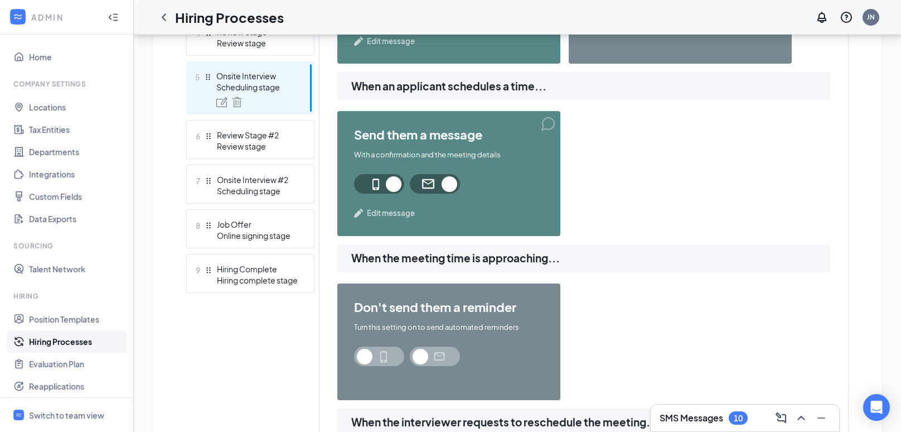
scroll to position [474, 0]
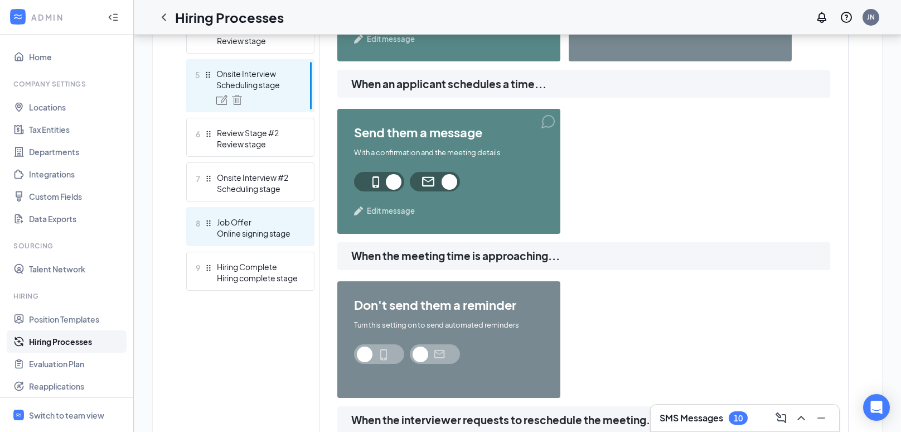
click at [240, 216] on div "Job Offer" at bounding box center [257, 221] width 81 height 11
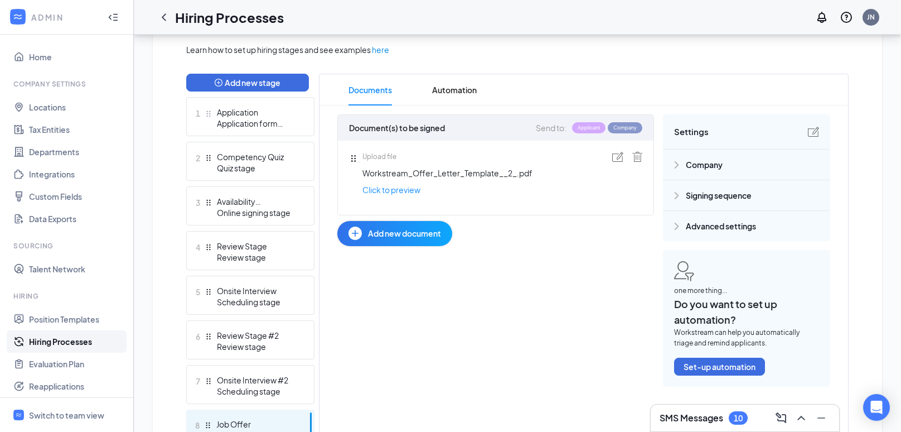
scroll to position [255, 0]
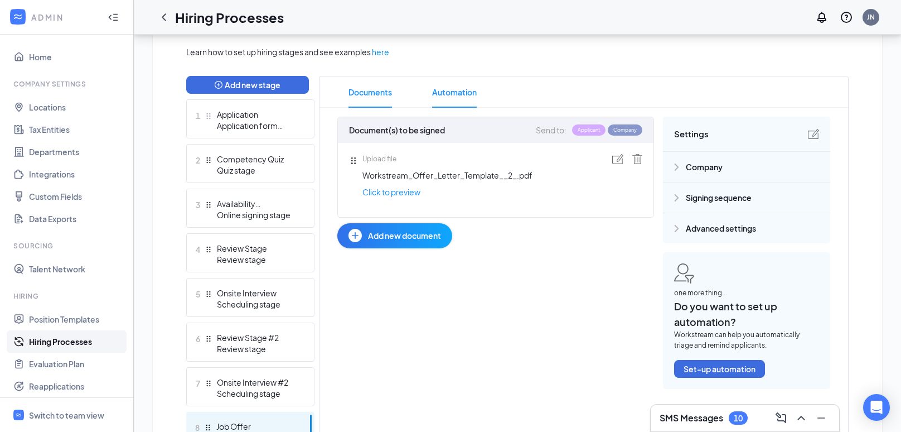
click at [461, 93] on span "Automation" at bounding box center [454, 91] width 45 height 31
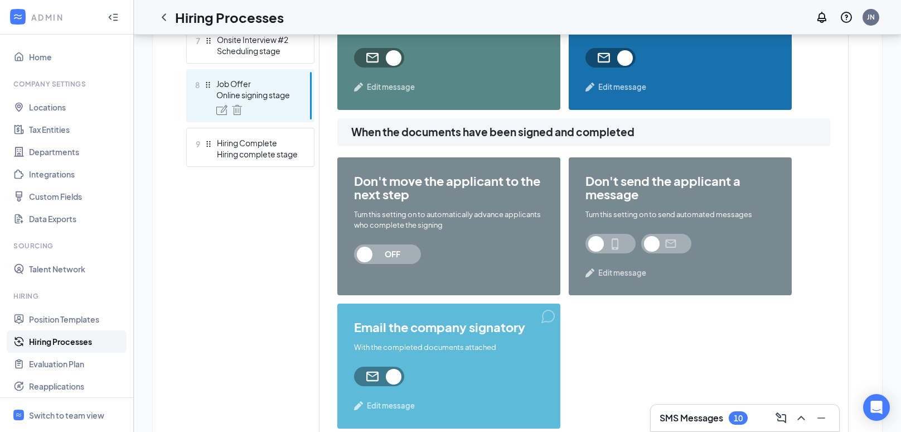
scroll to position [608, 0]
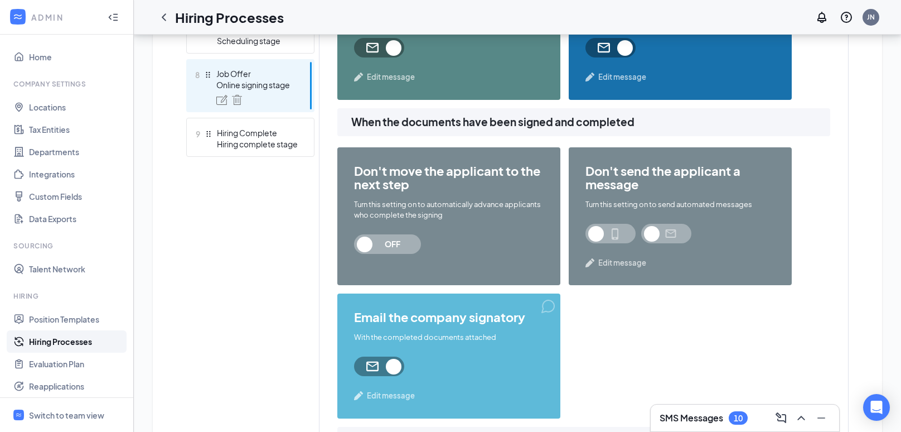
click at [385, 248] on span "OFF" at bounding box center [392, 244] width 49 height 20
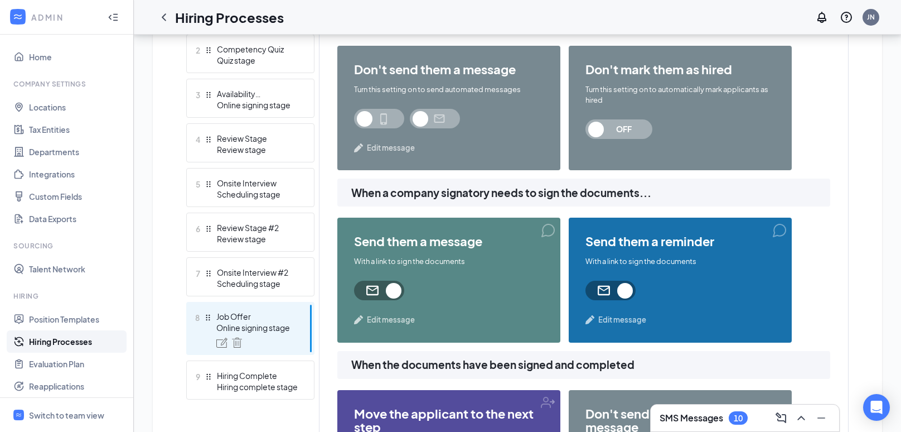
scroll to position [361, 0]
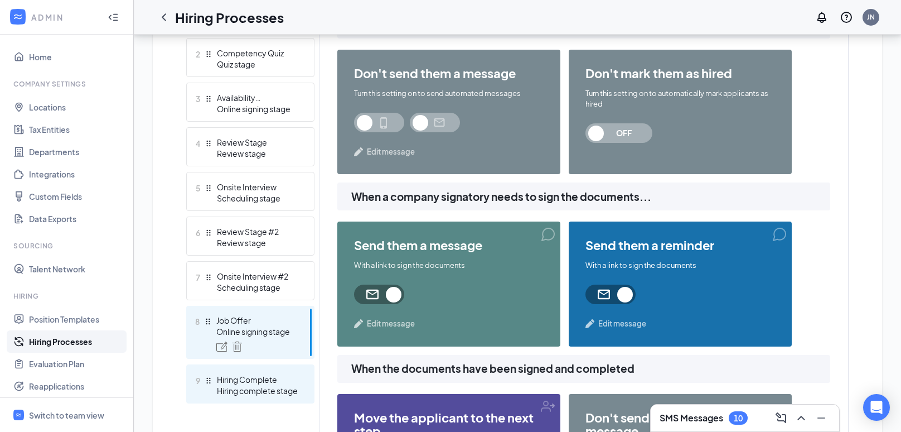
click at [253, 379] on div "Hiring Complete" at bounding box center [257, 379] width 81 height 11
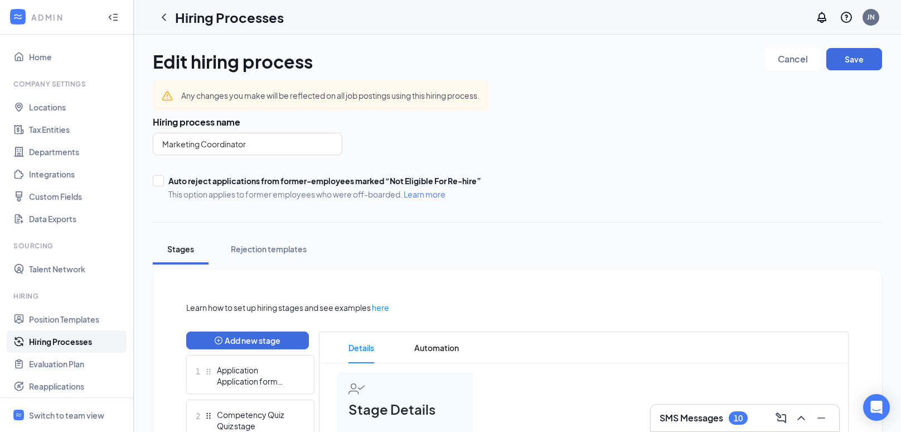
scroll to position [385, 0]
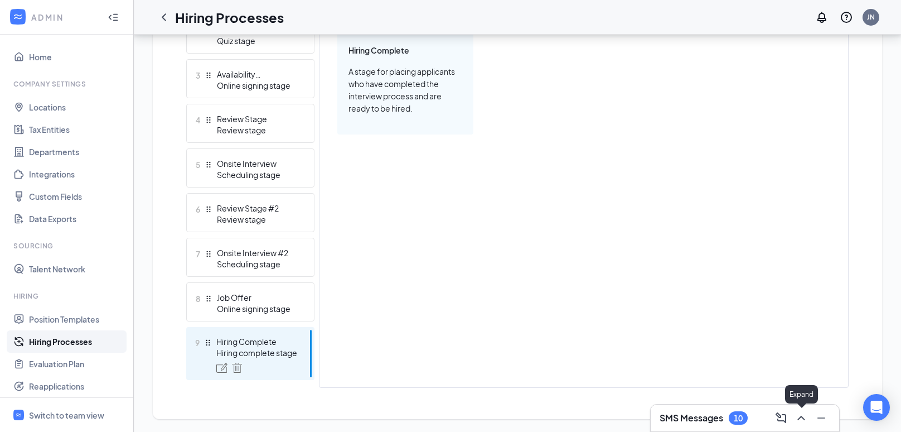
click at [801, 413] on icon "ChevronUp" at bounding box center [801, 417] width 13 height 13
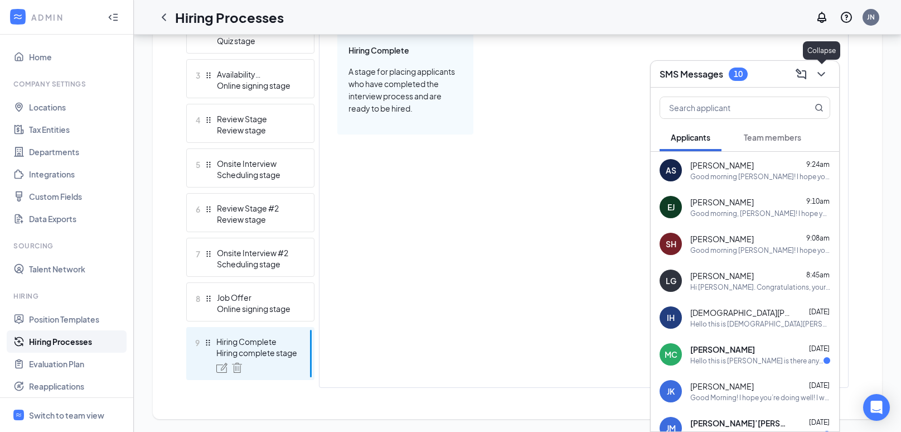
click at [824, 78] on icon "ChevronDown" at bounding box center [821, 73] width 13 height 13
